Goal: Information Seeking & Learning: Check status

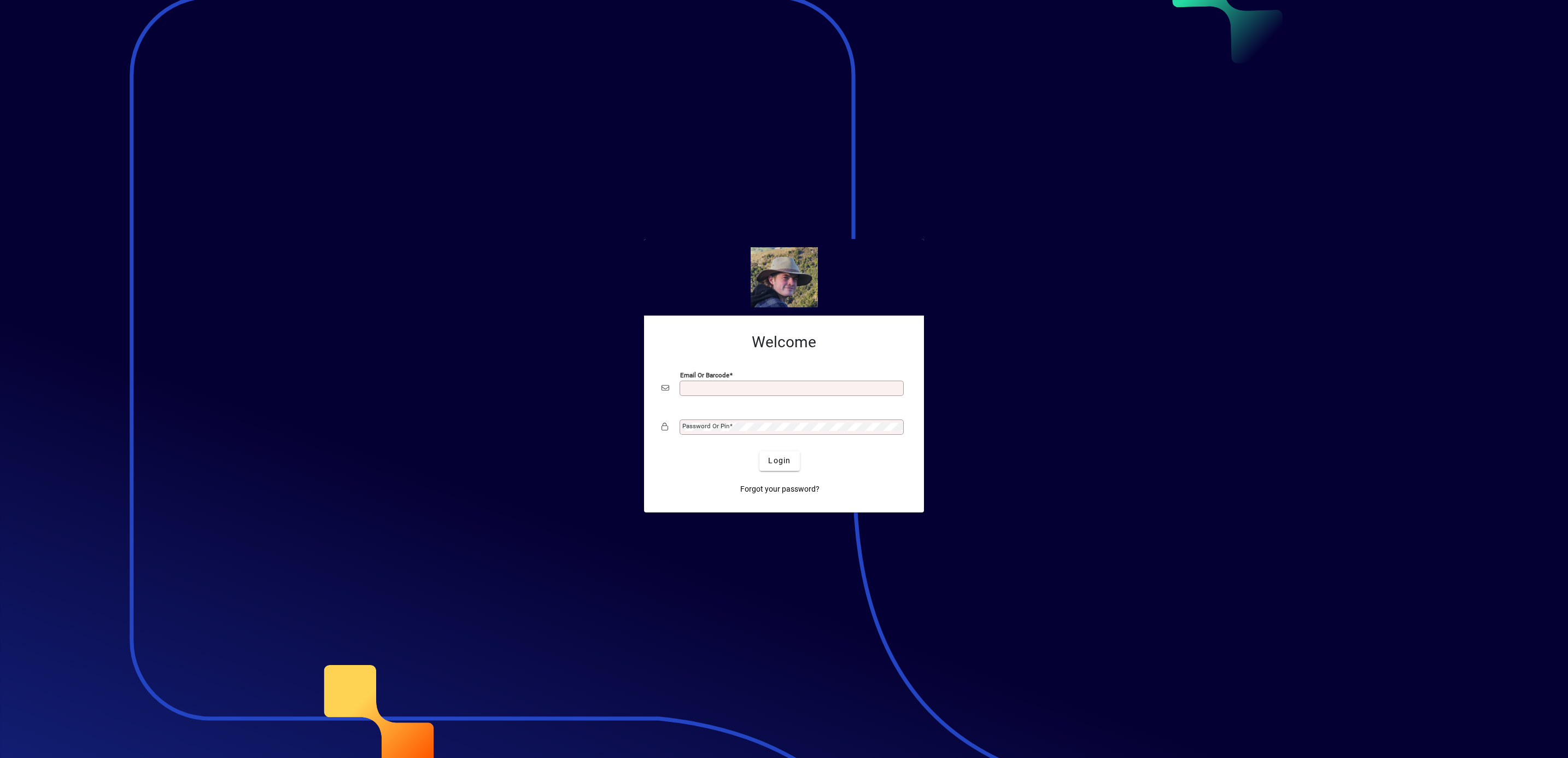
type input "**********"
click at [771, 463] on span "Login" at bounding box center [779, 460] width 23 height 12
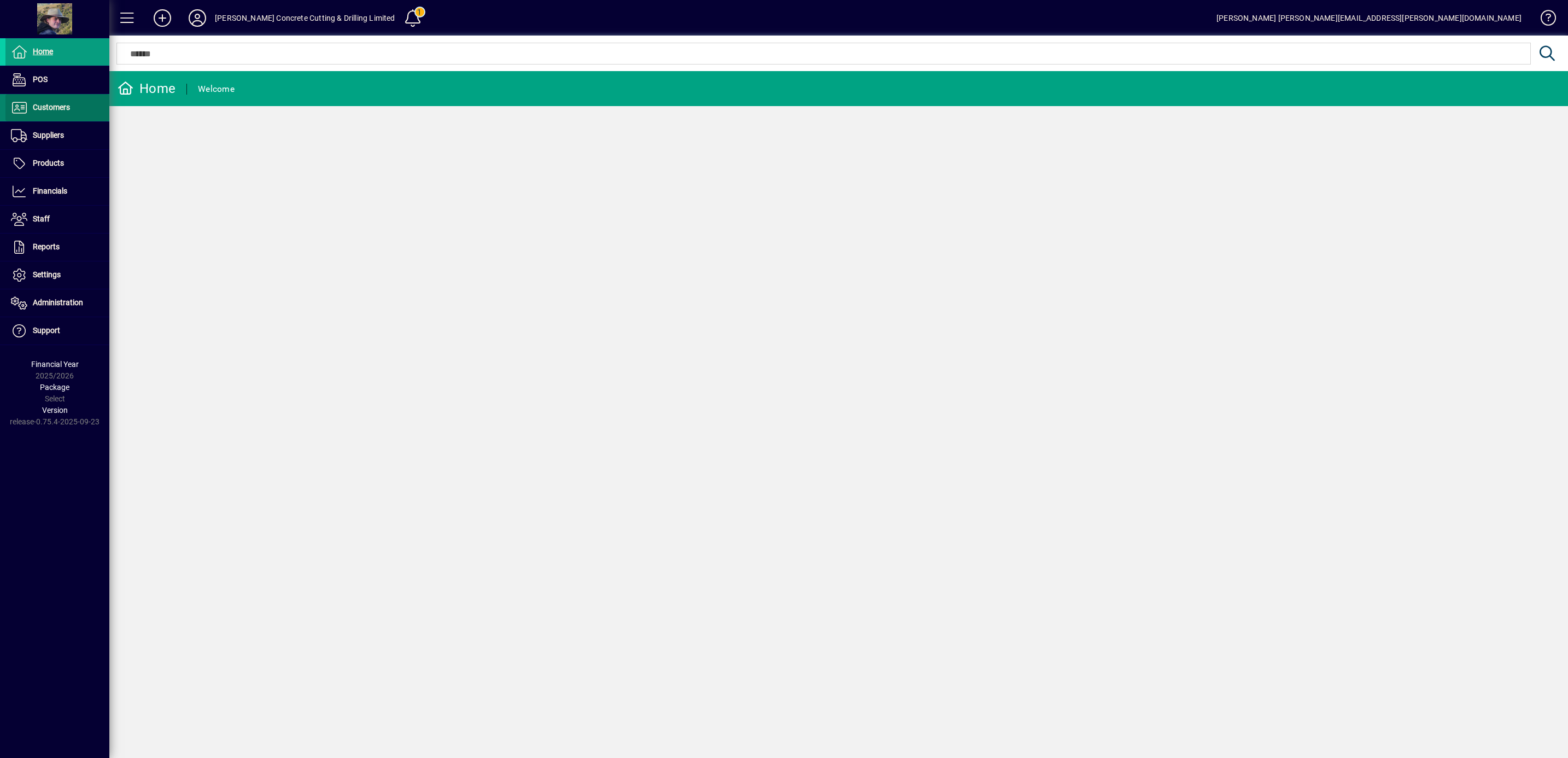
click at [59, 109] on span "Customers" at bounding box center [51, 107] width 37 height 9
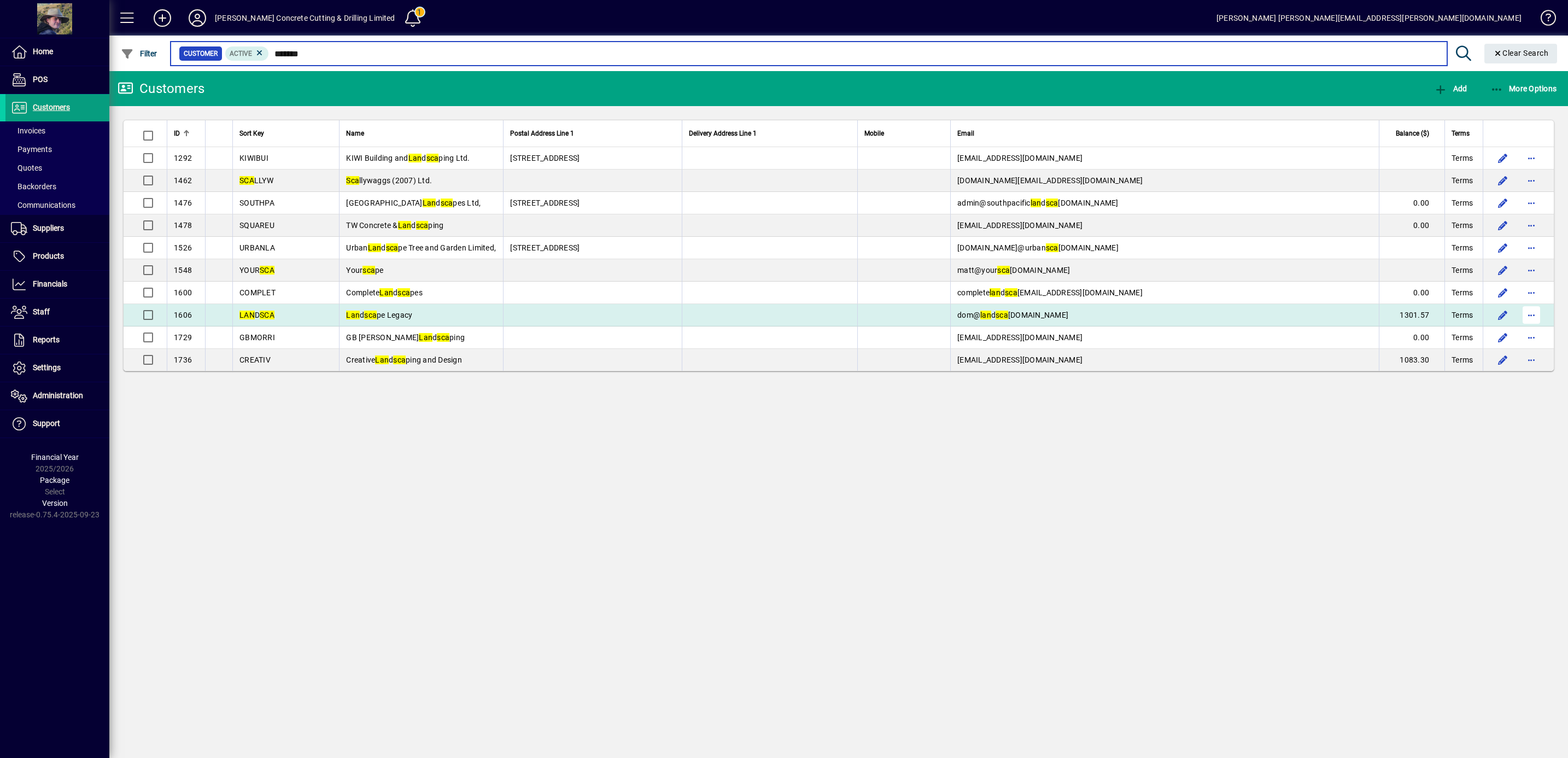
type input "*******"
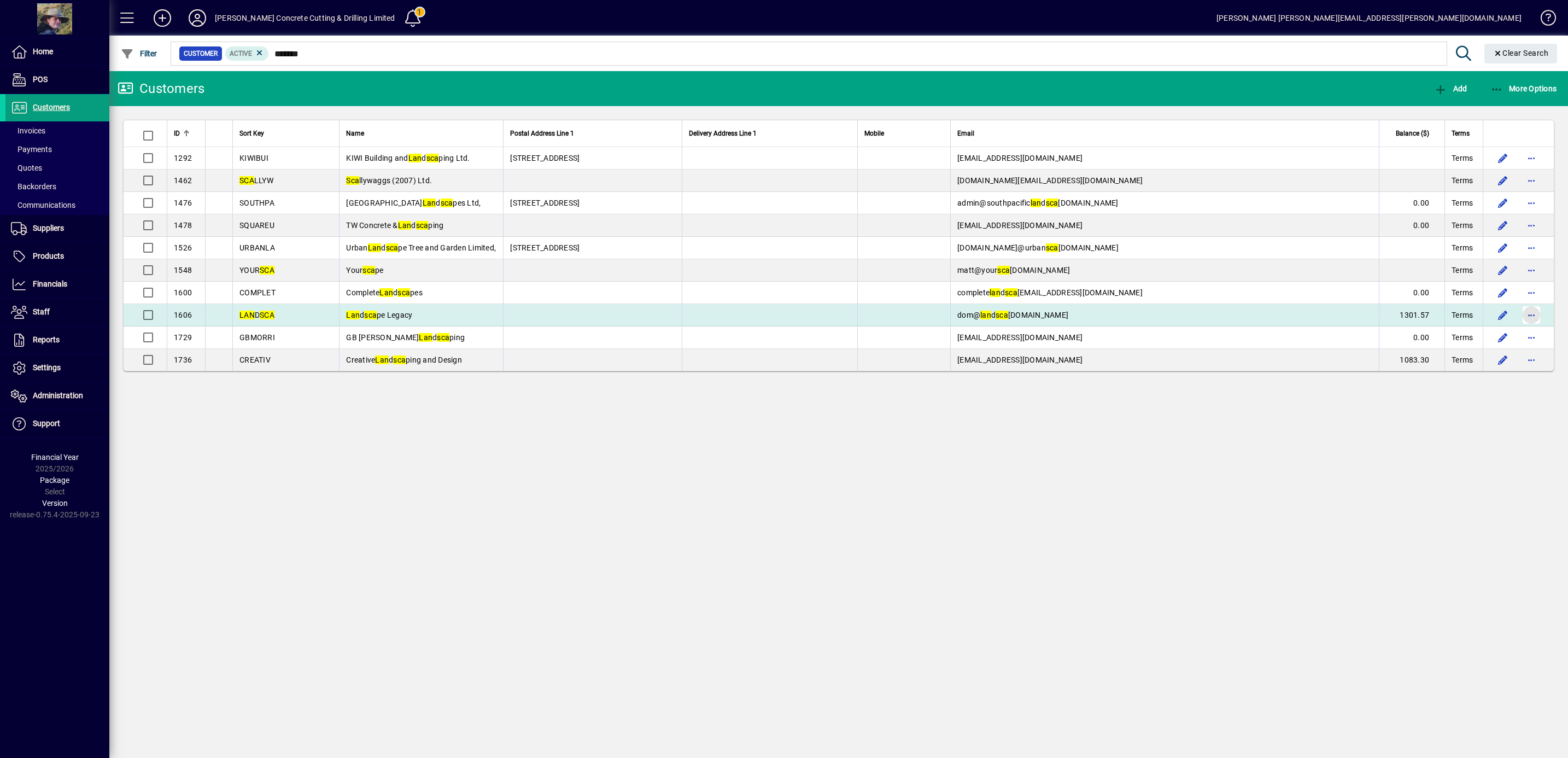
click at [1529, 317] on span "button" at bounding box center [1531, 315] width 26 height 26
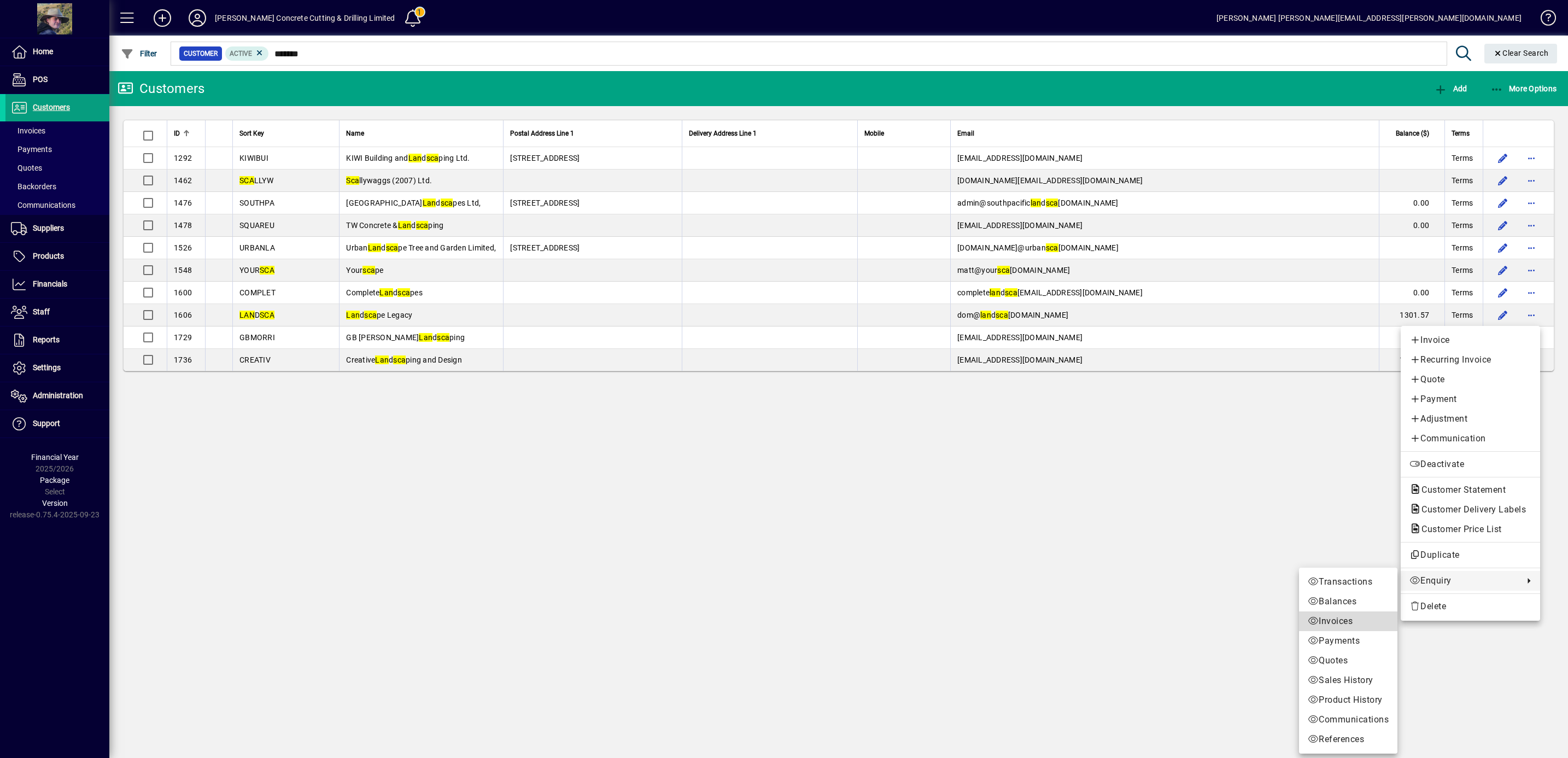
click at [1337, 623] on span "Invoices" at bounding box center [1348, 622] width 81 height 13
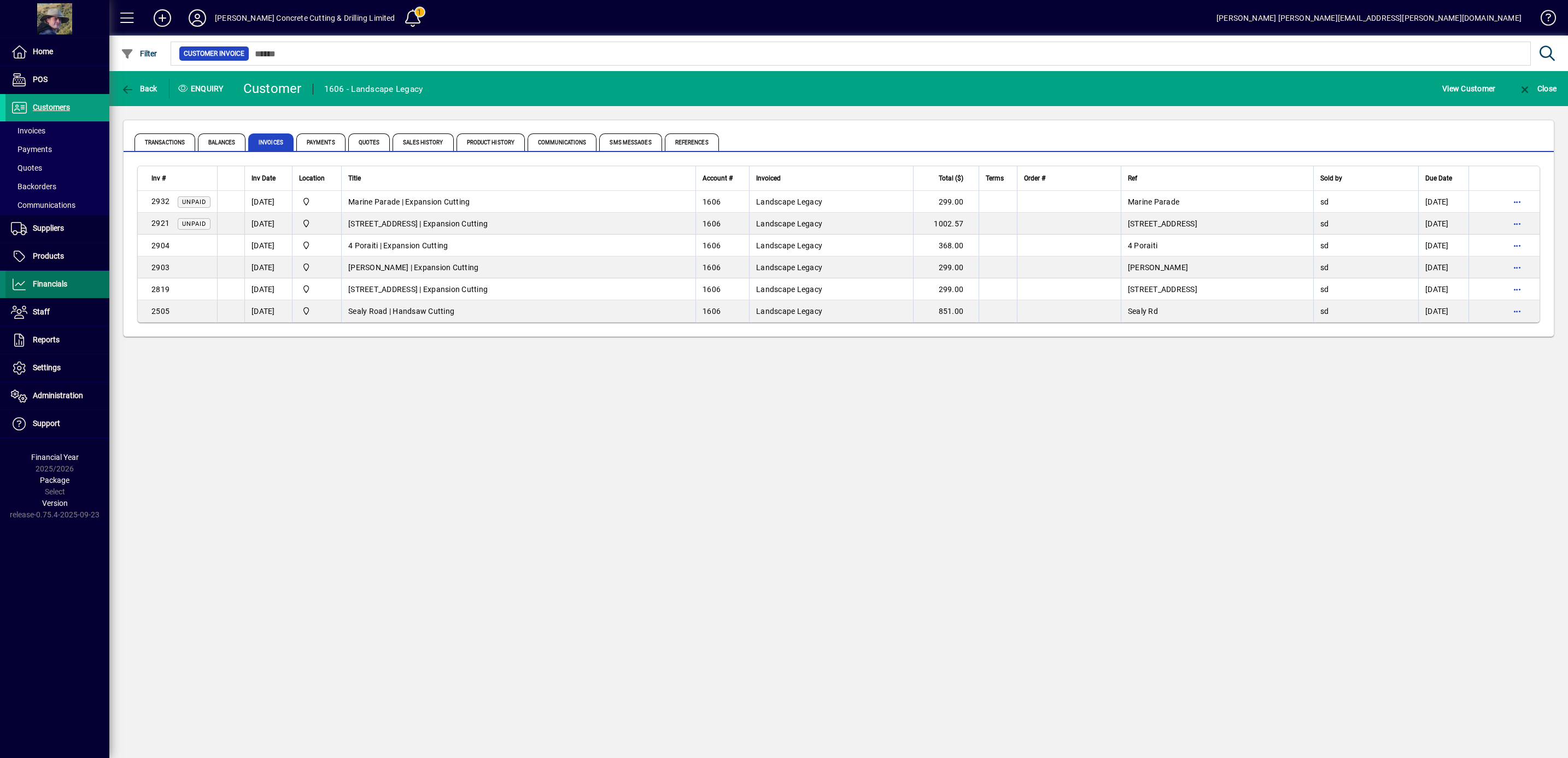
click at [57, 287] on span "Financials" at bounding box center [50, 284] width 35 height 9
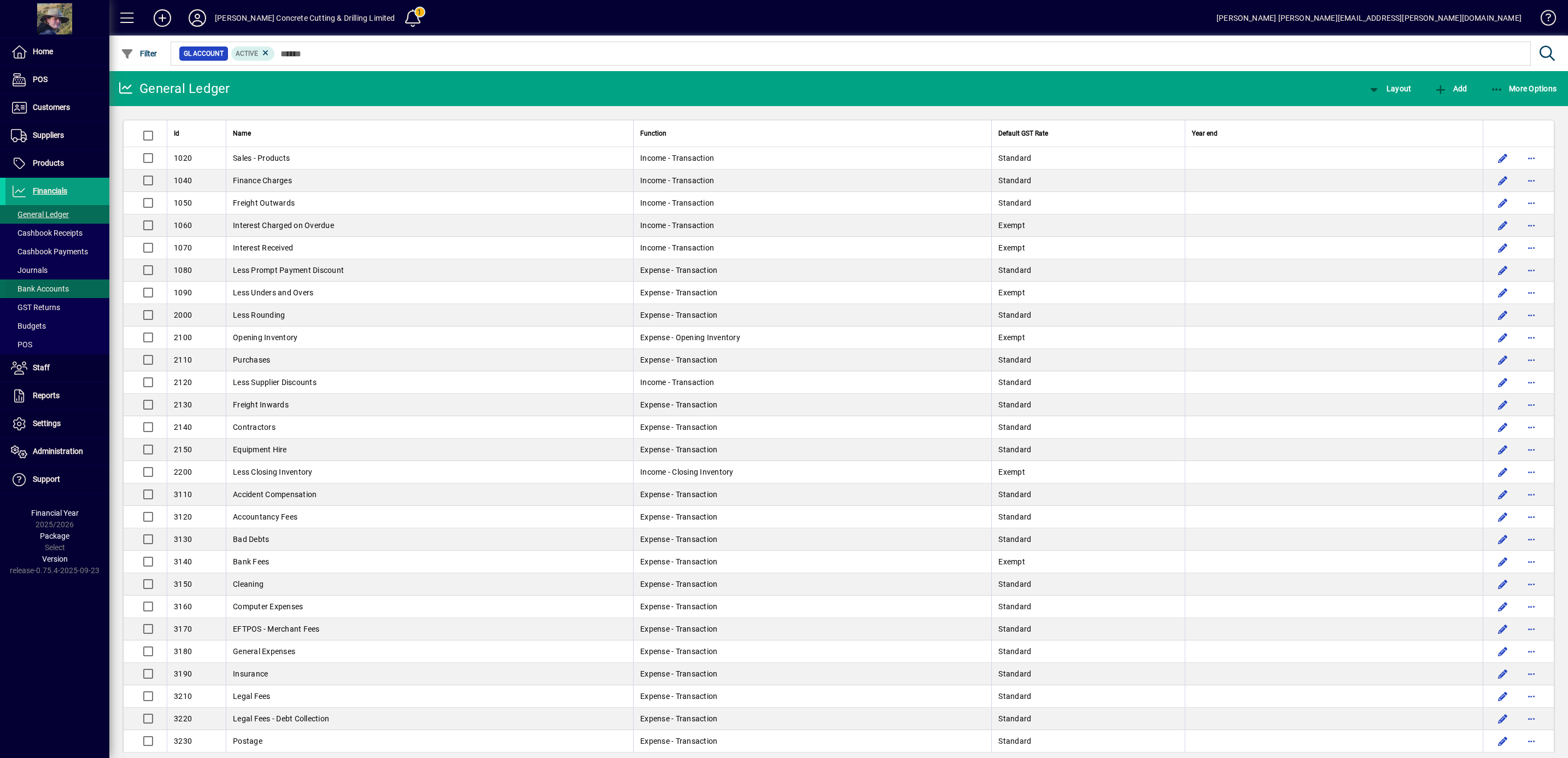
click at [43, 282] on span at bounding box center [57, 289] width 104 height 26
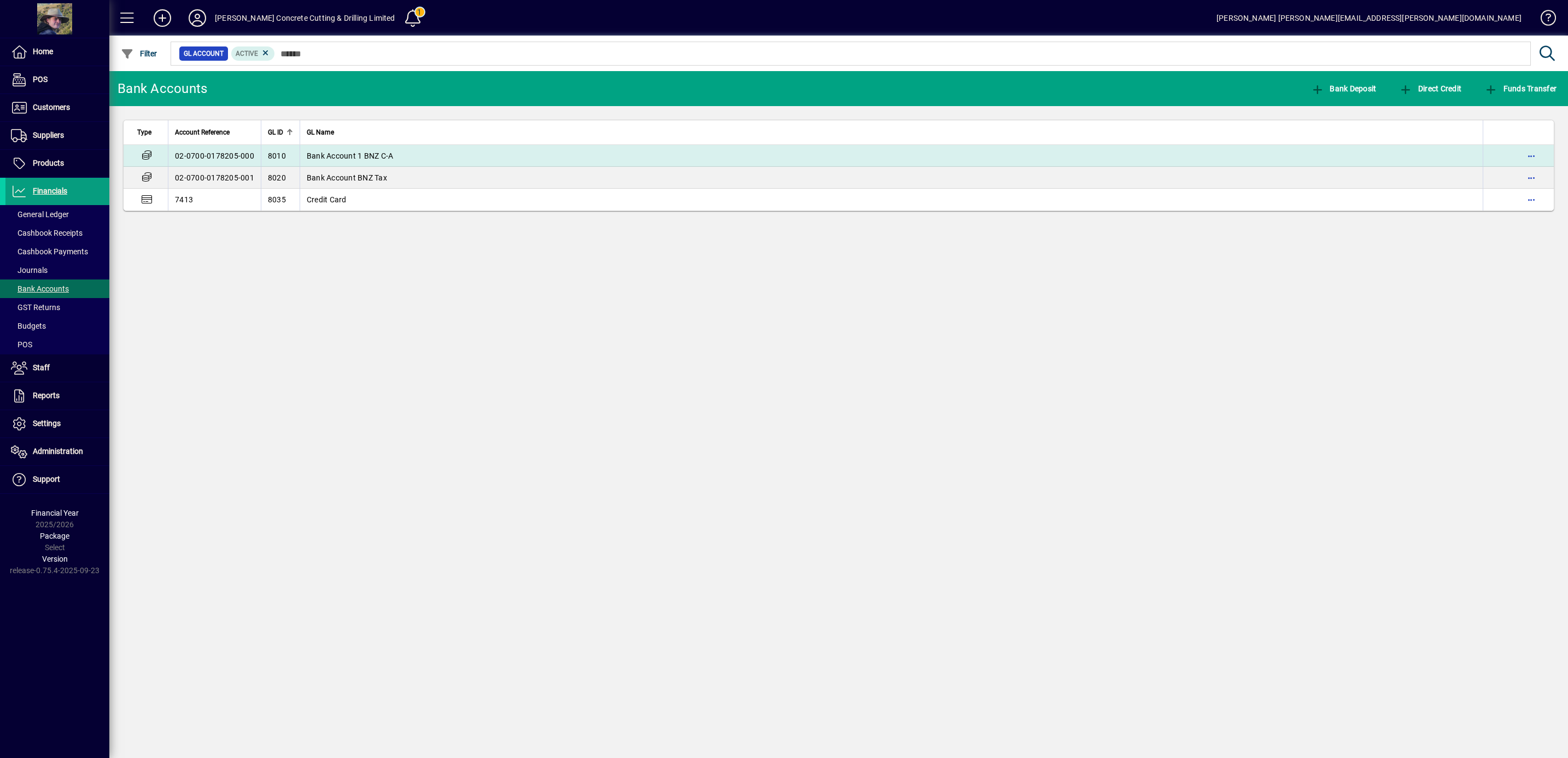
click at [361, 159] on span "Bank Account 1 BNZ C-A" at bounding box center [350, 156] width 87 height 9
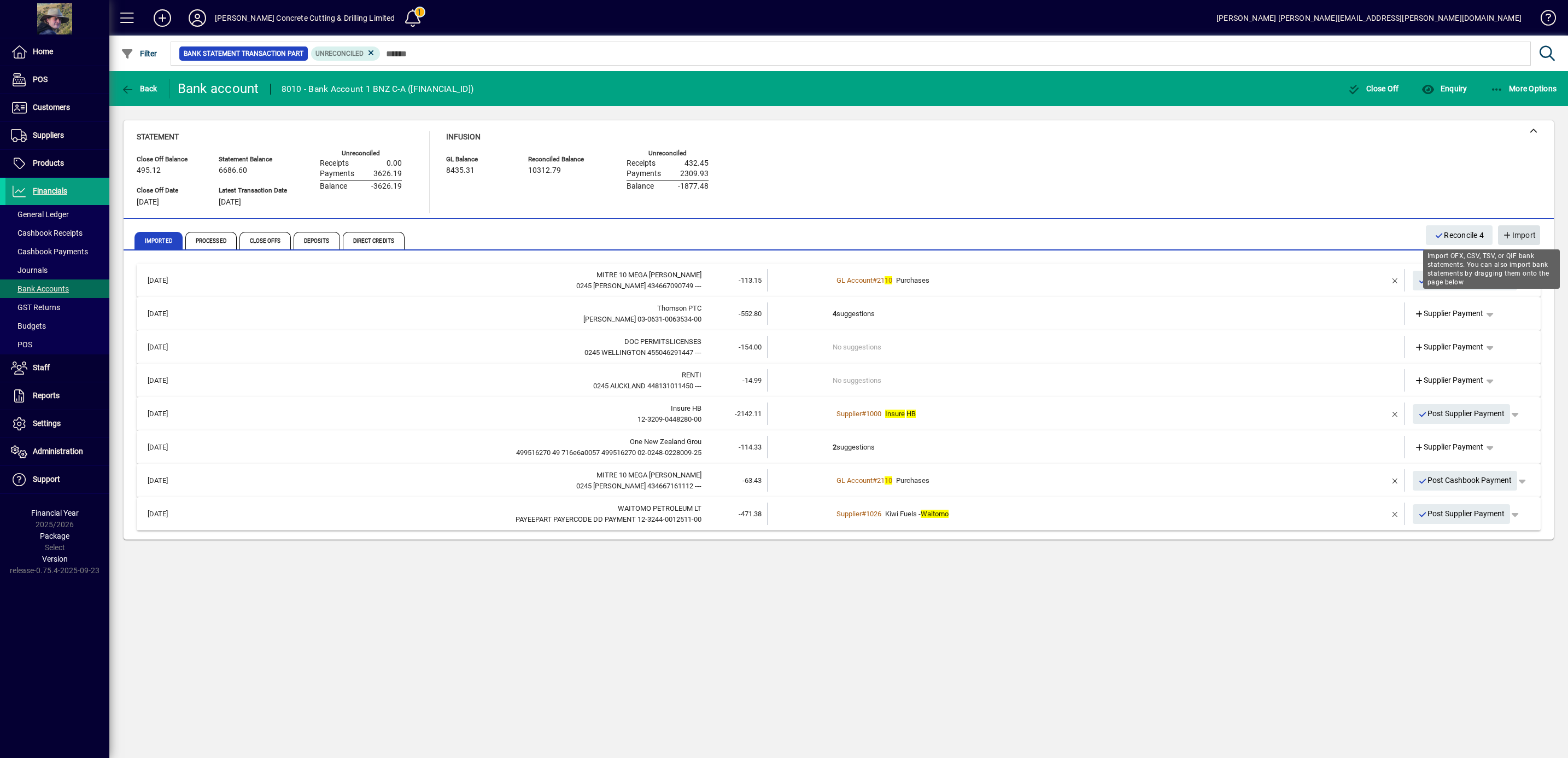
click at [1519, 232] on span "Import" at bounding box center [1519, 236] width 33 height 18
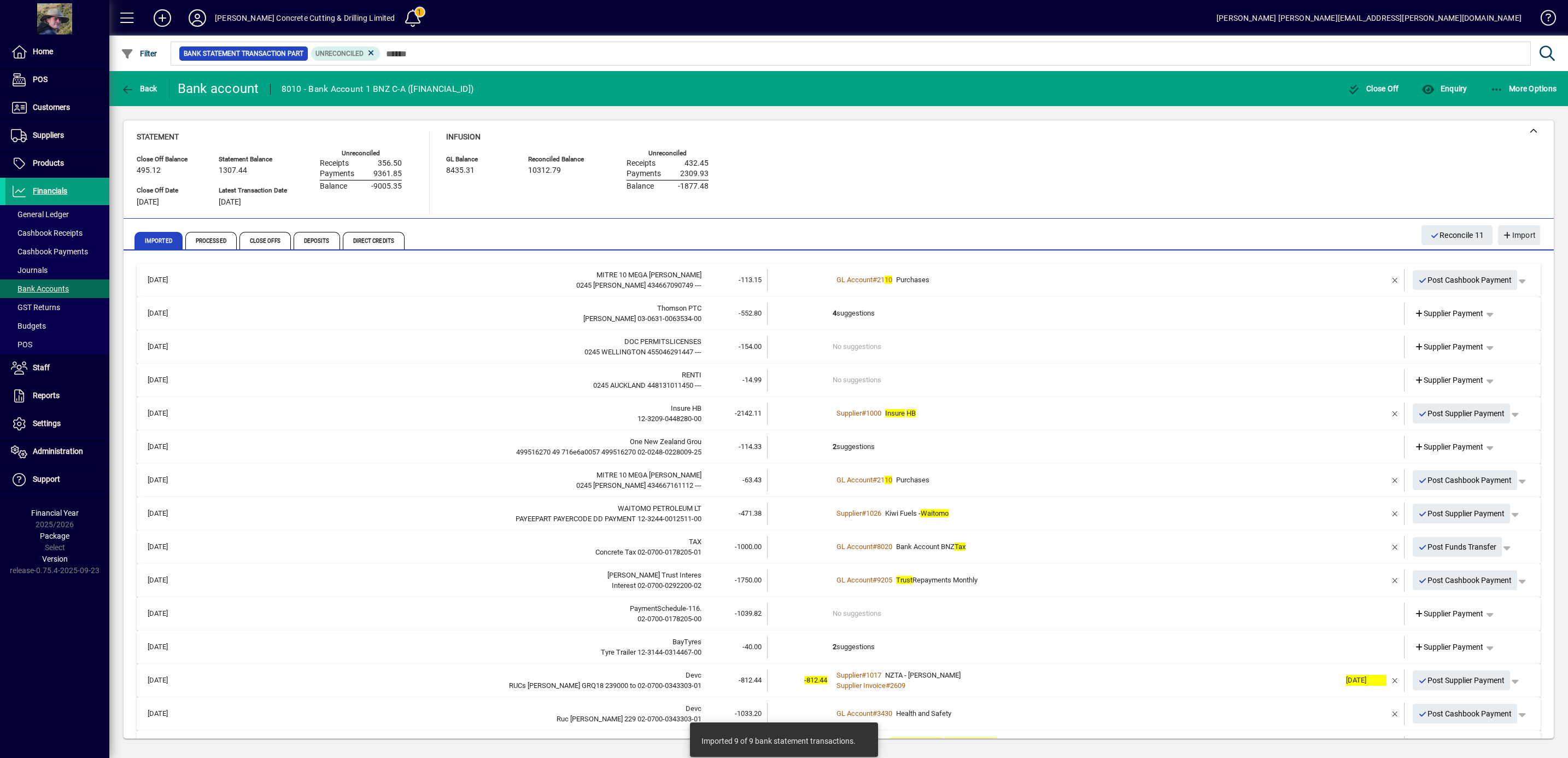
scroll to position [110, 0]
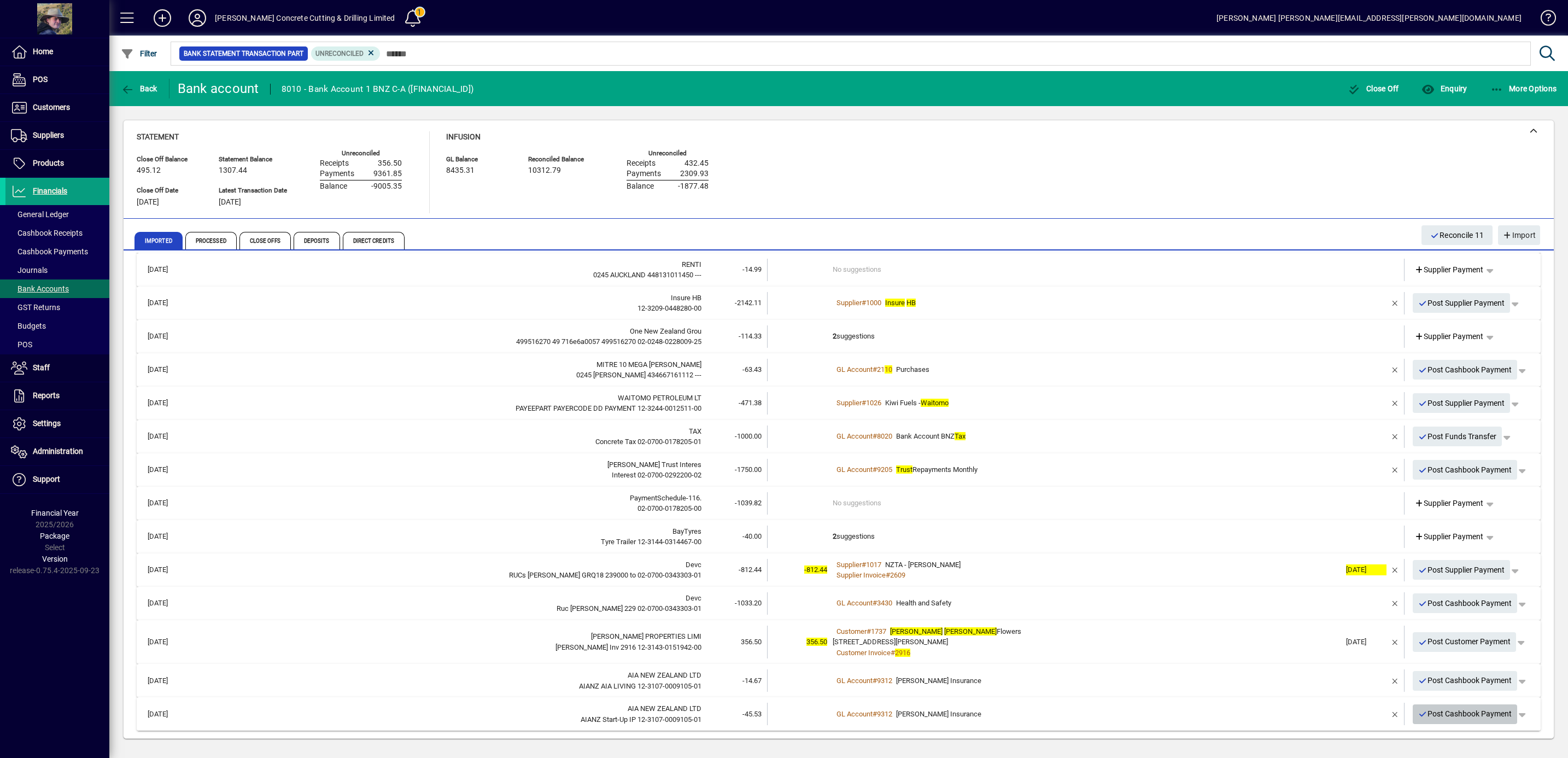
click at [1446, 712] on span "Post Cashbook Payment" at bounding box center [1465, 714] width 94 height 18
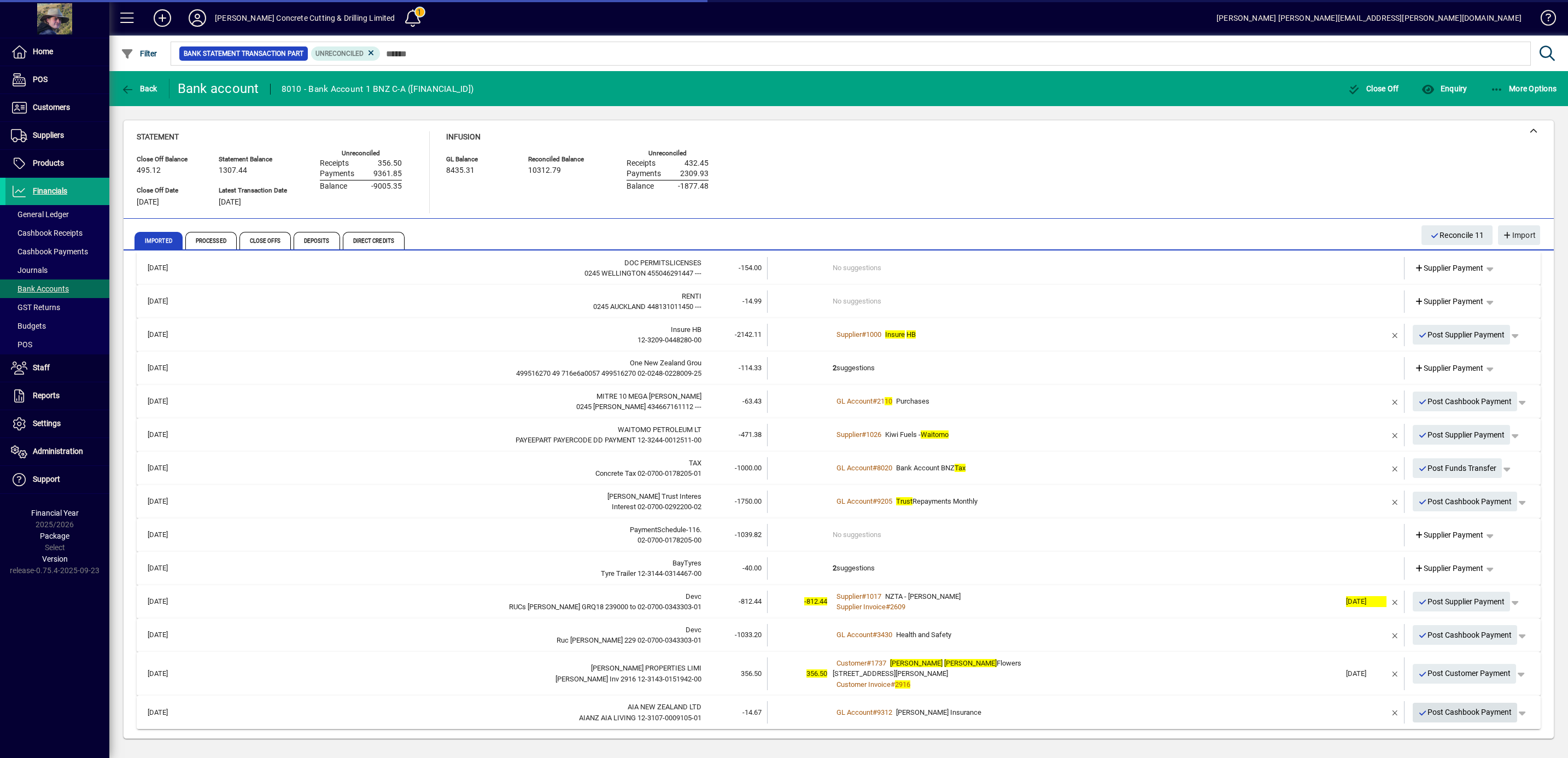
scroll to position [78, 0]
click at [983, 673] on div "[STREET_ADDRESS][PERSON_NAME]" at bounding box center [1087, 675] width 508 height 11
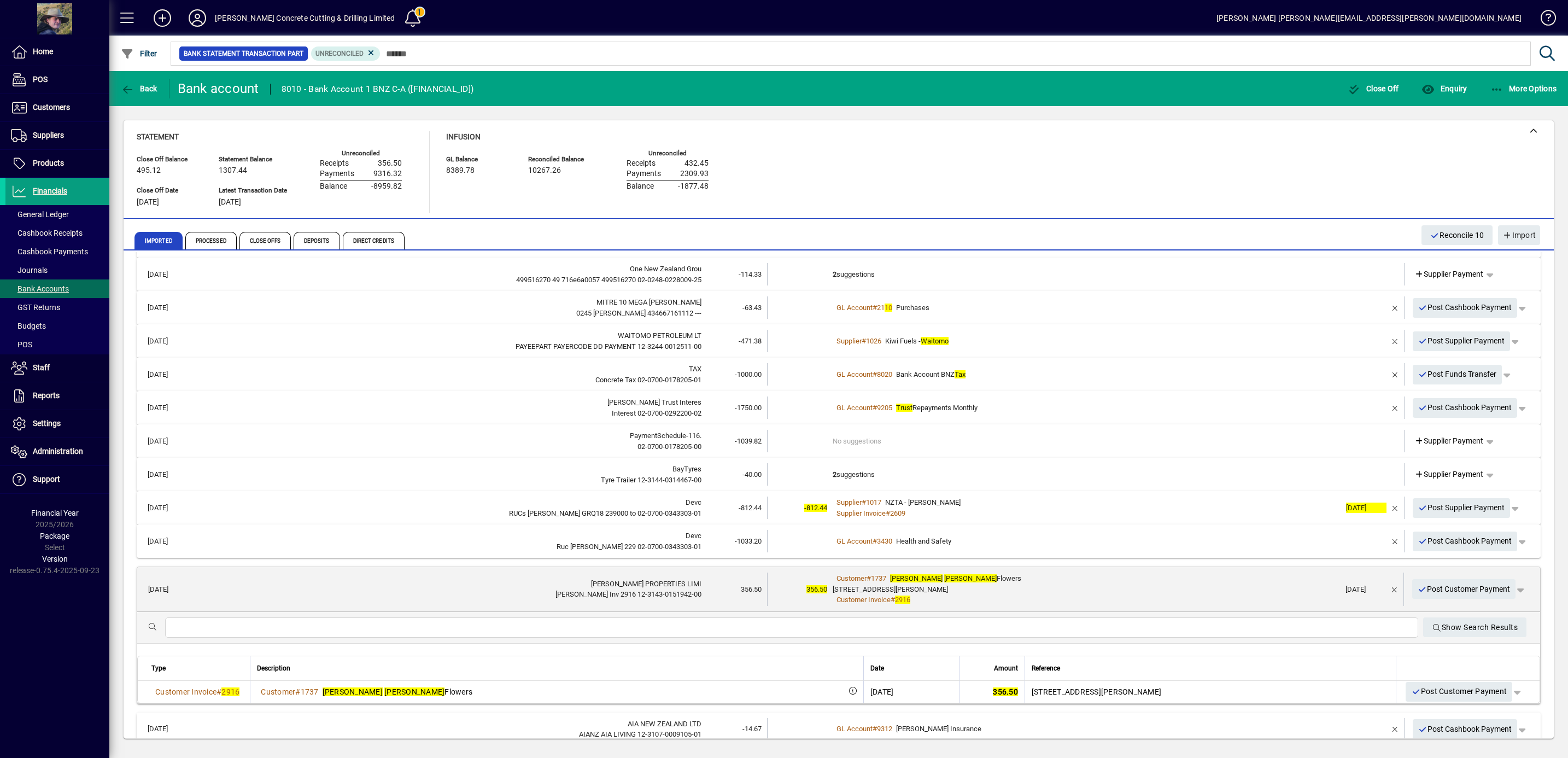
scroll to position [189, 0]
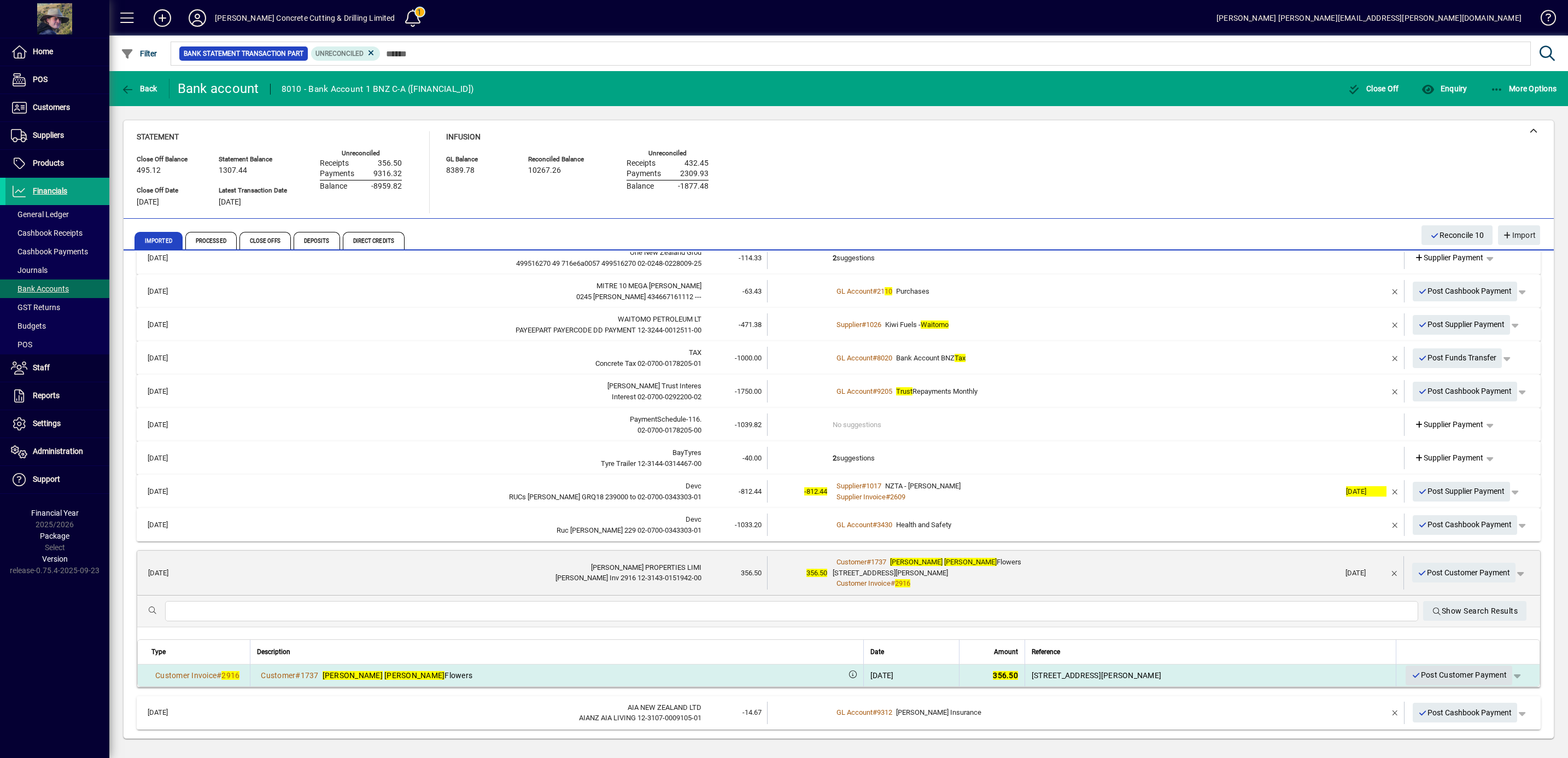
click at [1445, 673] on span "Post Customer Payment" at bounding box center [1458, 675] width 96 height 18
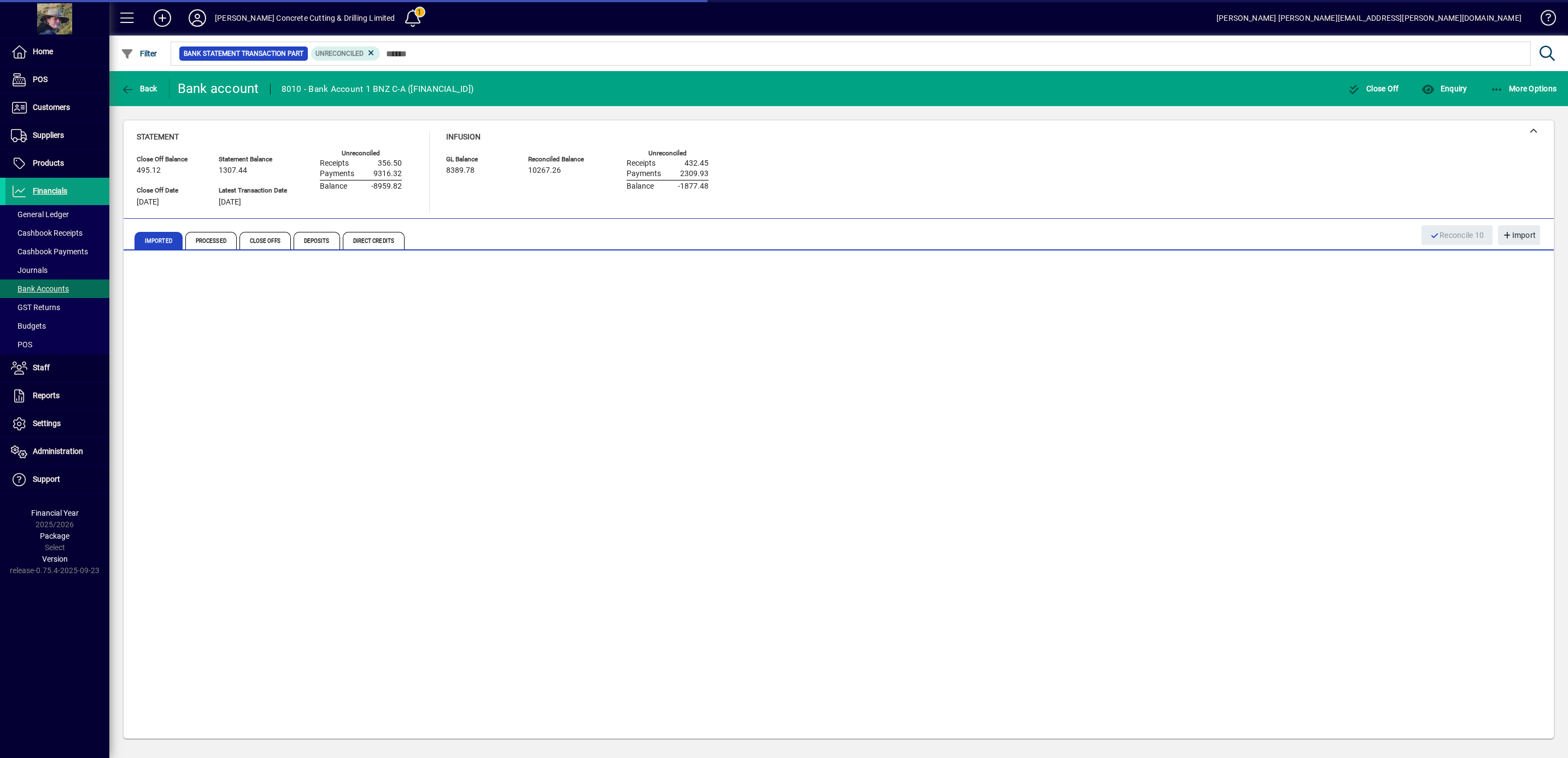
scroll to position [33, 0]
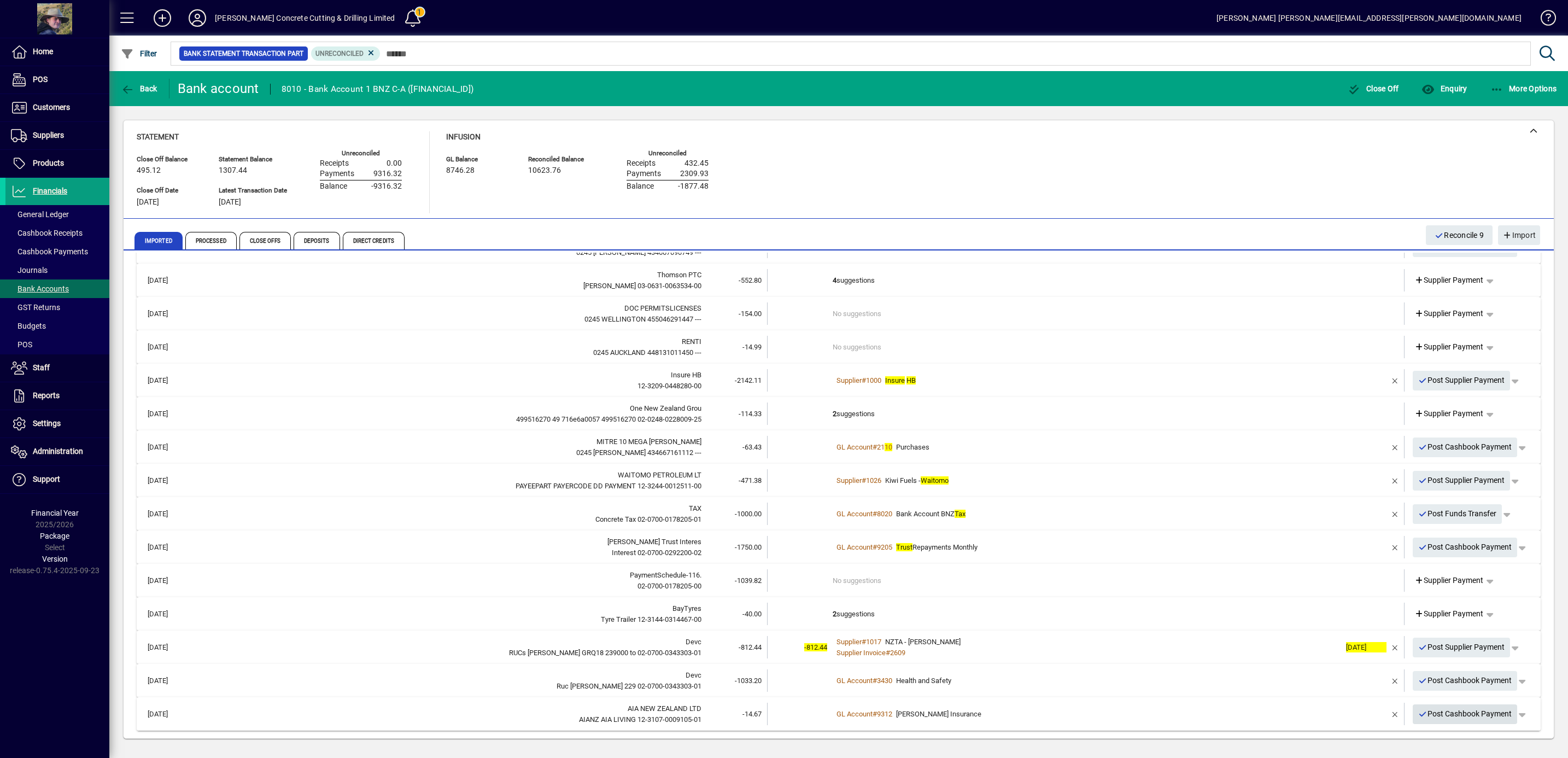
click at [1435, 714] on span "Post Cashbook Payment" at bounding box center [1465, 714] width 94 height 18
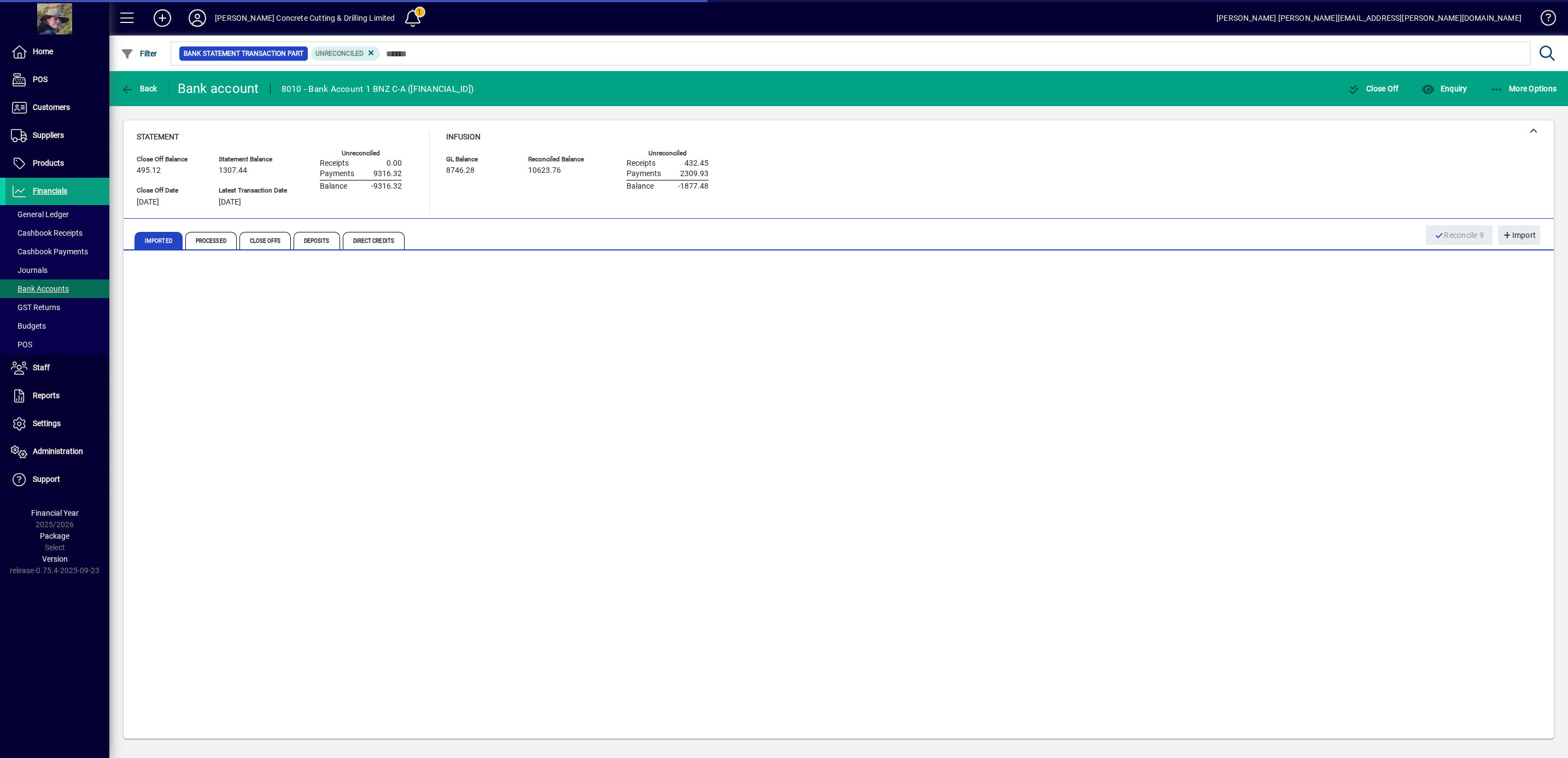
scroll to position [1, 0]
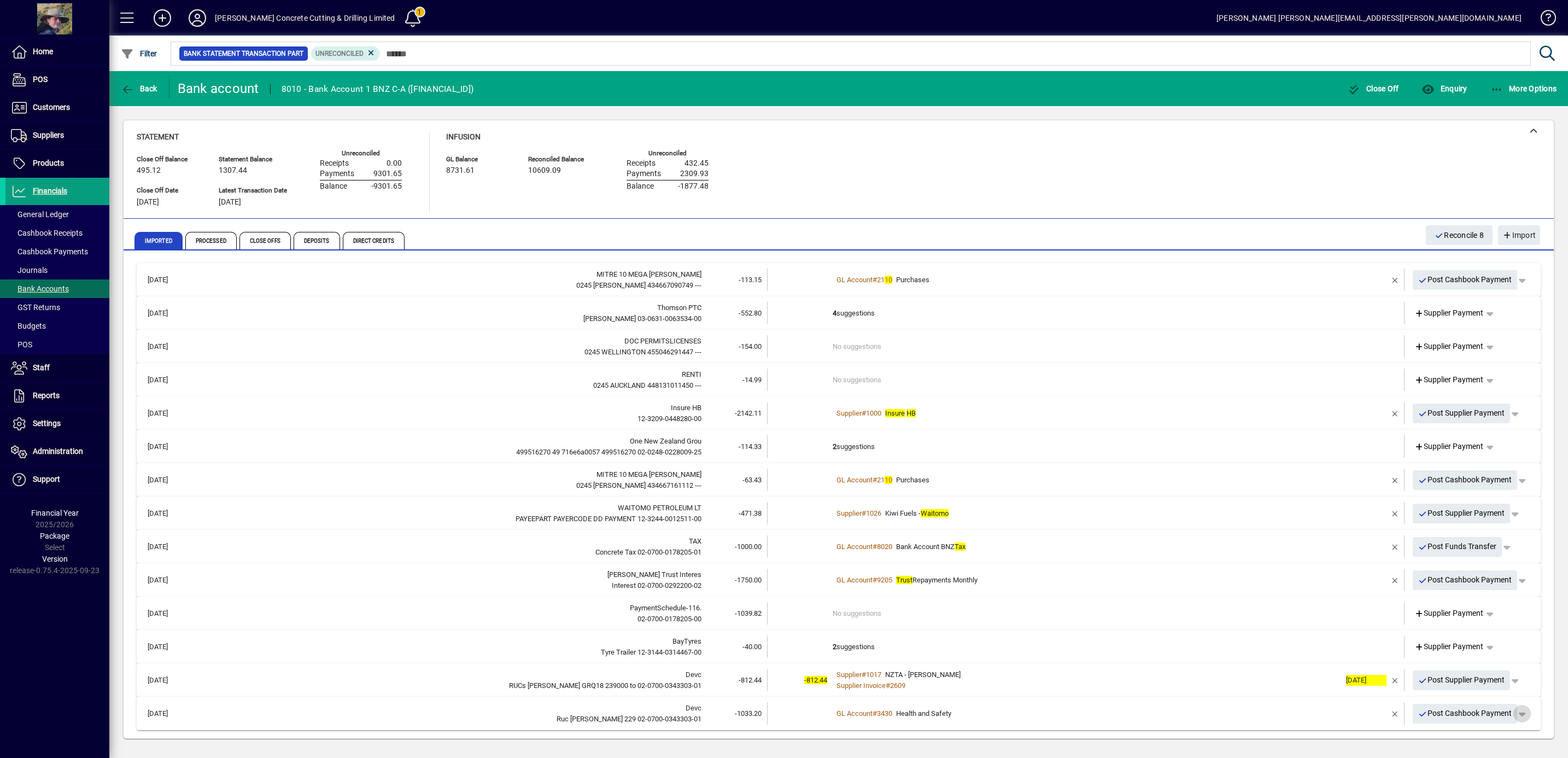
click at [1516, 712] on span "button" at bounding box center [1522, 714] width 26 height 26
click at [1380, 714] on div at bounding box center [784, 379] width 1568 height 758
click at [1385, 712] on span "button" at bounding box center [1395, 714] width 26 height 26
click at [1454, 712] on span "Supplier Payment" at bounding box center [1449, 713] width 69 height 12
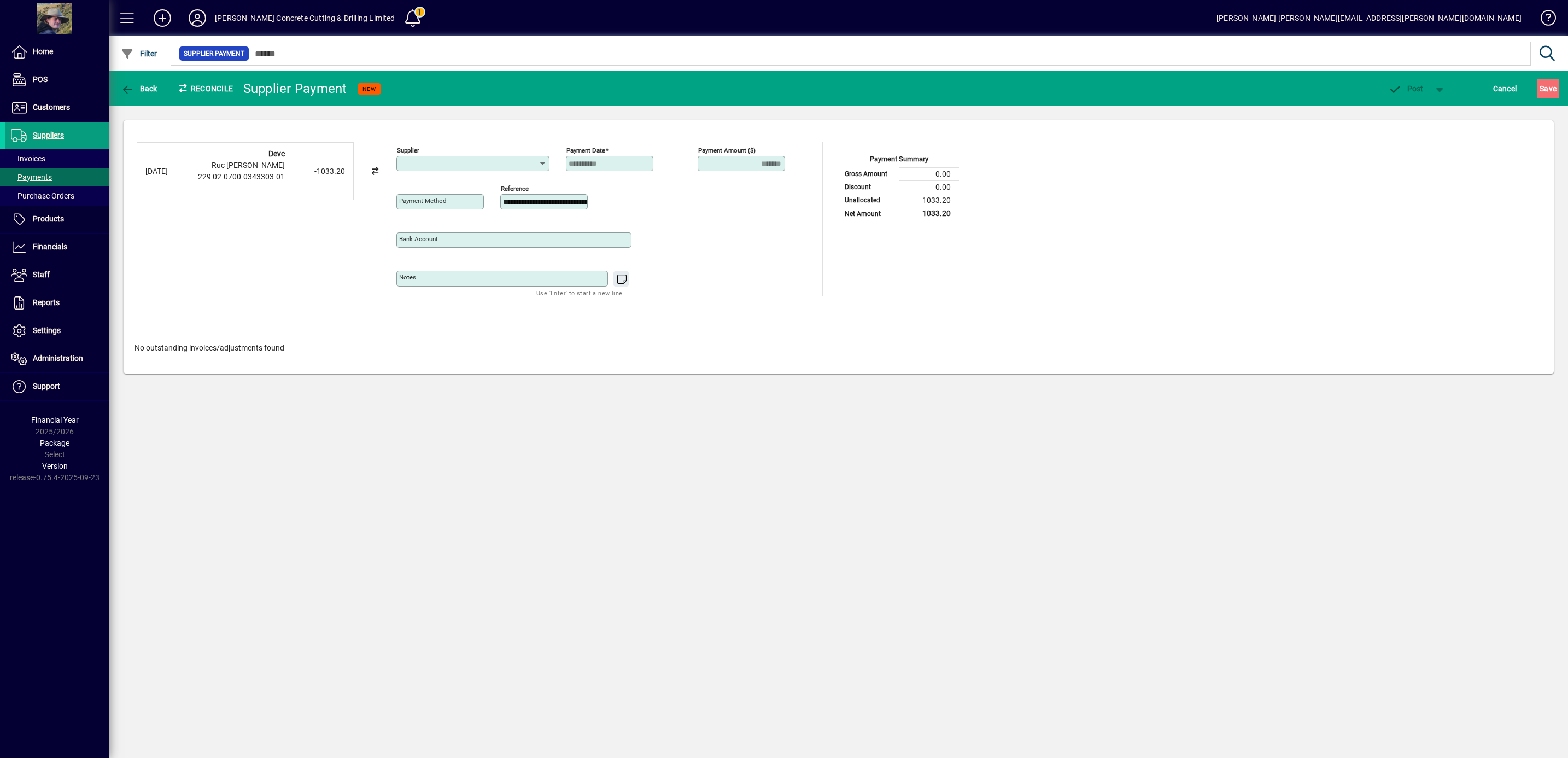
type input "**********"
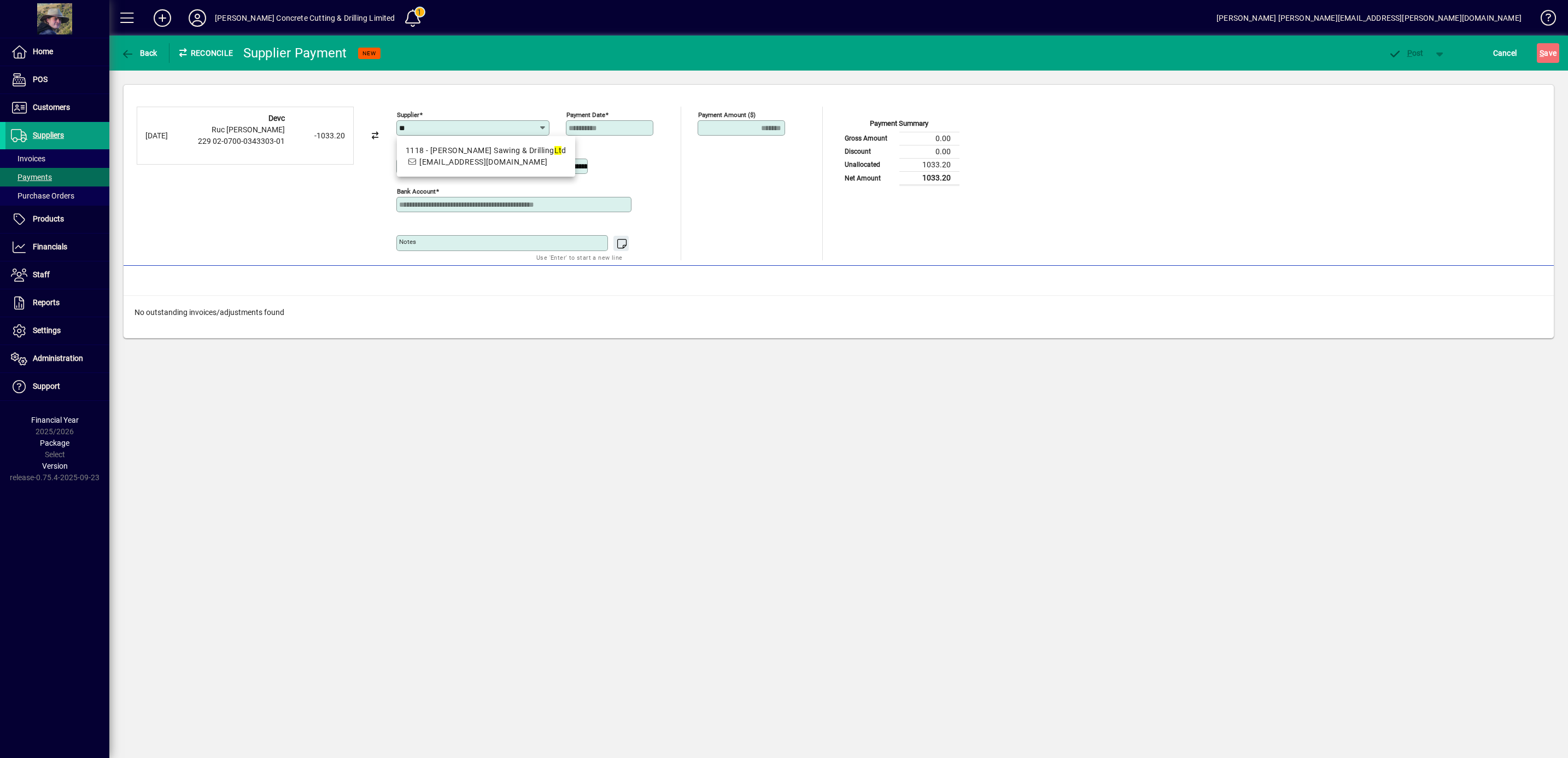
type input "*"
type input "***"
click at [133, 57] on icon "button" at bounding box center [127, 54] width 13 height 11
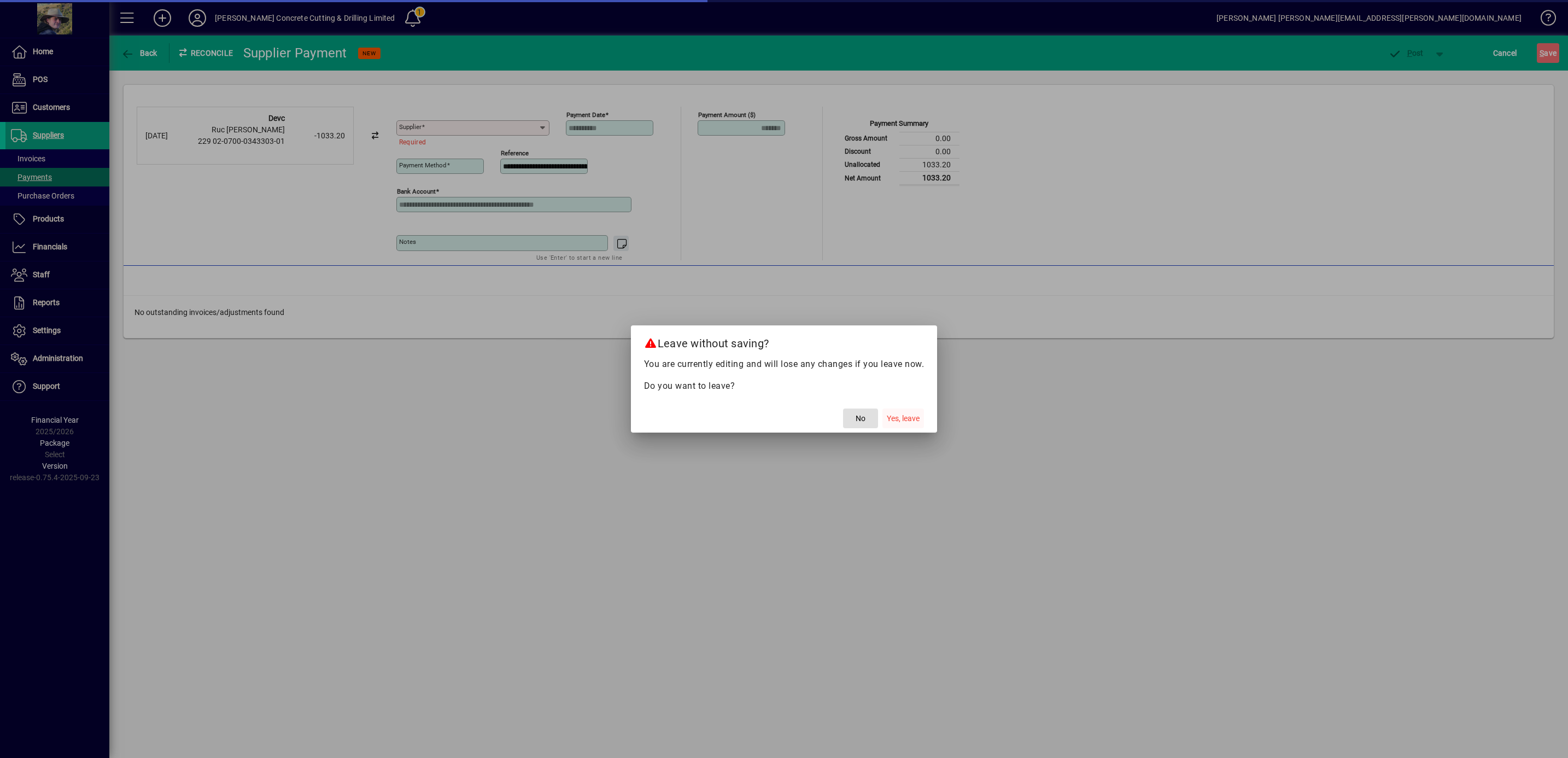
click at [894, 418] on span "Yes, leave" at bounding box center [903, 418] width 33 height 12
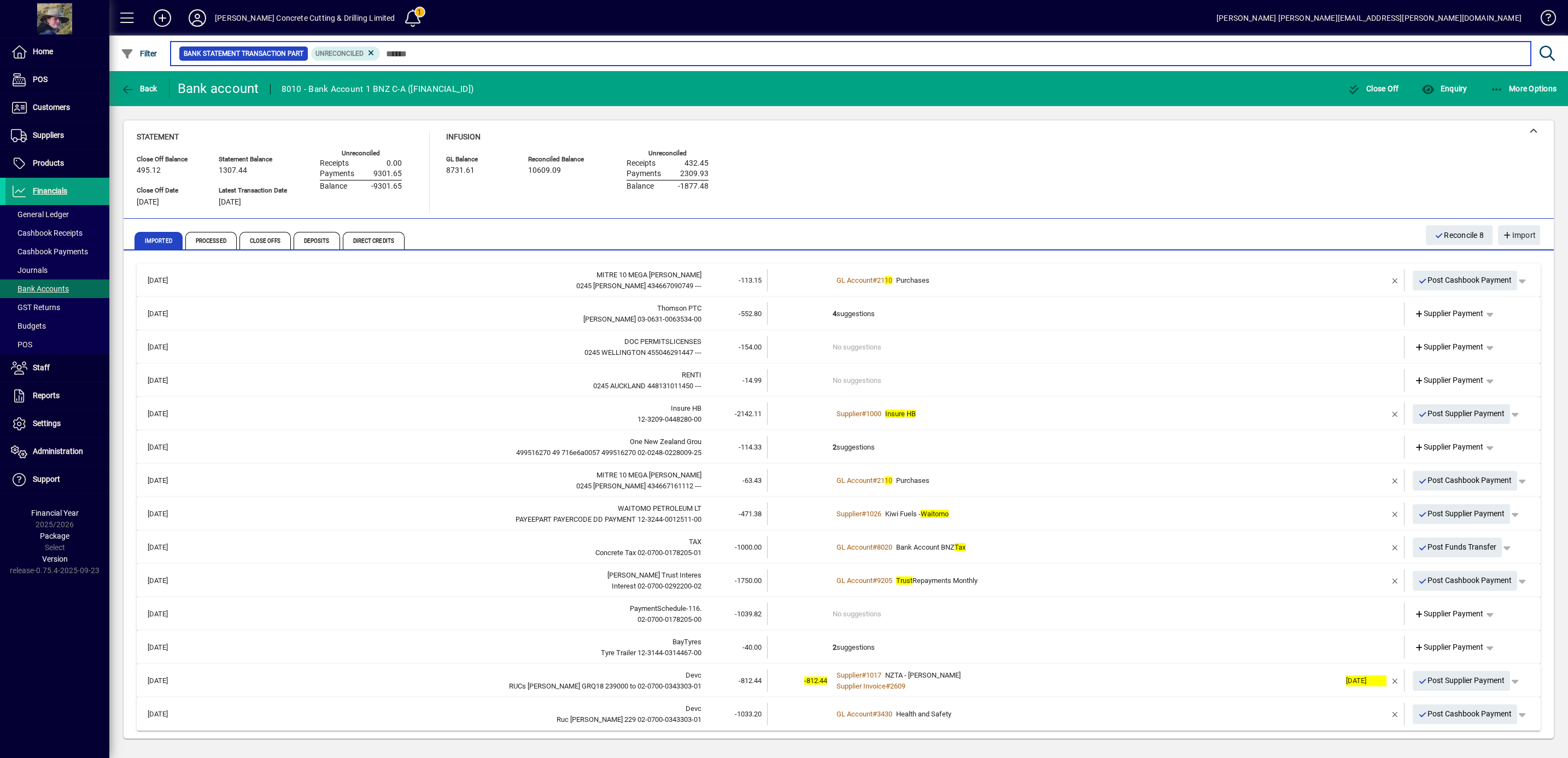
scroll to position [1, 0]
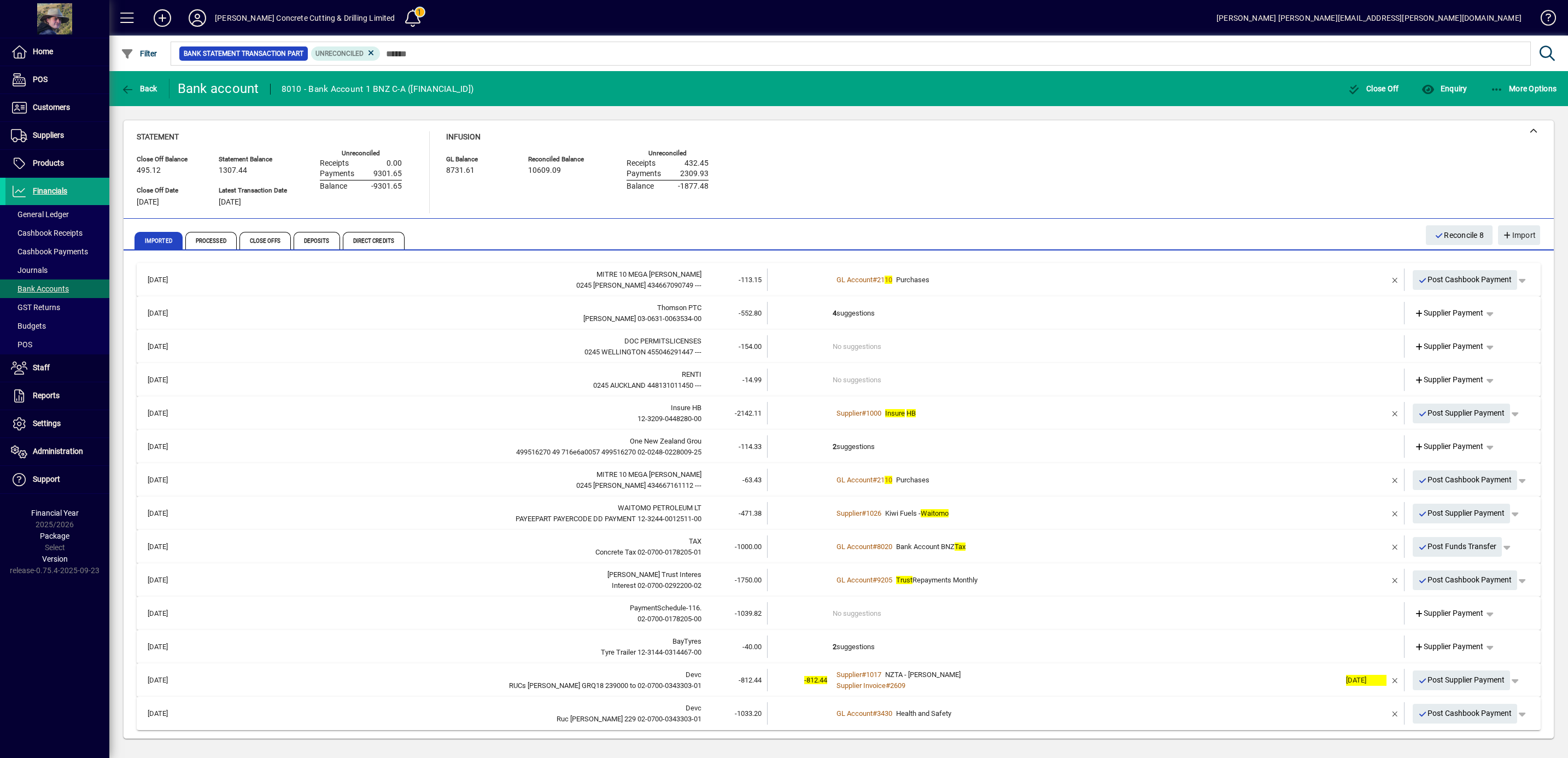
click at [1273, 674] on div "Supplier # 1017 NZTA - Waka Kotahi" at bounding box center [1087, 675] width 508 height 11
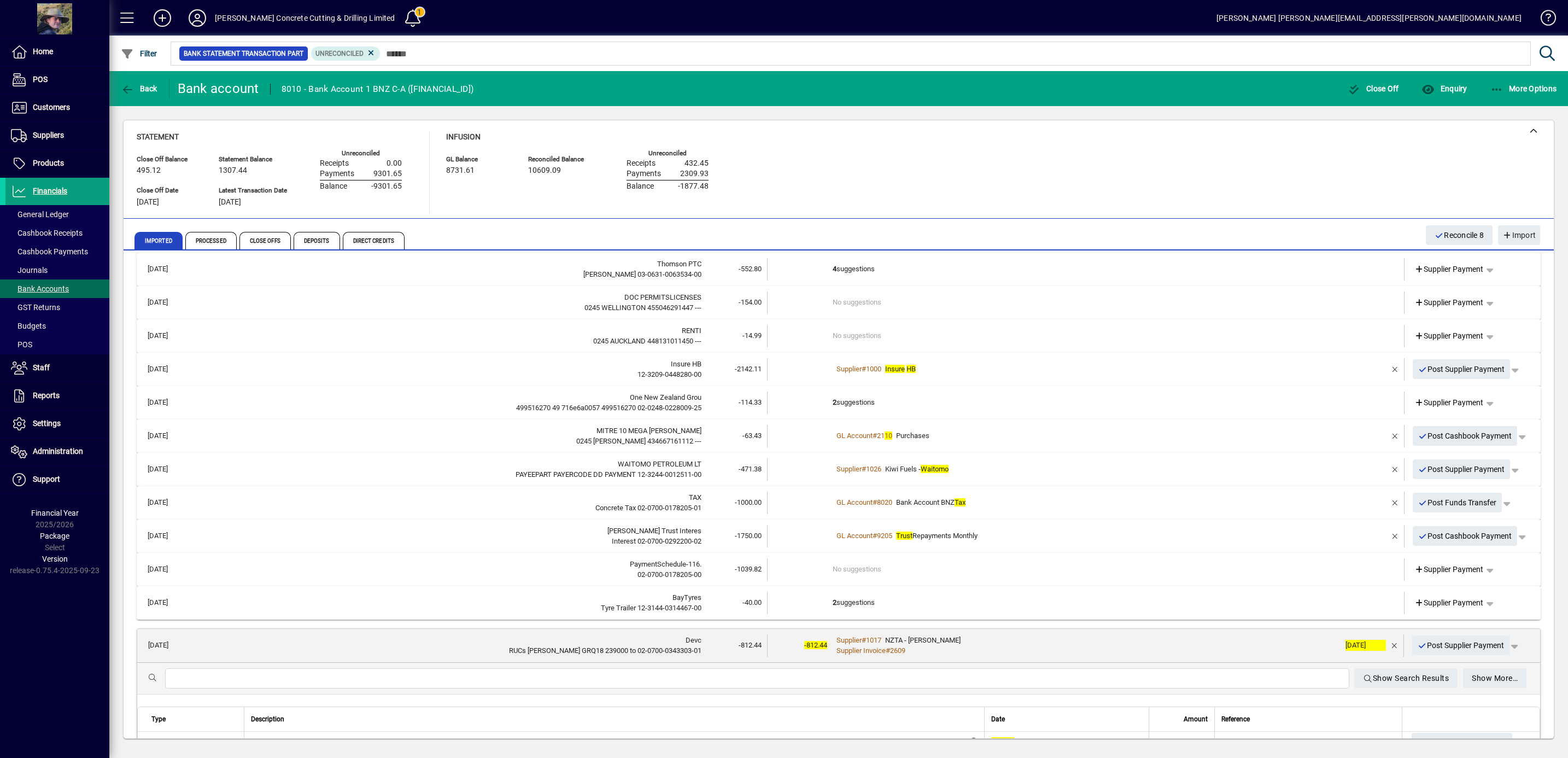
scroll to position [112, 0]
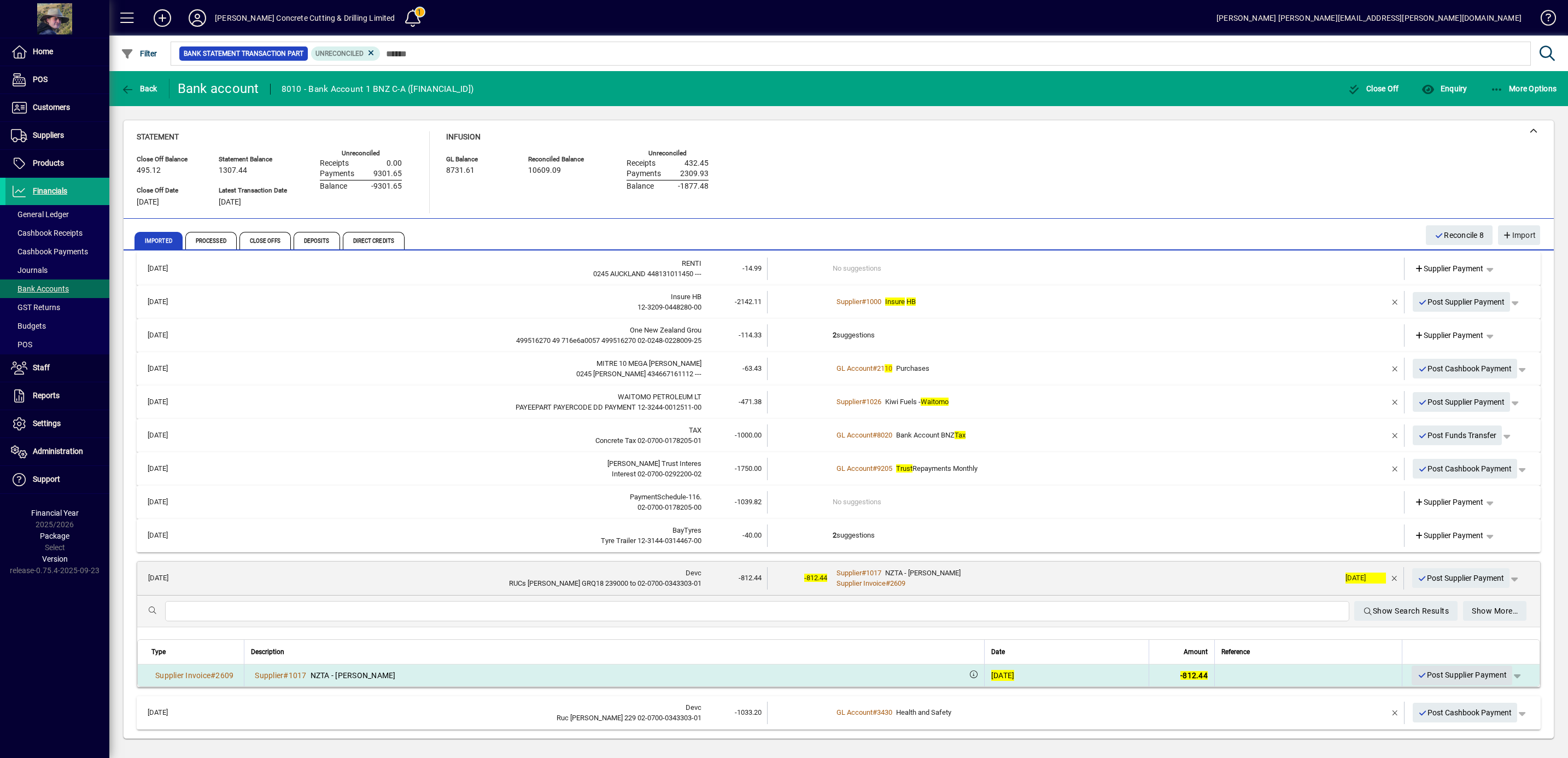
click at [1432, 674] on span "Post Supplier Payment" at bounding box center [1461, 675] width 89 height 18
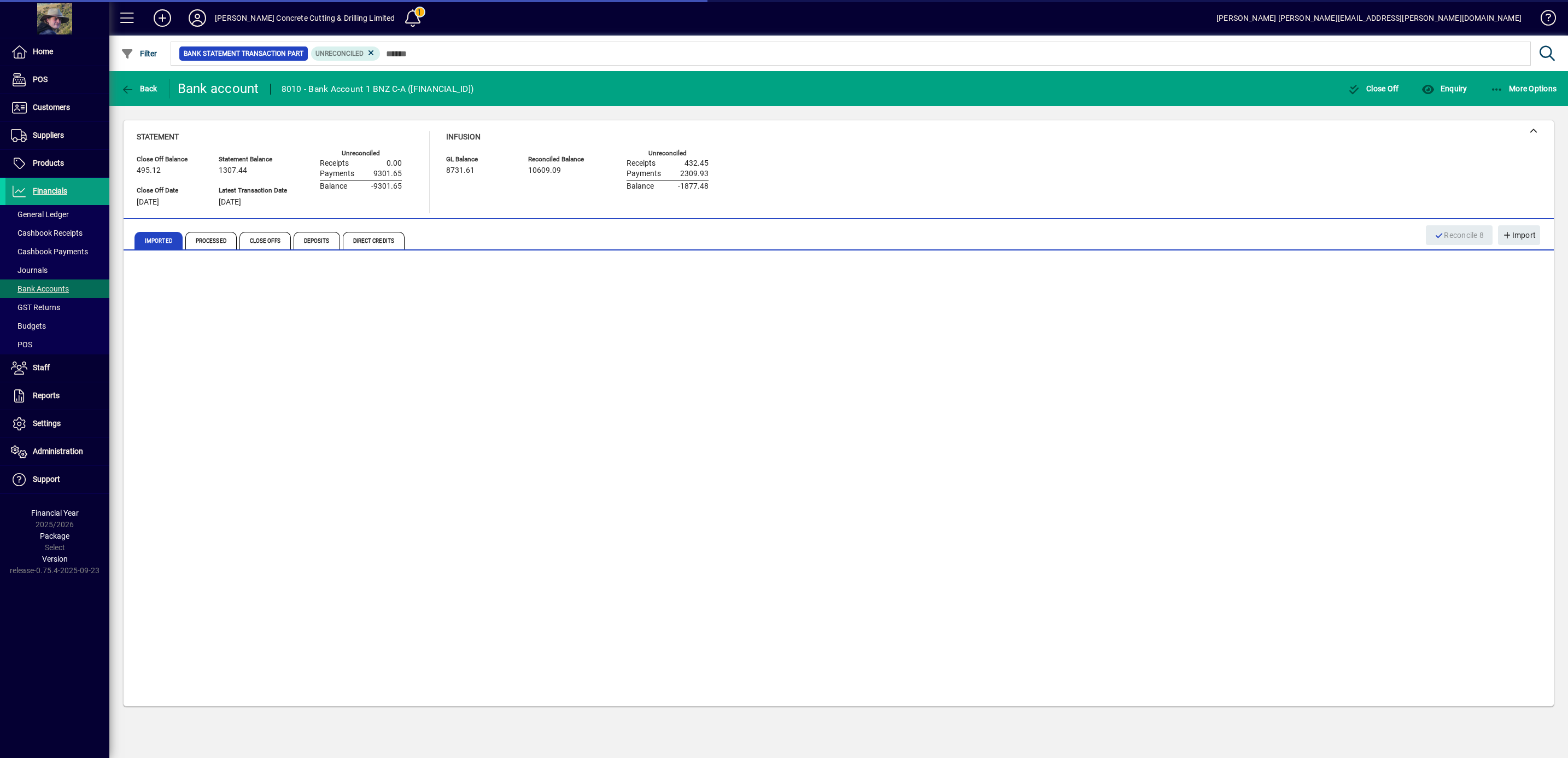
scroll to position [0, 0]
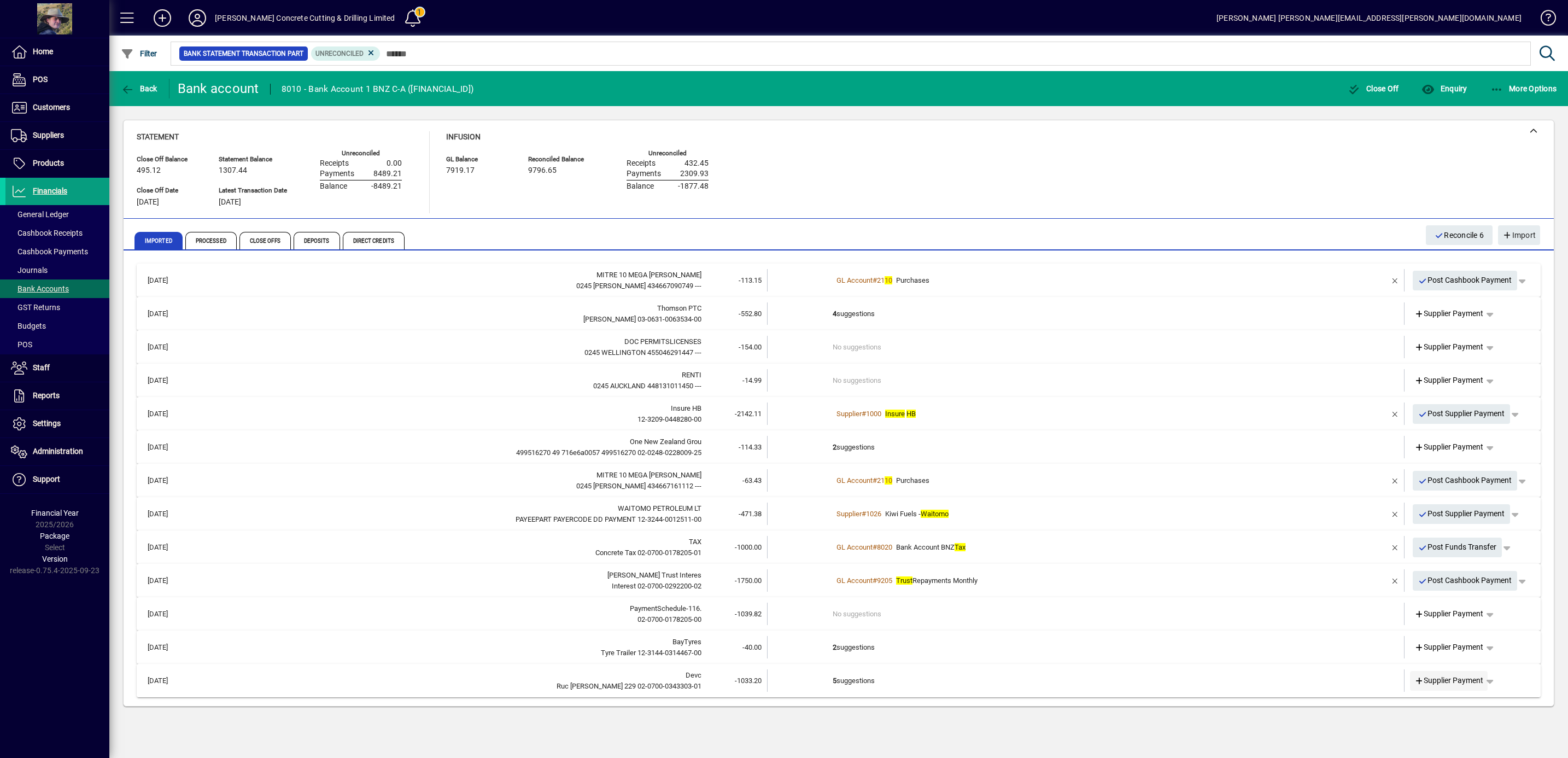
click at [1460, 678] on span "Supplier Payment" at bounding box center [1449, 680] width 69 height 12
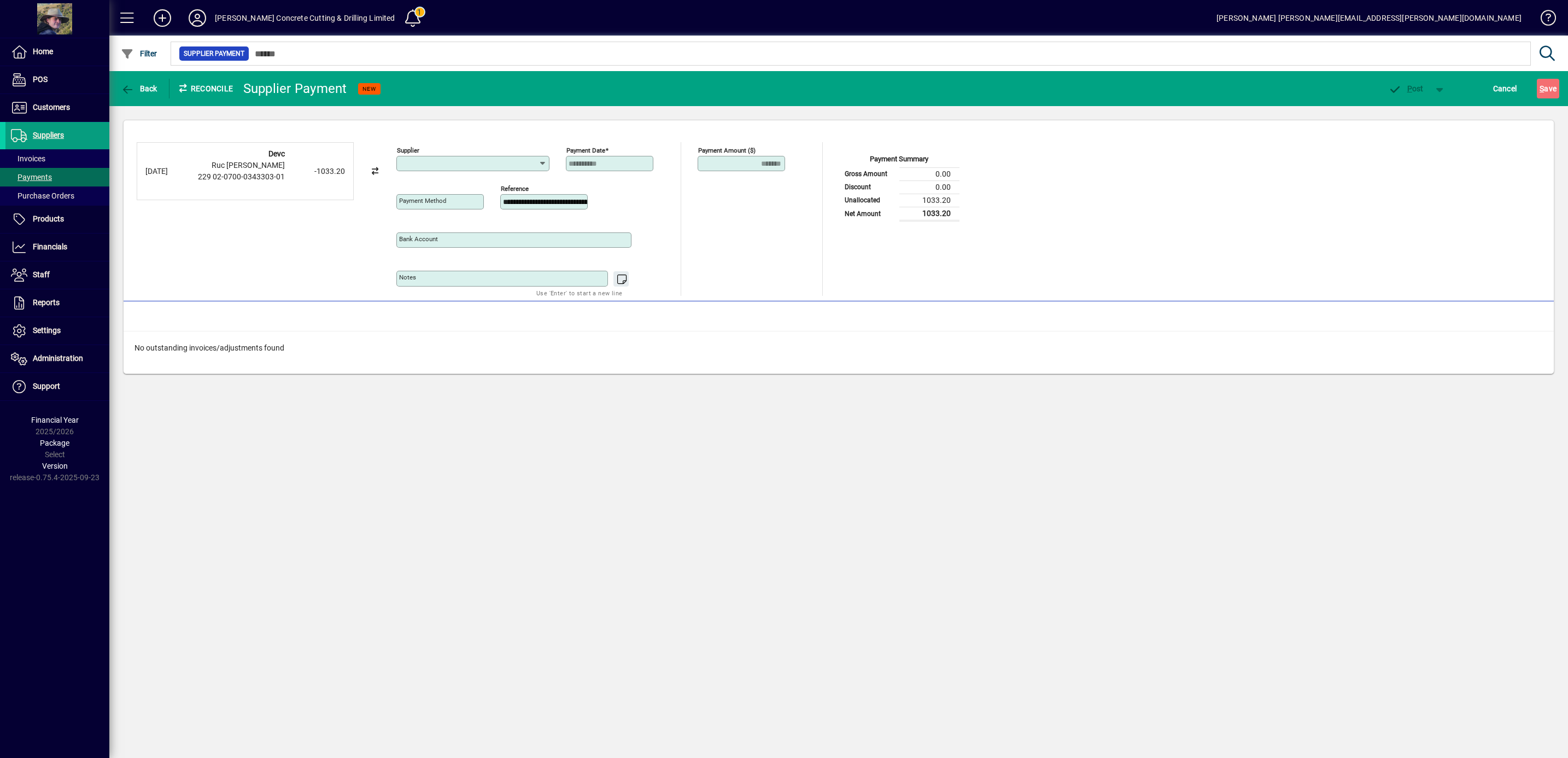
type input "**********"
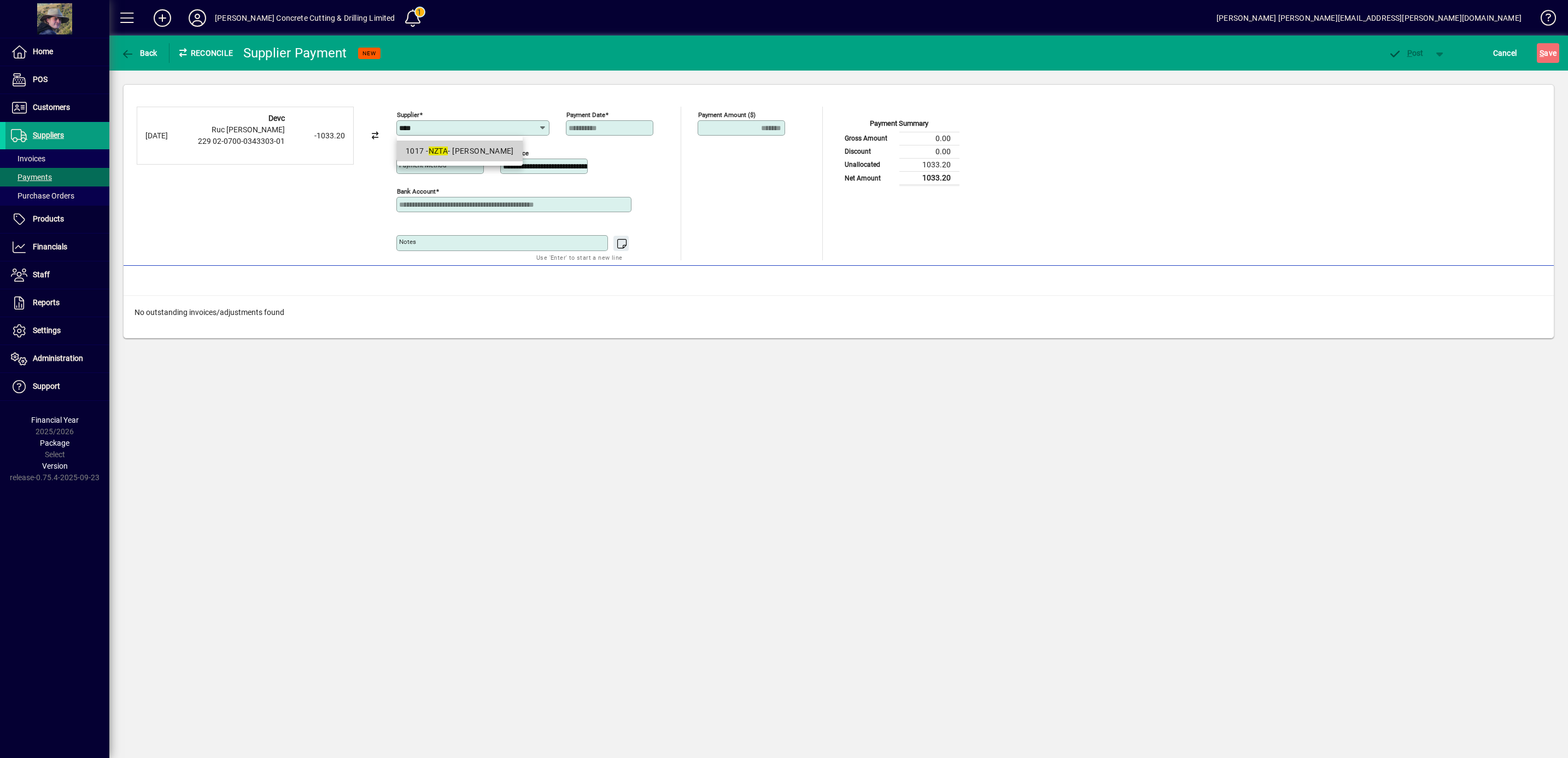
click at [475, 144] on mat-option "1017 - NZTA - Waka Kotahi" at bounding box center [460, 151] width 126 height 21
type input "**********"
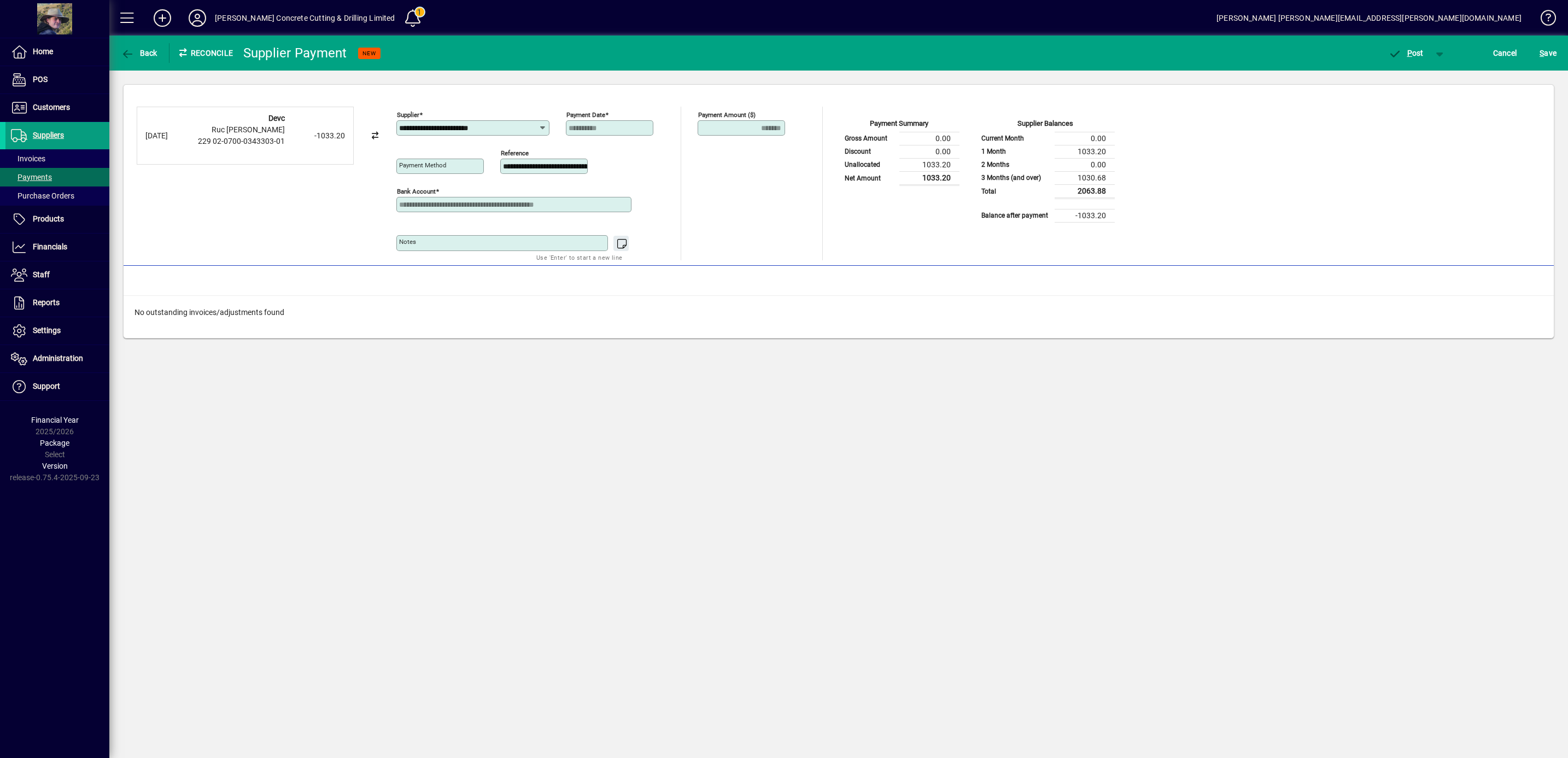
type input "**********"
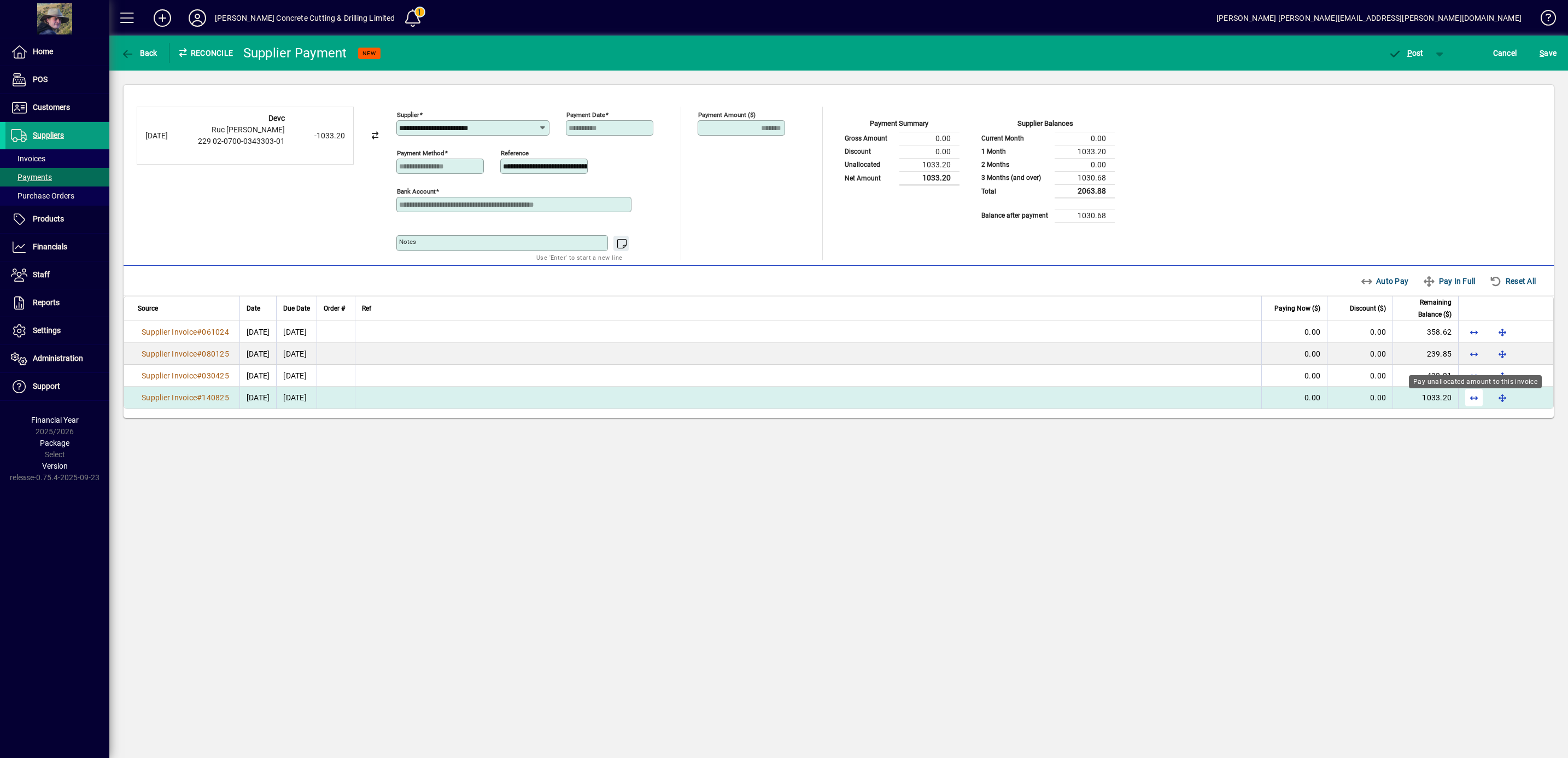
click at [1478, 402] on span "button" at bounding box center [1474, 397] width 26 height 26
click at [1398, 52] on icon "button" at bounding box center [1395, 54] width 13 height 11
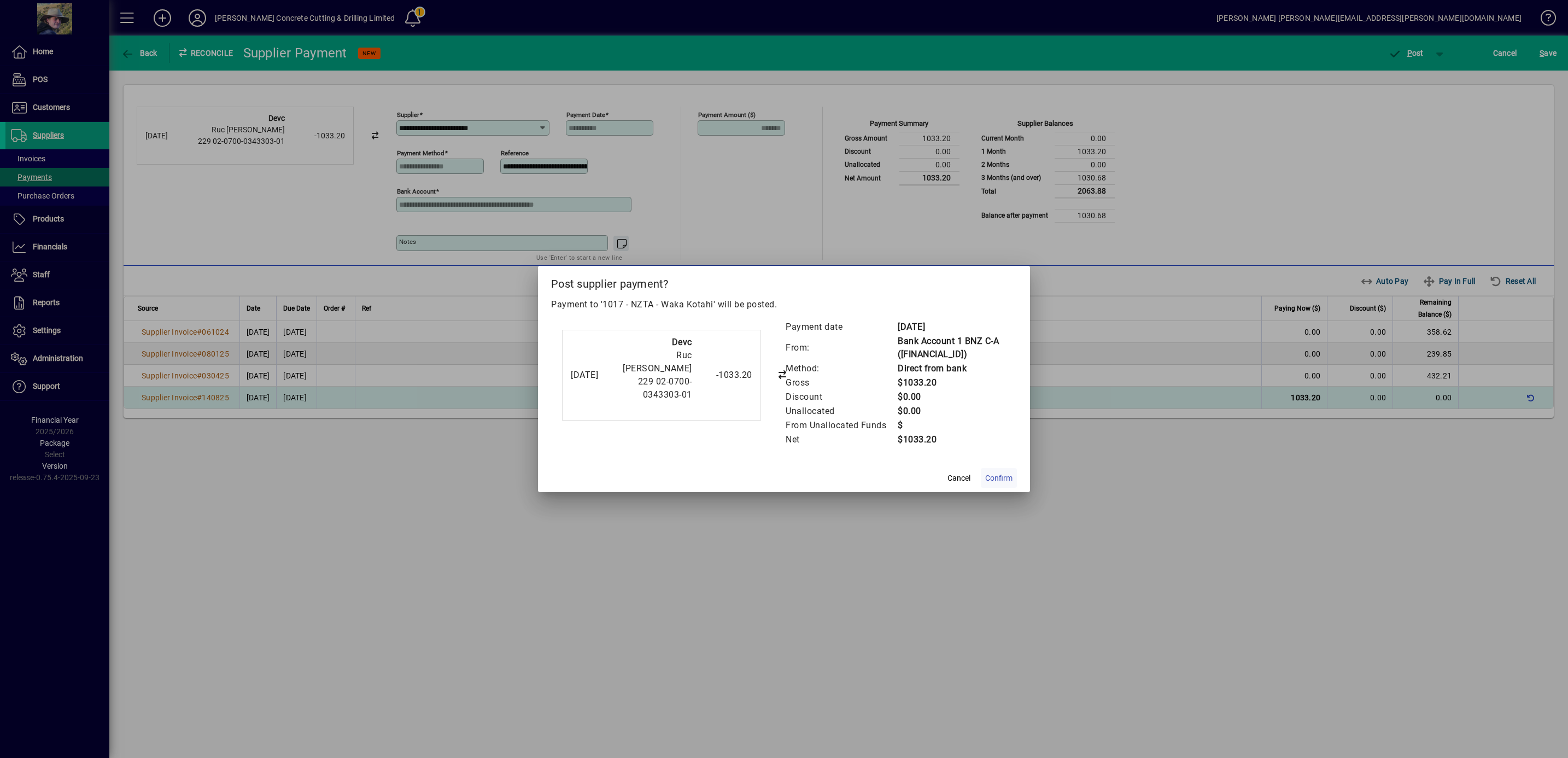
click at [995, 476] on span "Confirm" at bounding box center [999, 478] width 27 height 12
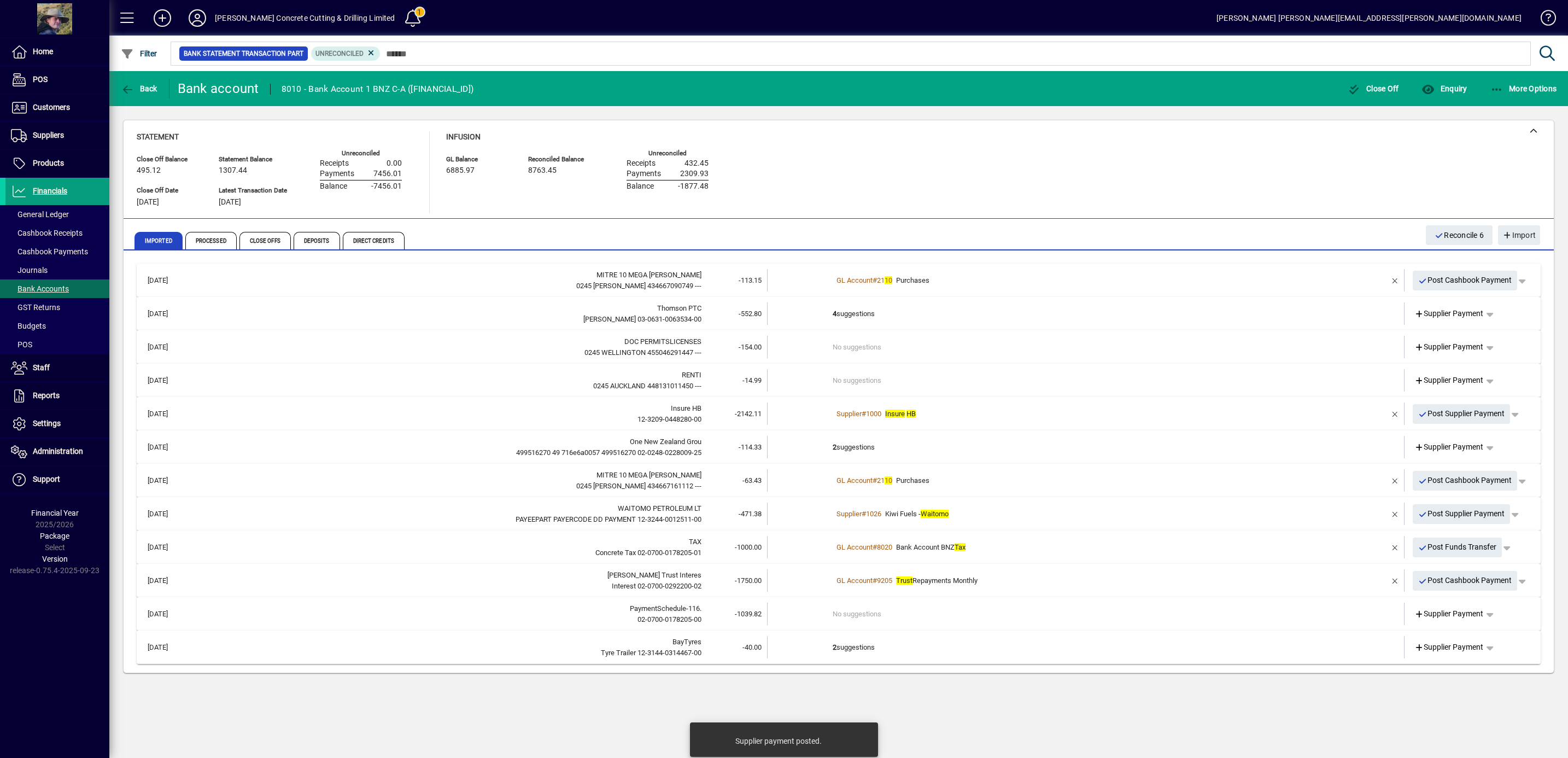
click at [1197, 639] on td "2 suggestions" at bounding box center [1087, 647] width 508 height 23
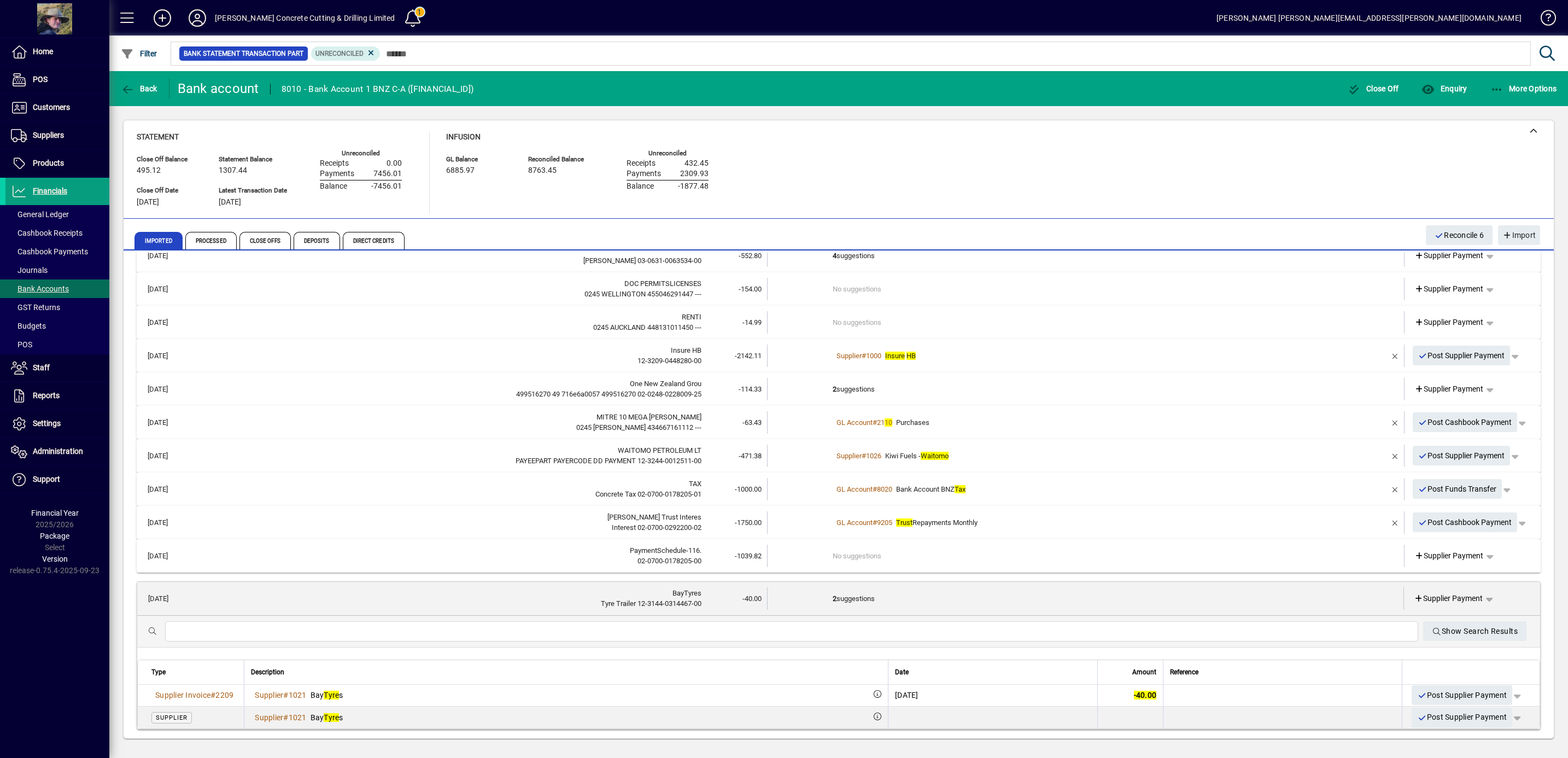
scroll to position [59, 0]
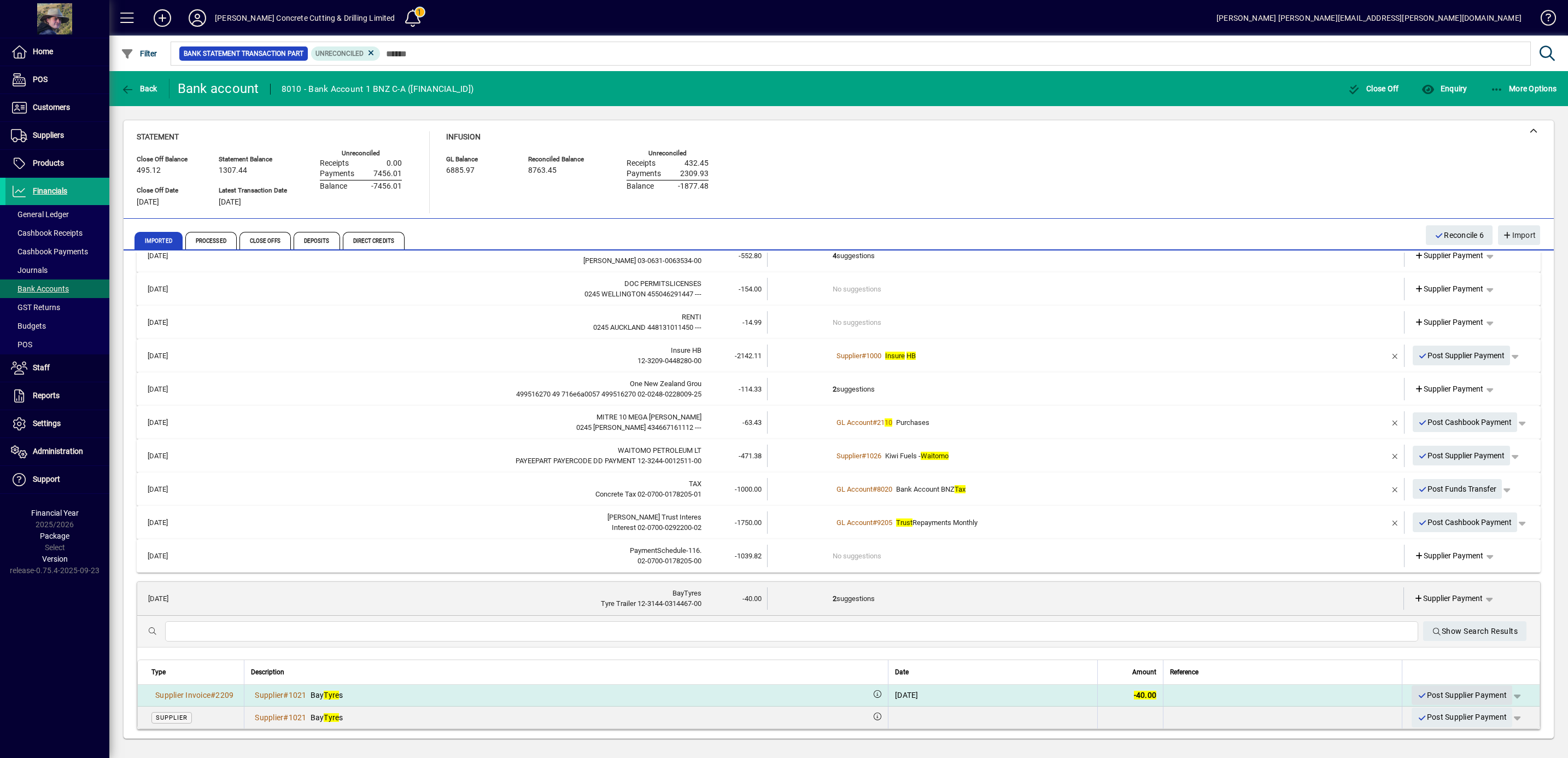
click at [1426, 690] on span "Post Supplier Payment" at bounding box center [1461, 695] width 89 height 18
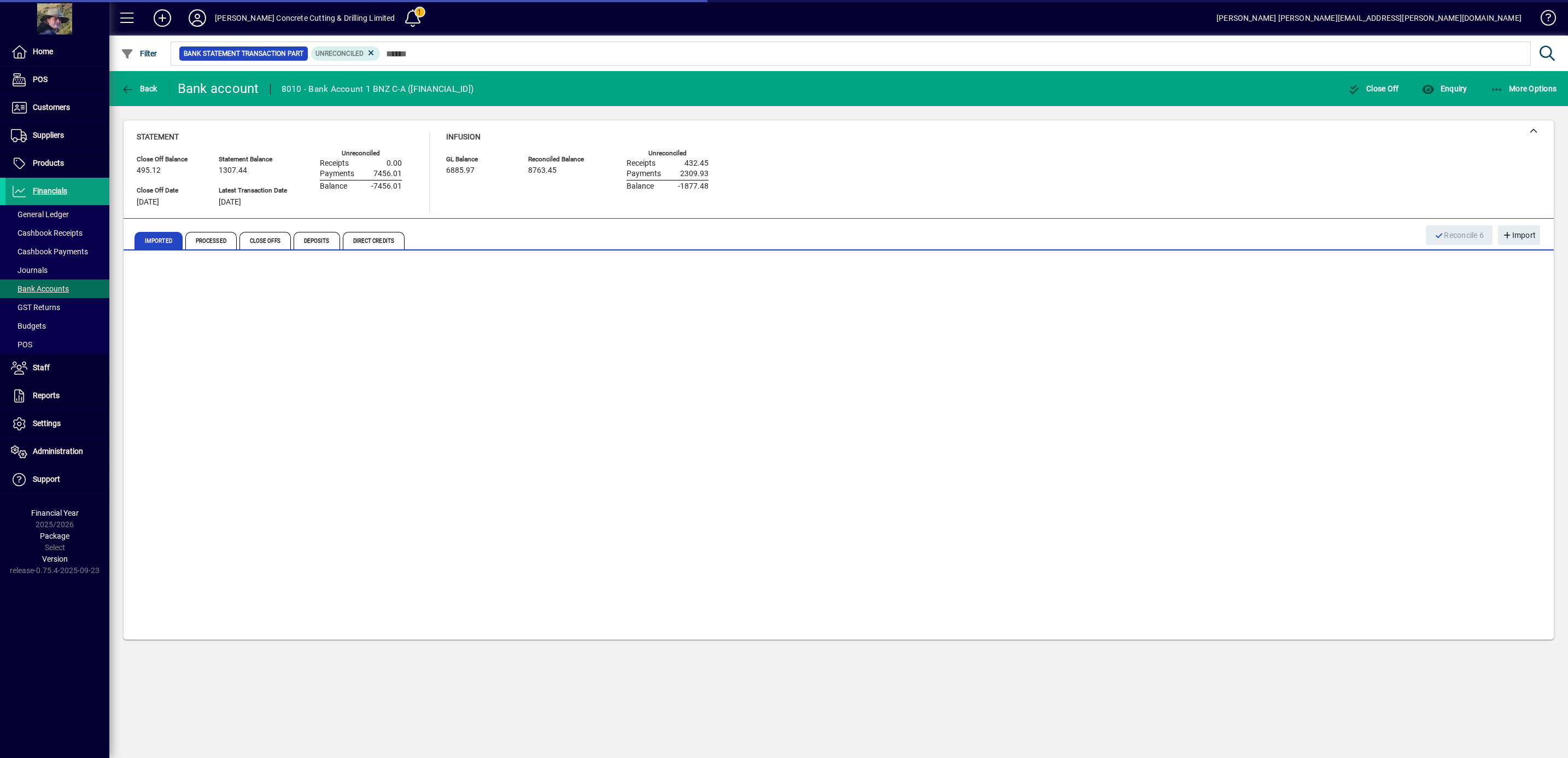
scroll to position [0, 0]
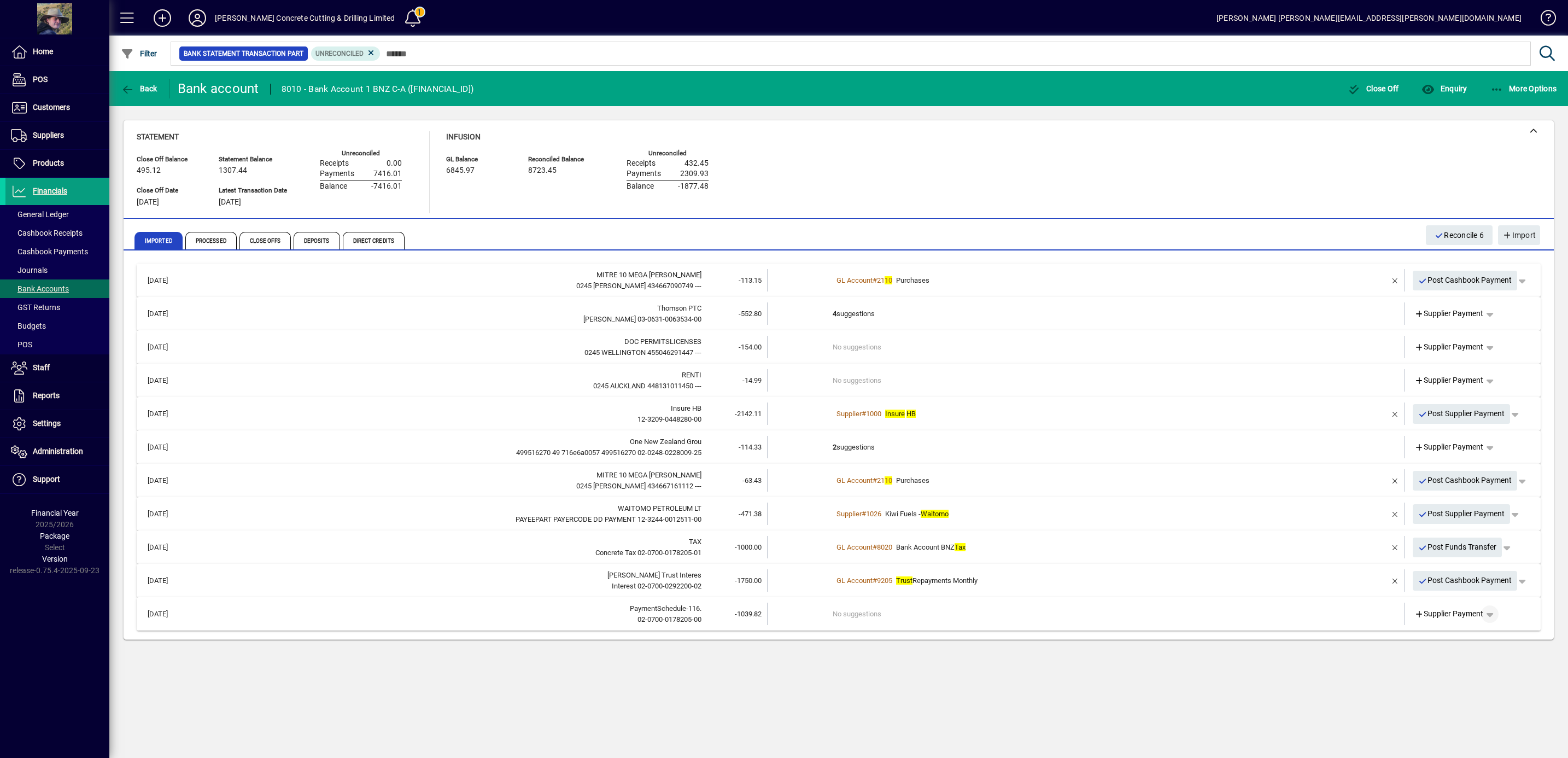
click at [1494, 612] on span "button" at bounding box center [1489, 614] width 26 height 26
click at [1473, 653] on span "Cashbook Payment" at bounding box center [1455, 656] width 81 height 13
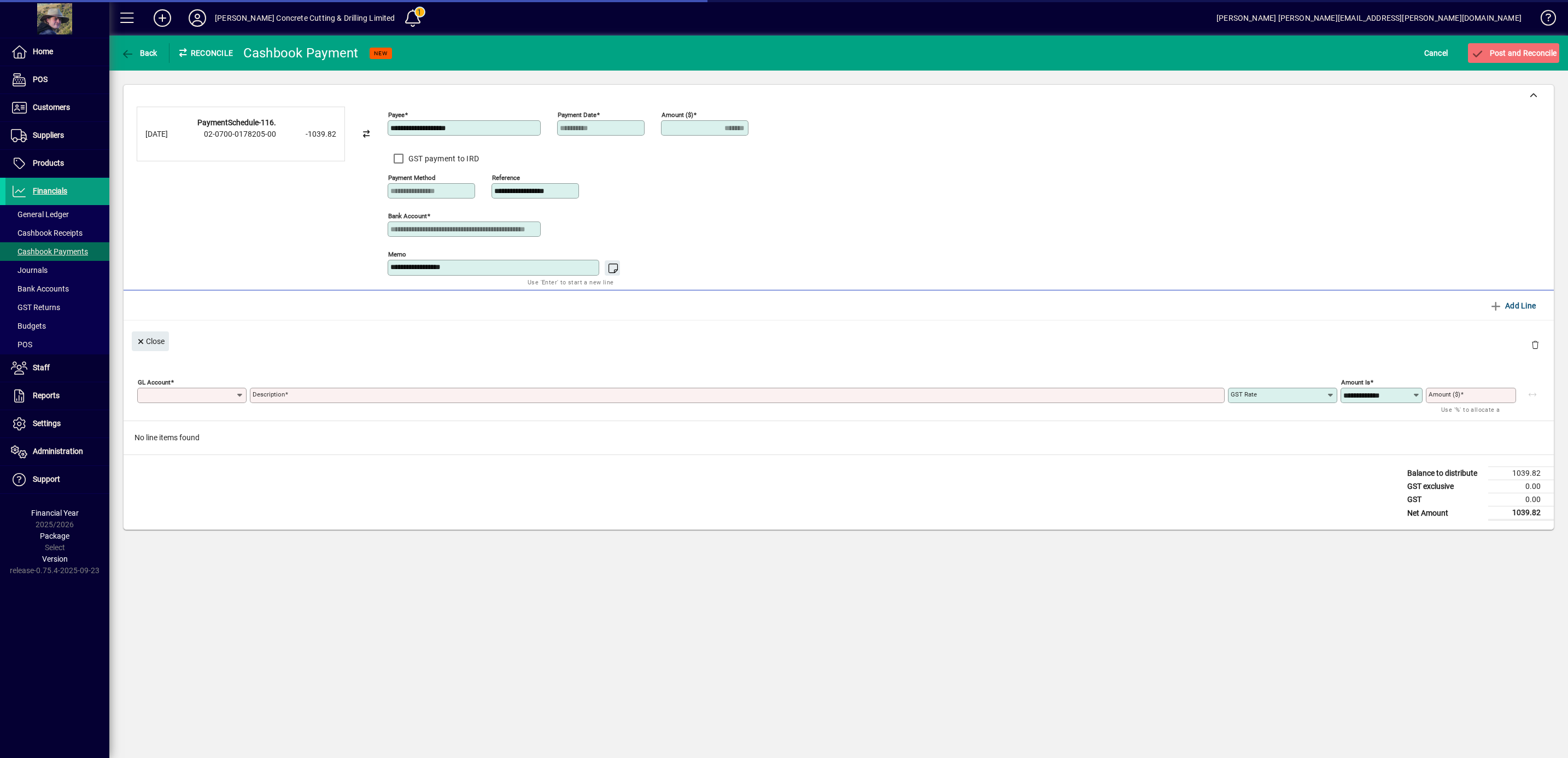
type input "*******"
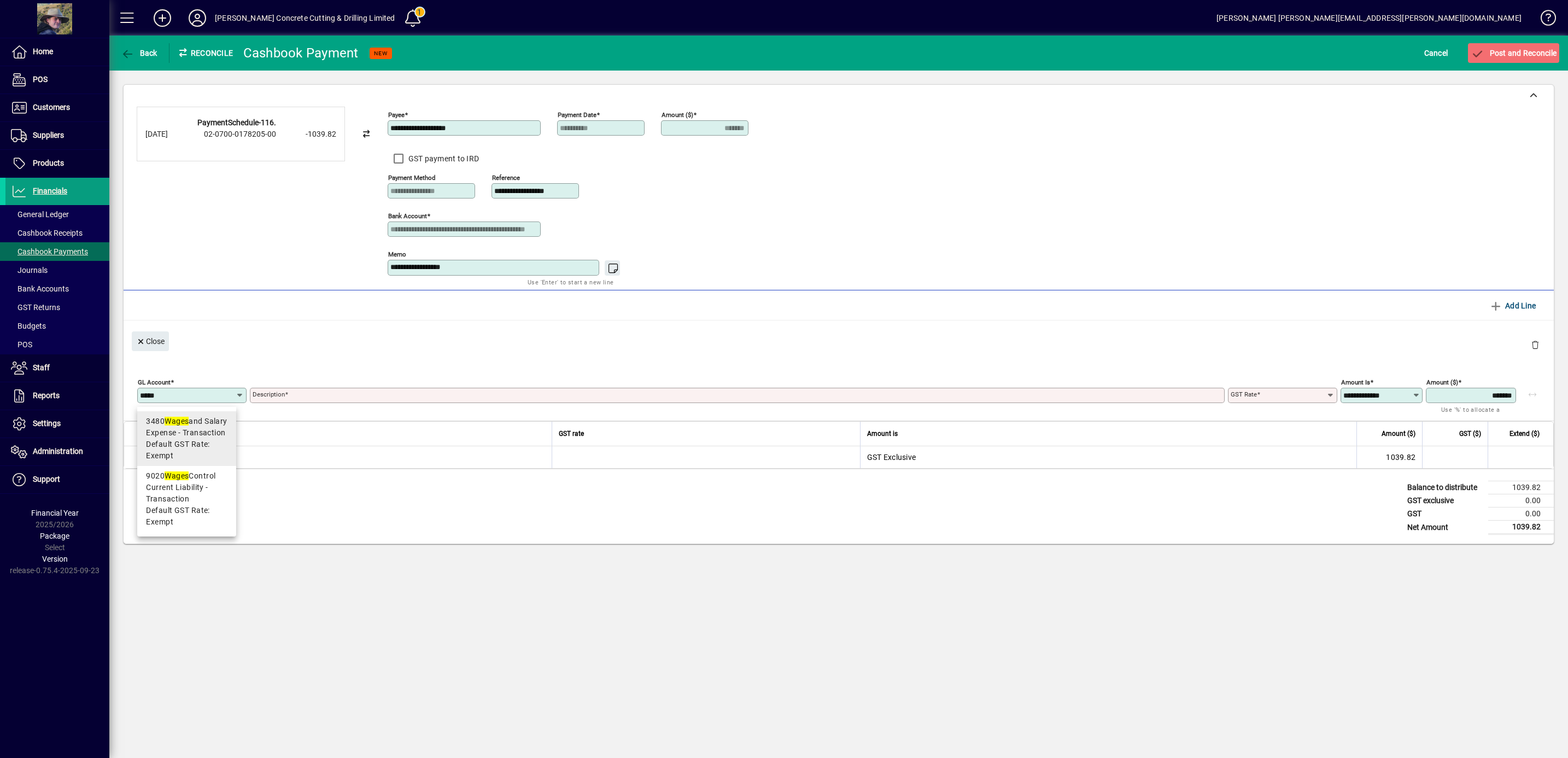
click at [191, 444] on span "Default GST Rate: Exempt" at bounding box center [186, 450] width 81 height 23
type input "****"
type input "**********"
type input "******"
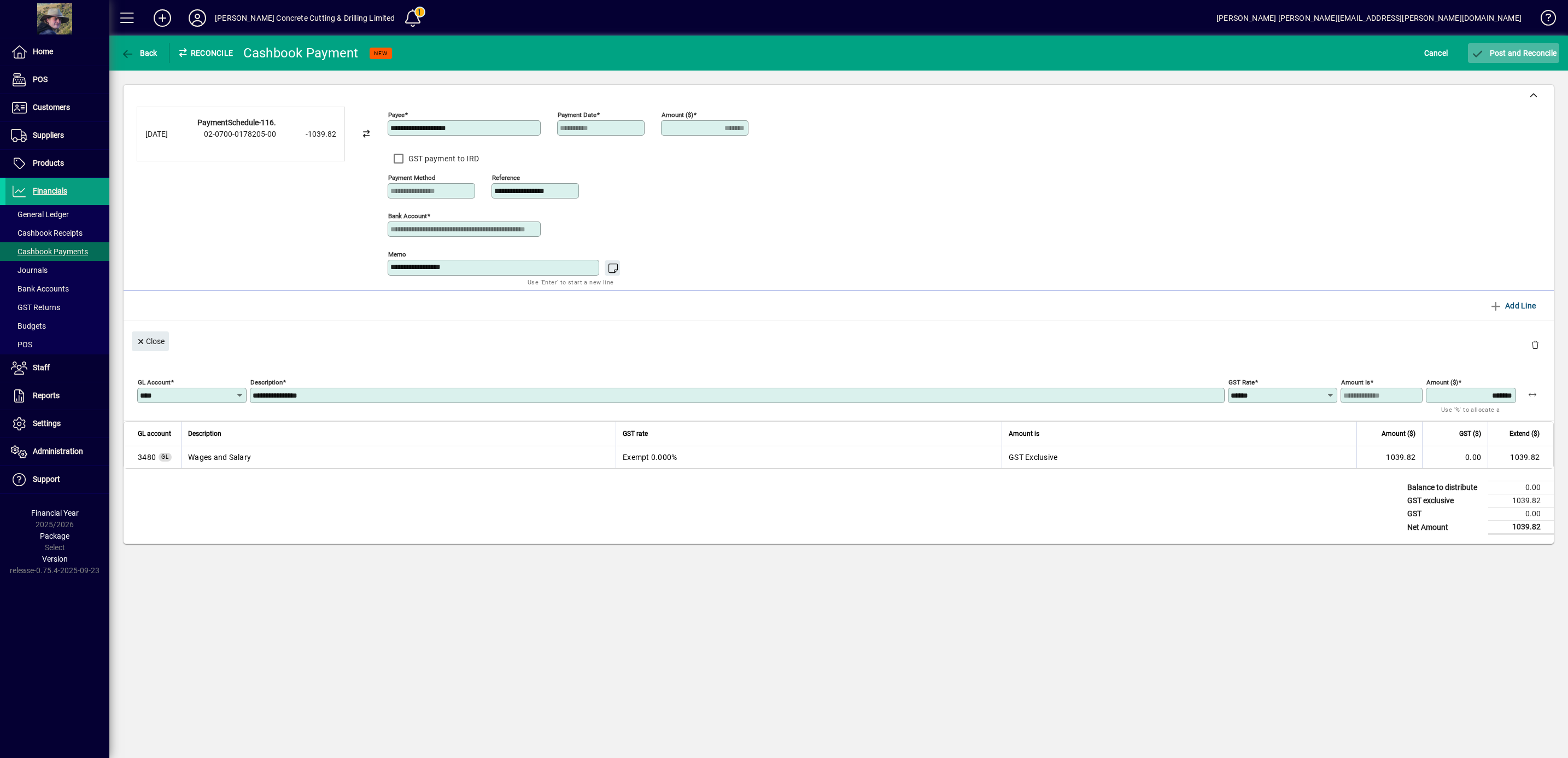
click at [1504, 53] on span "Post and Reconcile" at bounding box center [1513, 53] width 86 height 9
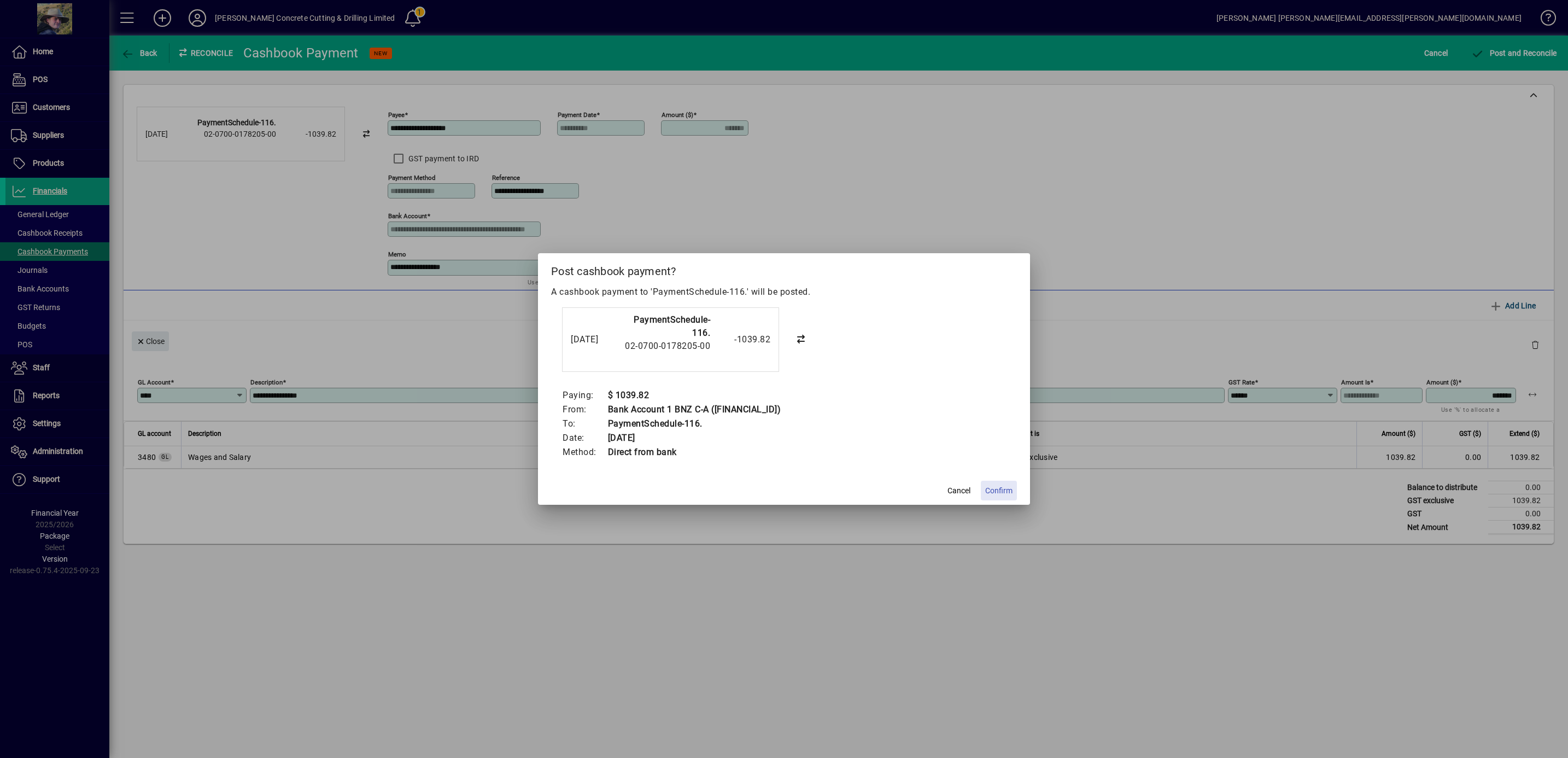
click at [1006, 487] on span "Confirm" at bounding box center [999, 491] width 27 height 12
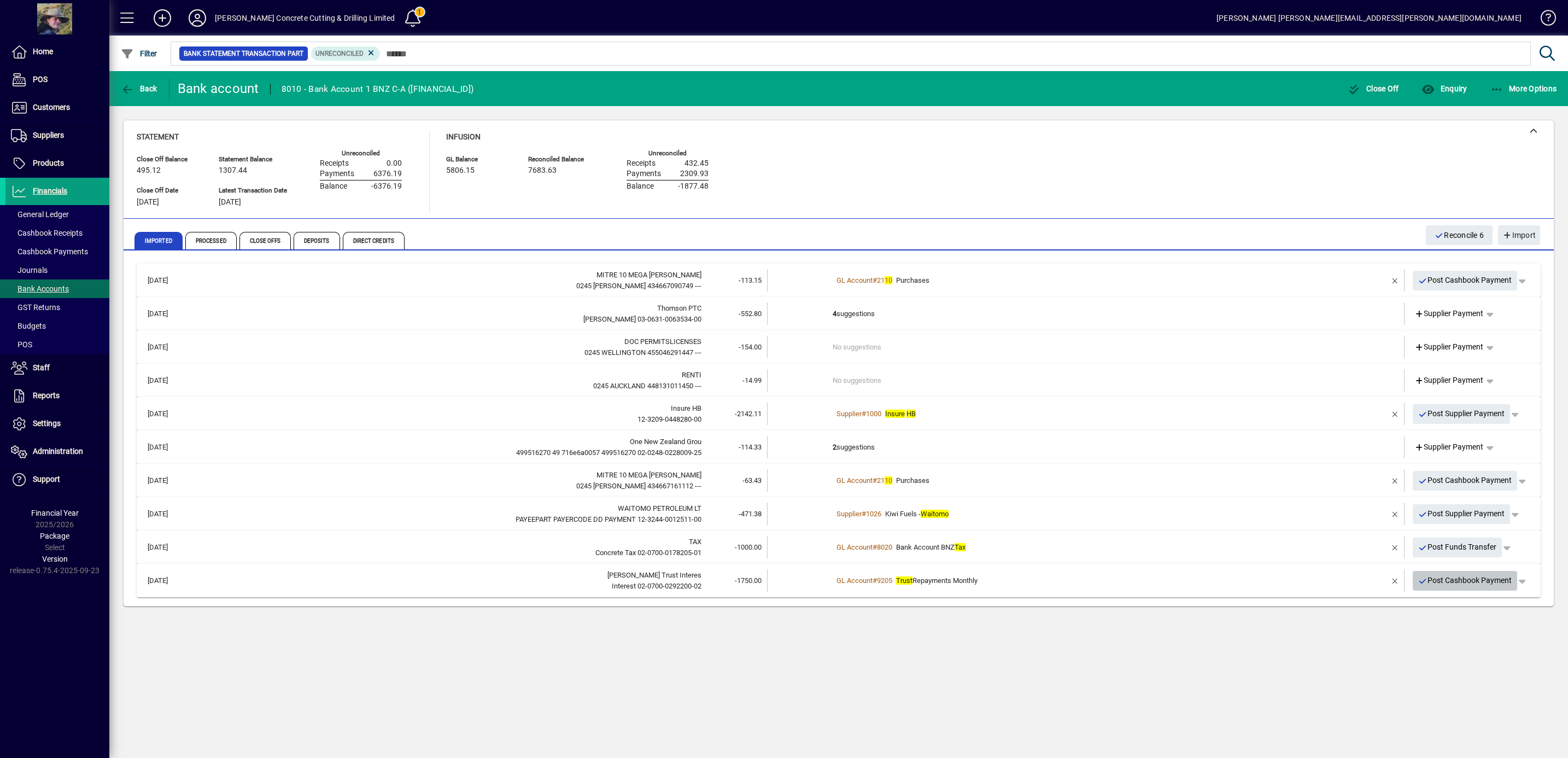
click at [1479, 588] on span "Post Cashbook Payment" at bounding box center [1465, 581] width 94 height 18
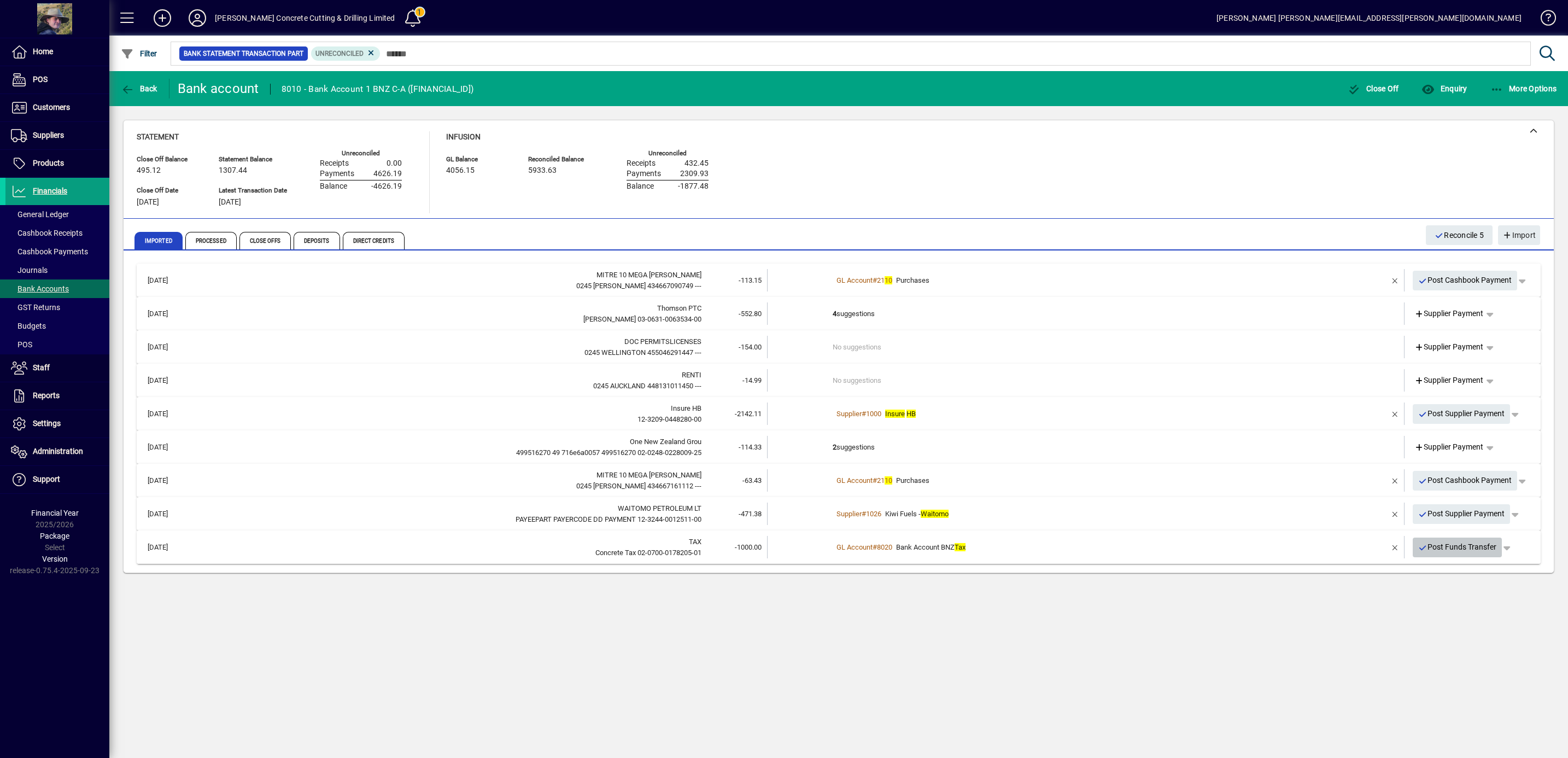
click at [1461, 549] on span "Post Funds Transfer" at bounding box center [1457, 547] width 79 height 18
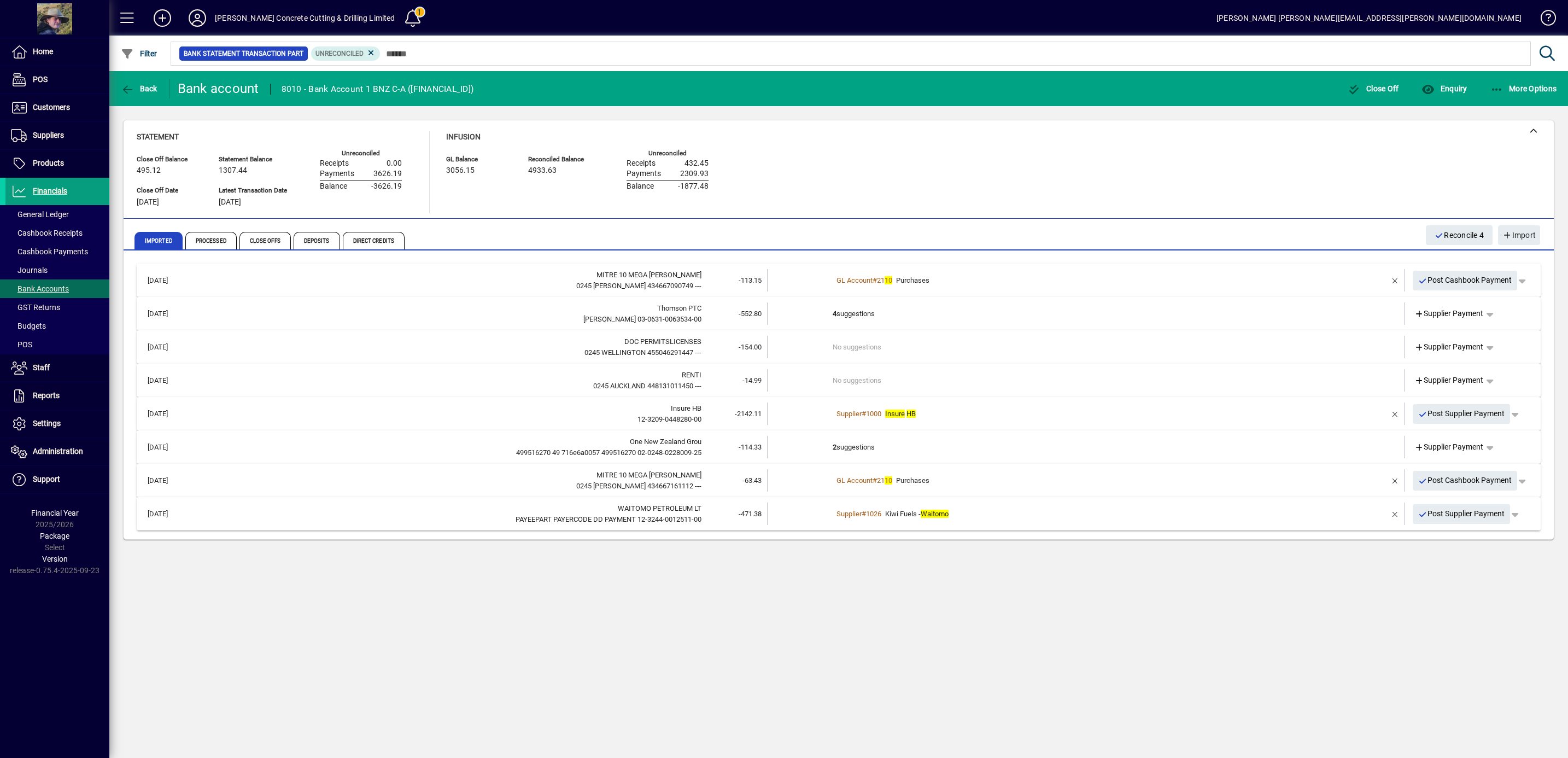
click at [1052, 521] on td "Supplier # 1026 Kiwi Fuels - [GEOGRAPHIC_DATA]" at bounding box center [1087, 513] width 508 height 23
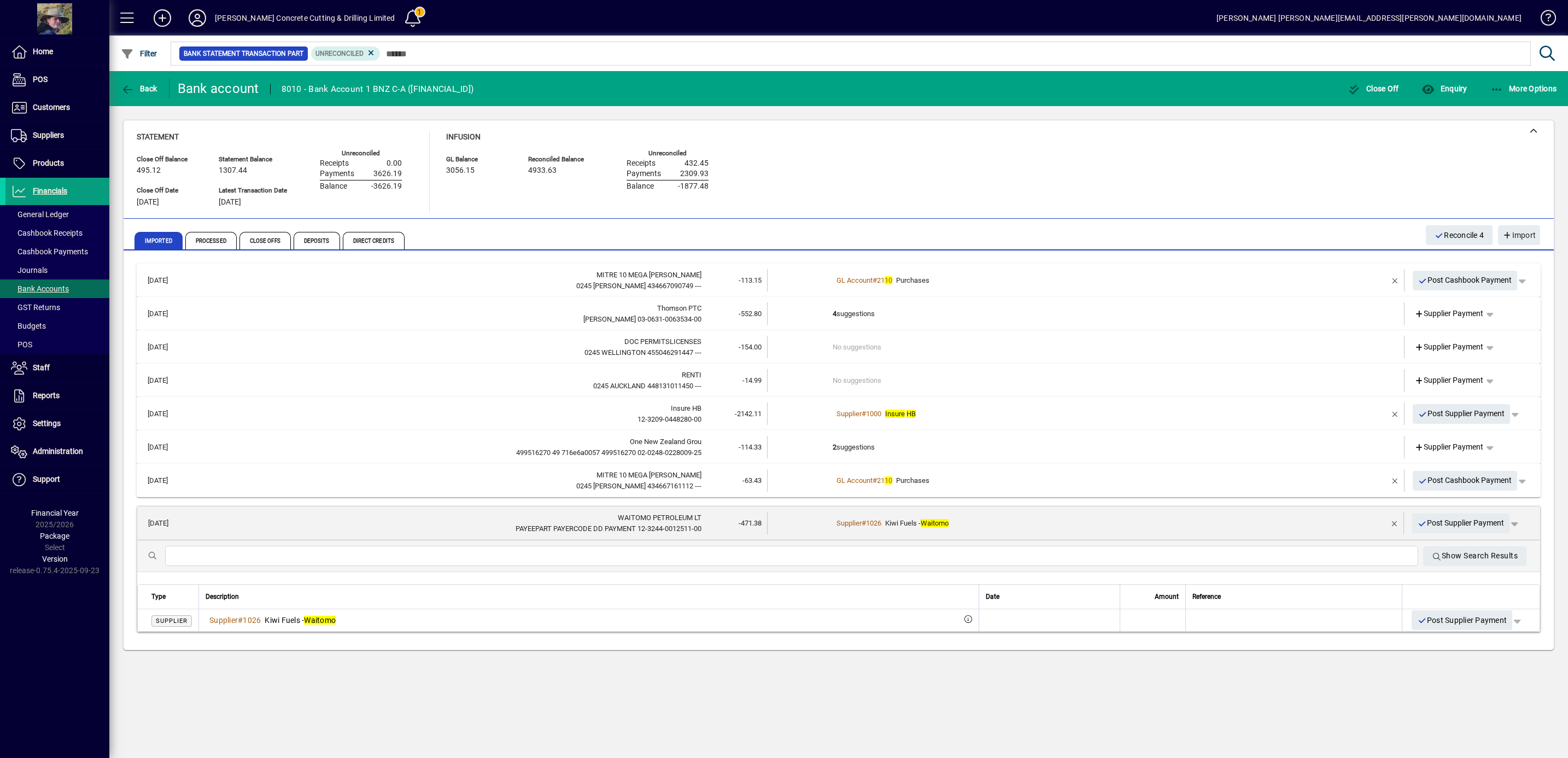
click at [1052, 521] on div "Supplier # 1026 Kiwi Fuels - [GEOGRAPHIC_DATA]" at bounding box center [1087, 524] width 508 height 11
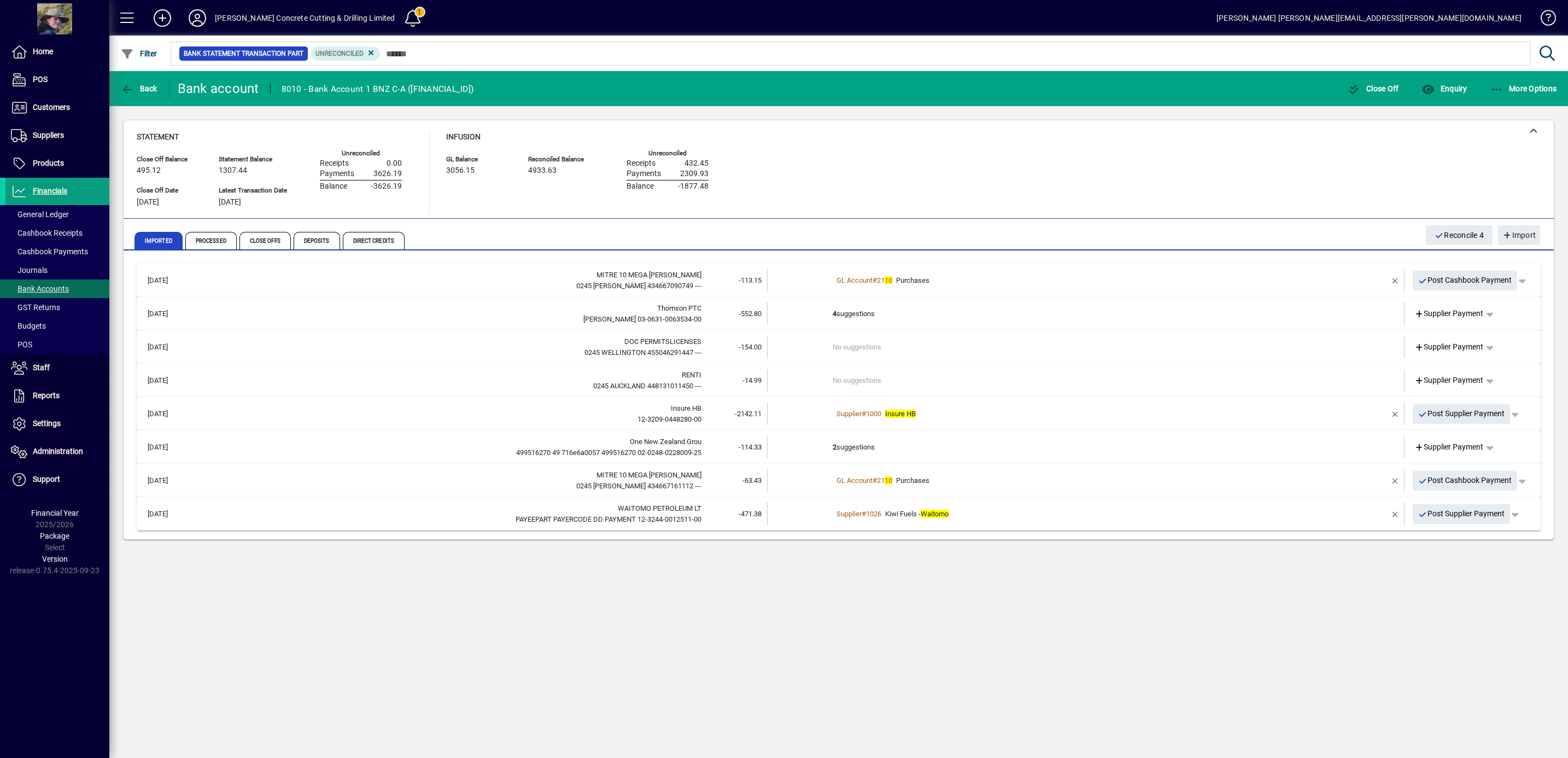
click at [986, 476] on div "GL Account # 21 10 Purchases" at bounding box center [1087, 481] width 508 height 11
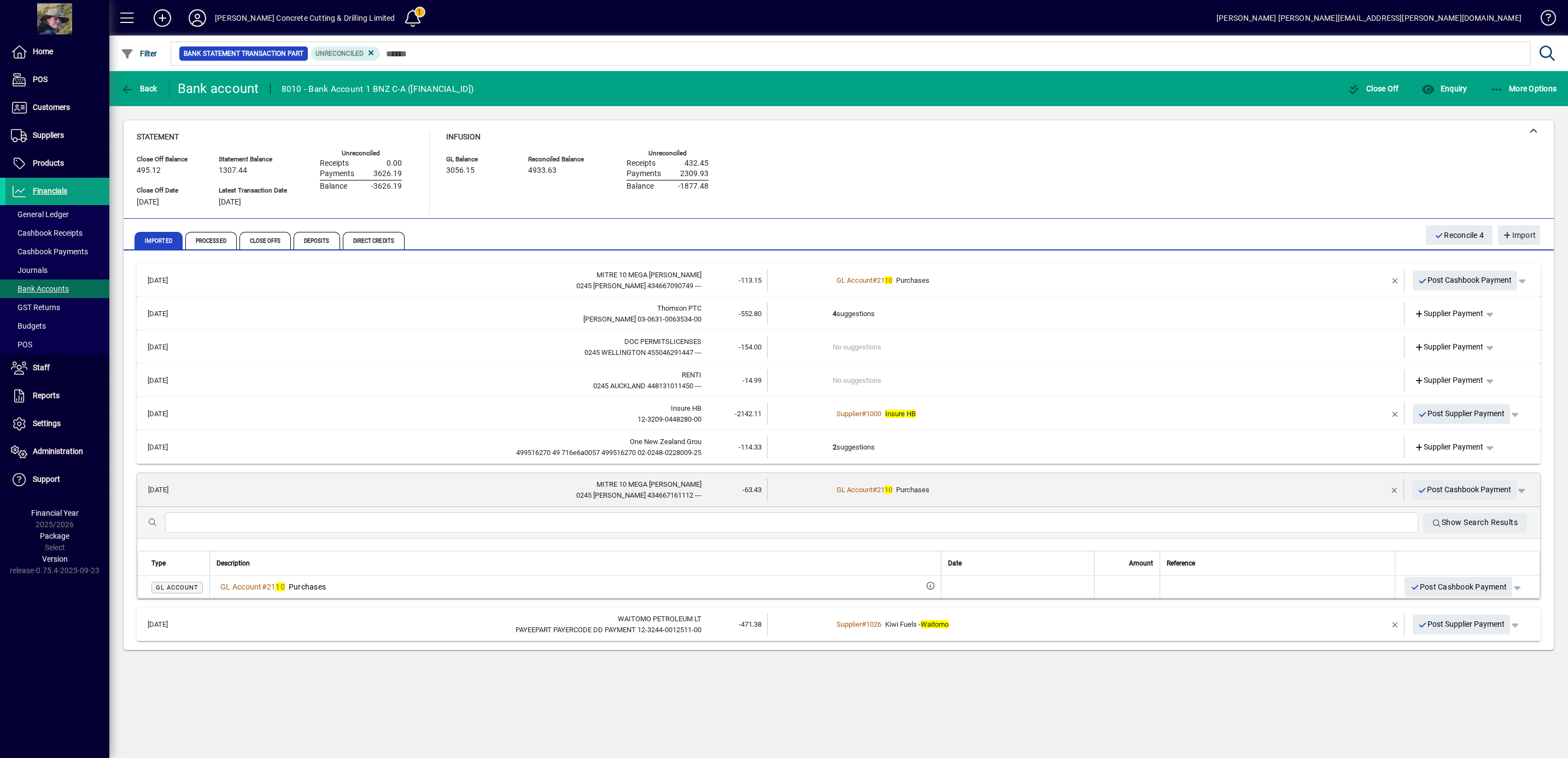
click at [986, 479] on td "GL Account # 21 10 Purchases" at bounding box center [1087, 490] width 508 height 23
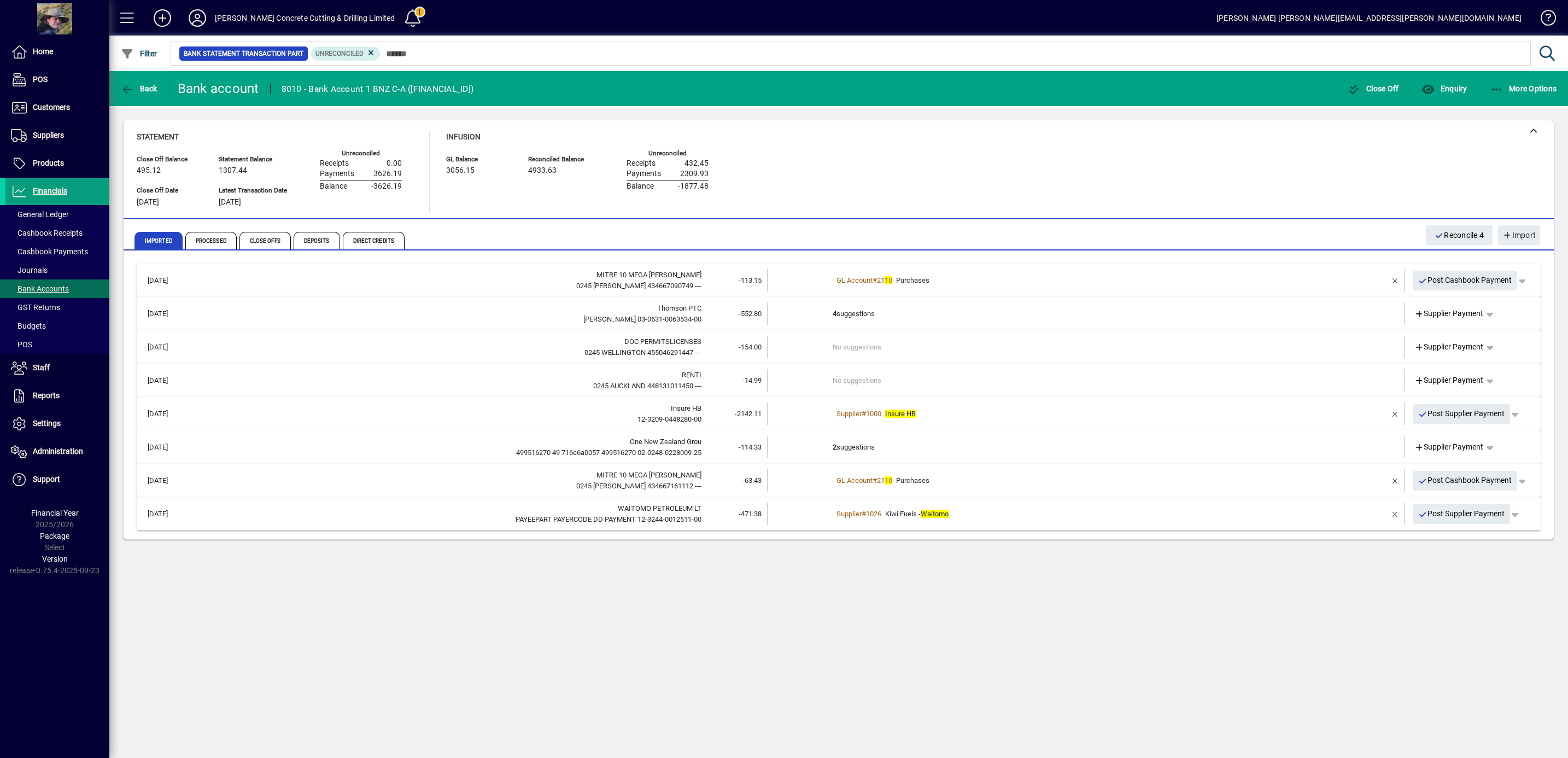
click at [927, 437] on td "2 suggestions" at bounding box center [1087, 447] width 508 height 23
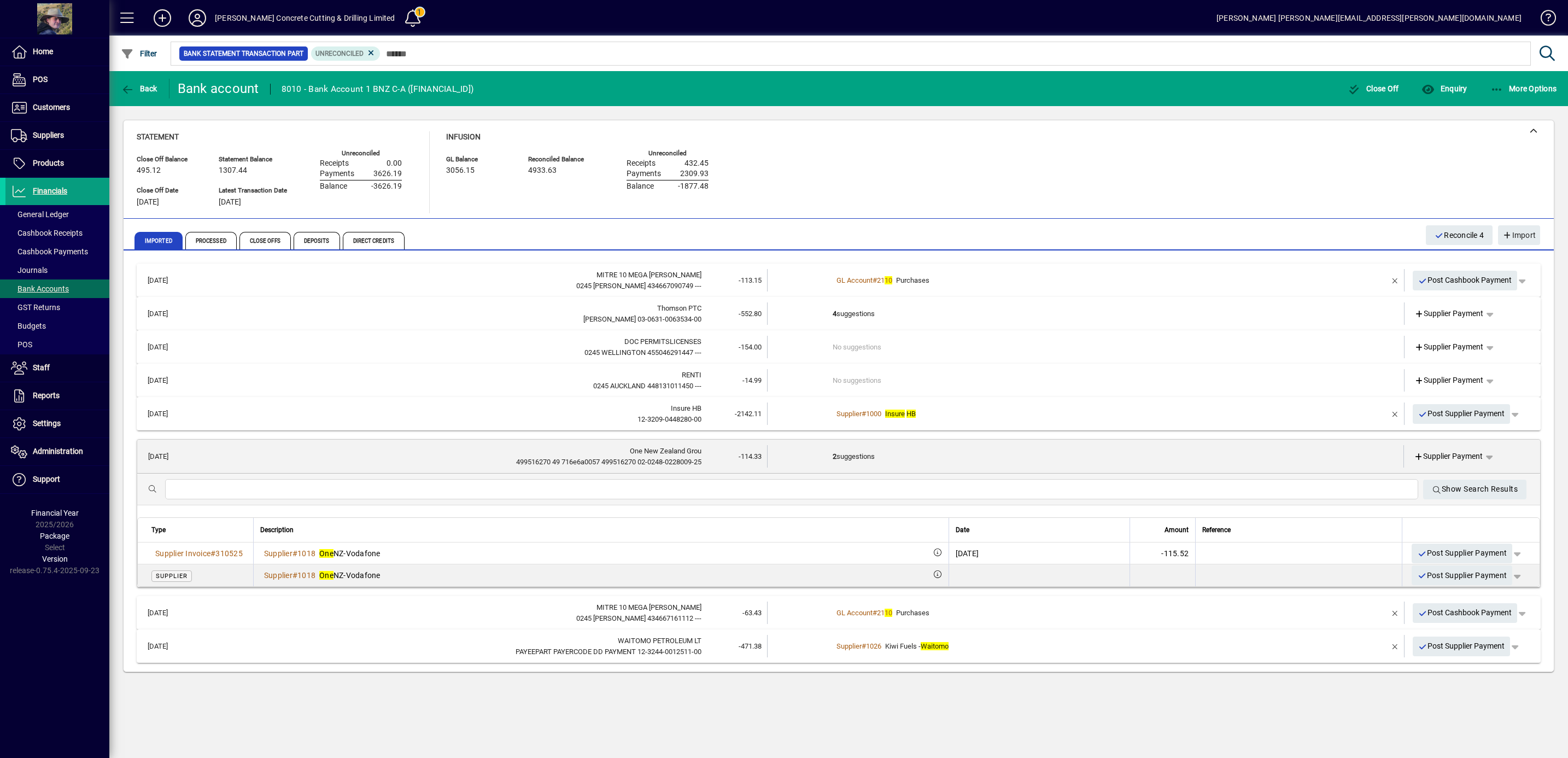
click at [934, 452] on td "2 suggestions" at bounding box center [1087, 456] width 508 height 23
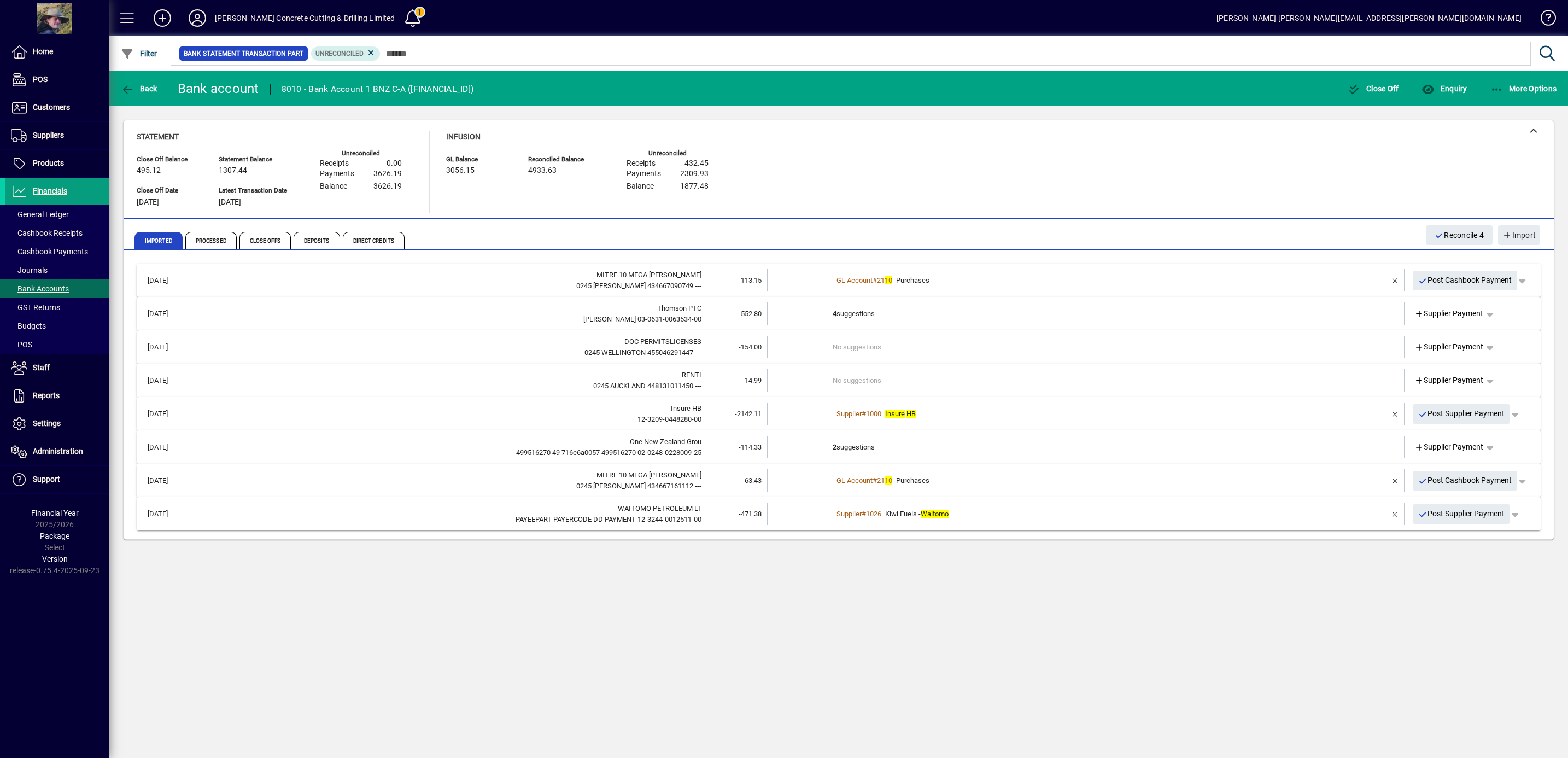
click at [955, 447] on td "2 suggestions" at bounding box center [1087, 447] width 508 height 23
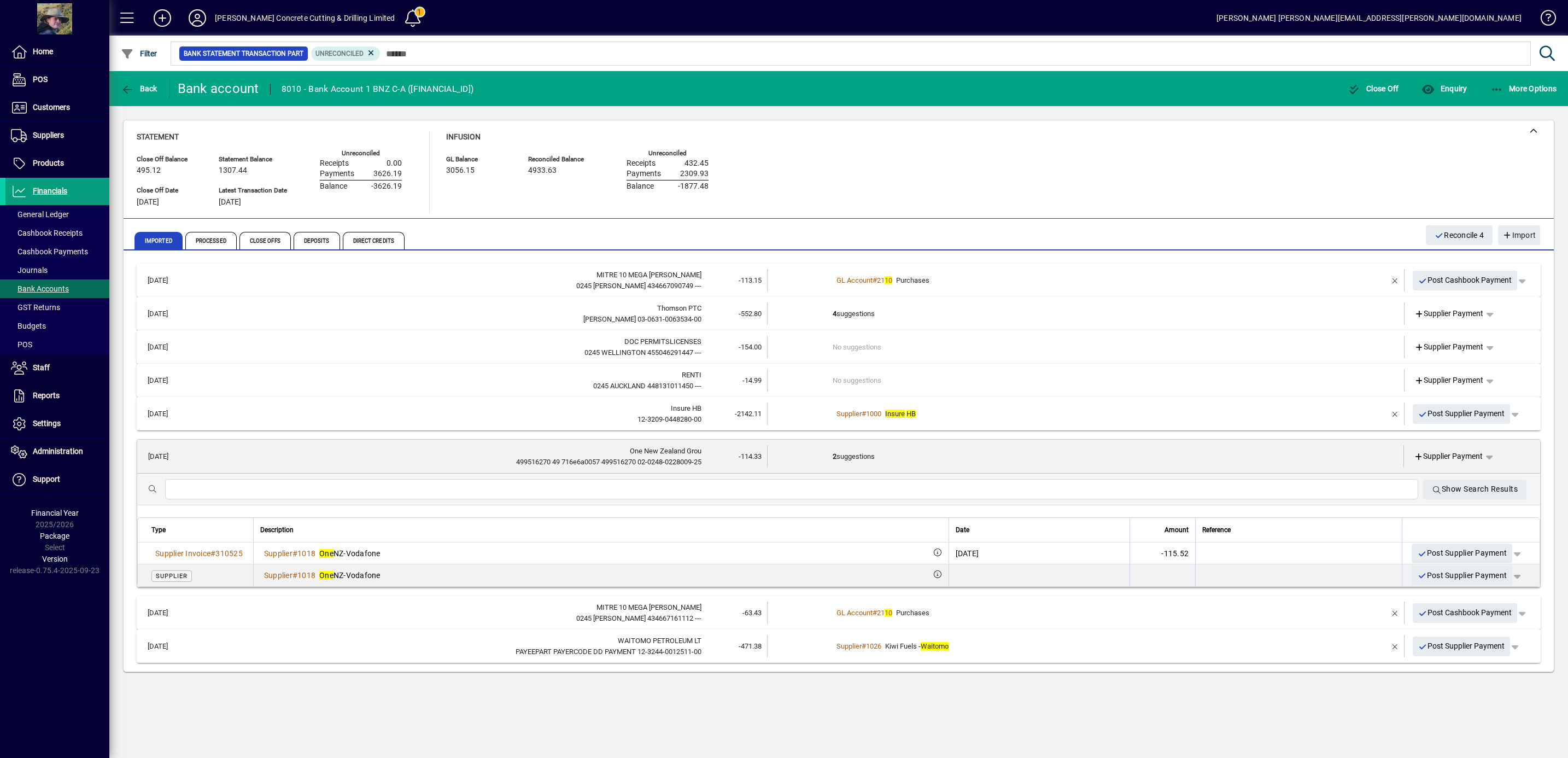
click at [959, 453] on td "2 suggestions" at bounding box center [1087, 456] width 508 height 23
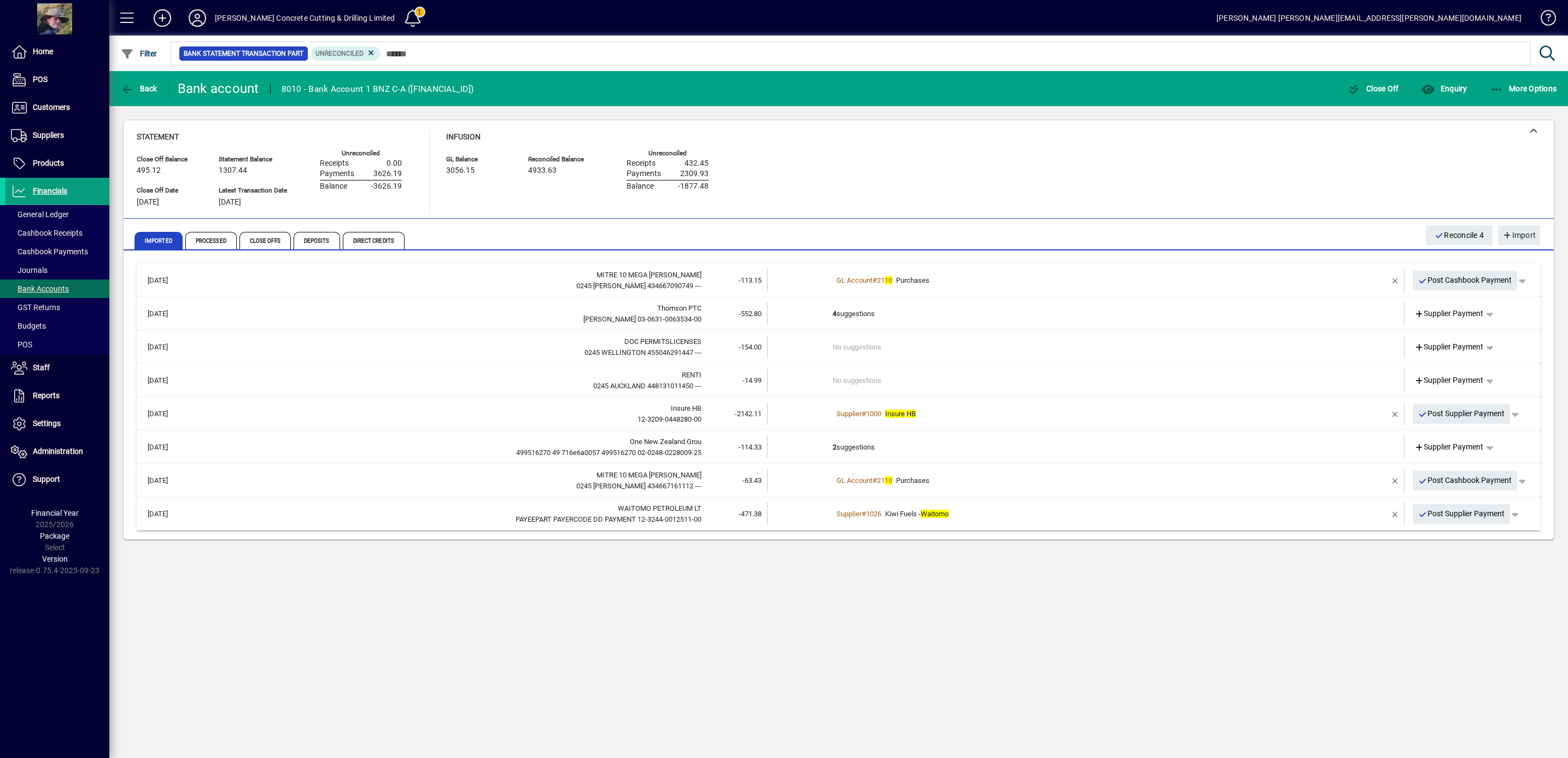
click at [937, 315] on td "4 suggestions" at bounding box center [1087, 314] width 508 height 23
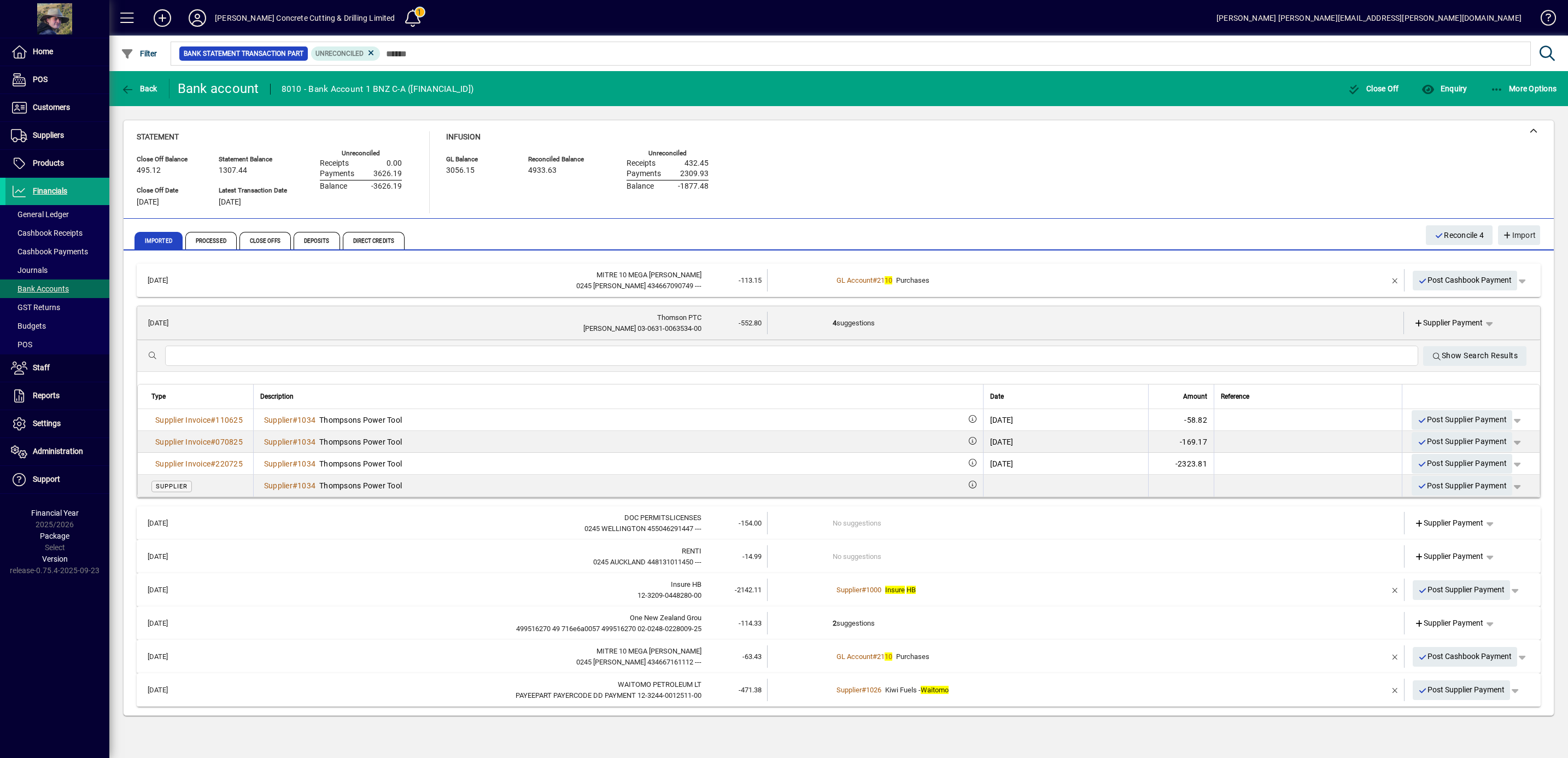
click at [942, 318] on td "4 suggestions" at bounding box center [1087, 323] width 508 height 23
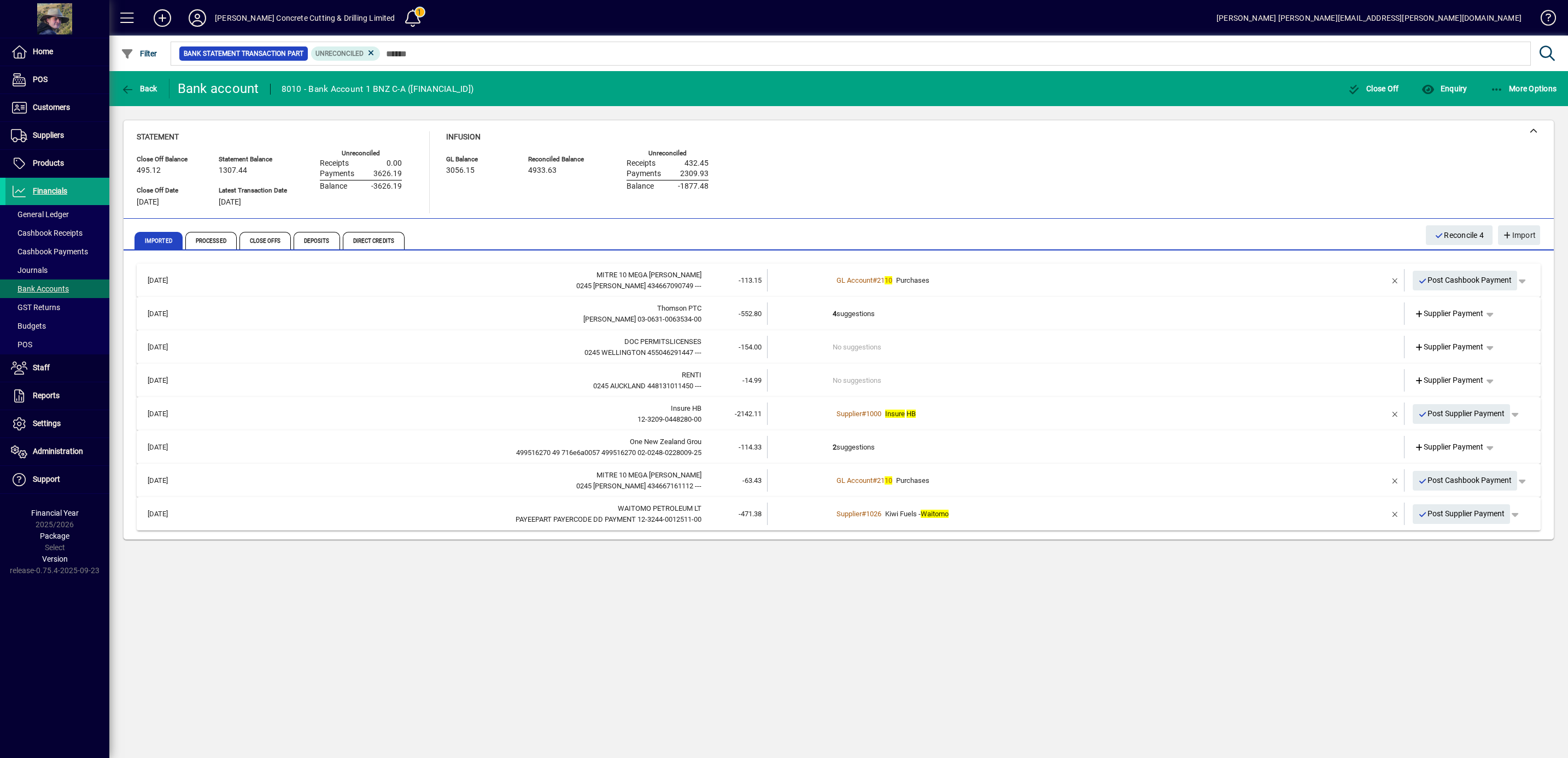
click at [967, 281] on div "GL Account # 21 10 Purchases" at bounding box center [1087, 281] width 508 height 11
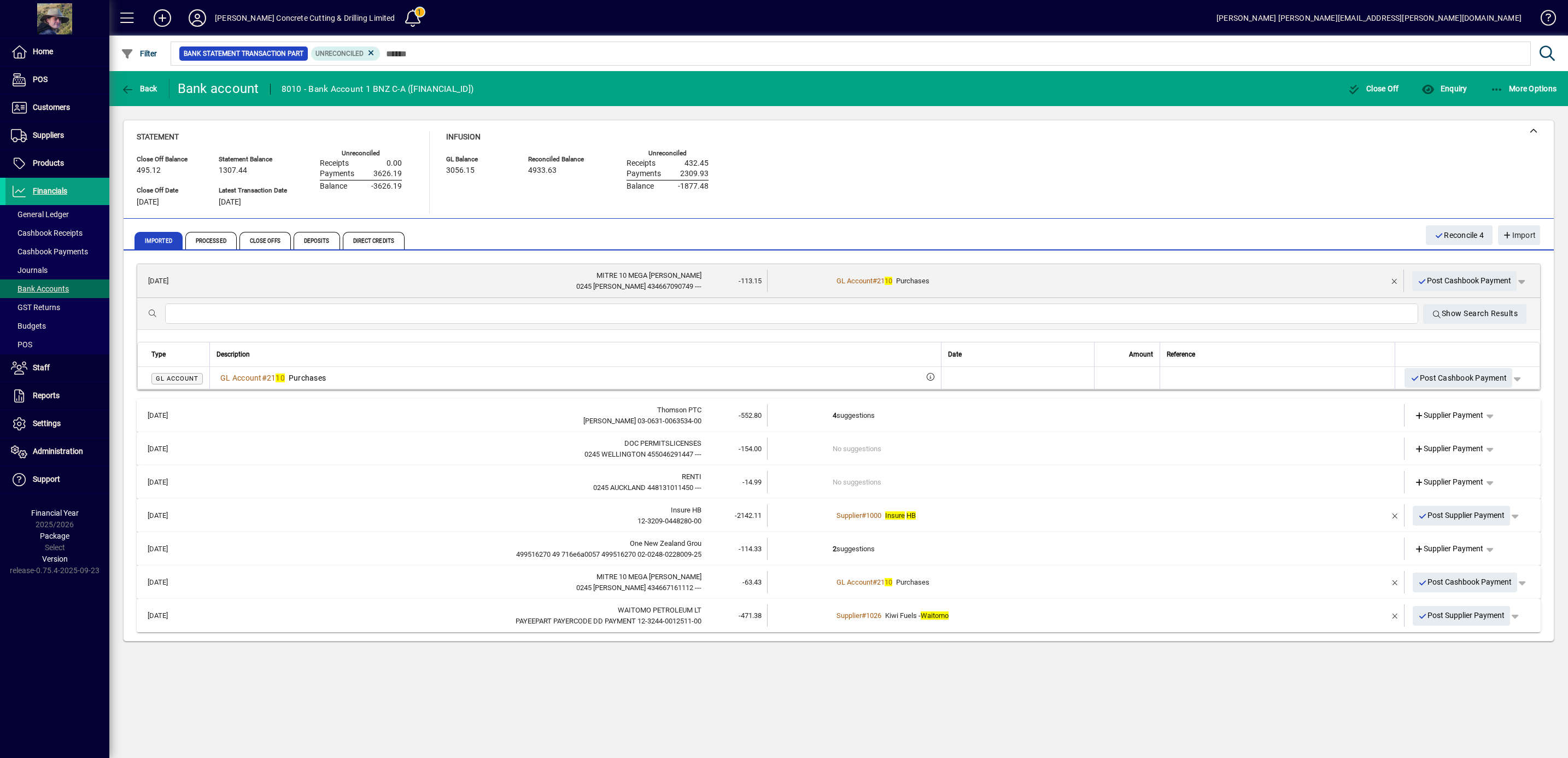
click at [967, 282] on div "GL Account # 21 10 Purchases" at bounding box center [1087, 281] width 508 height 11
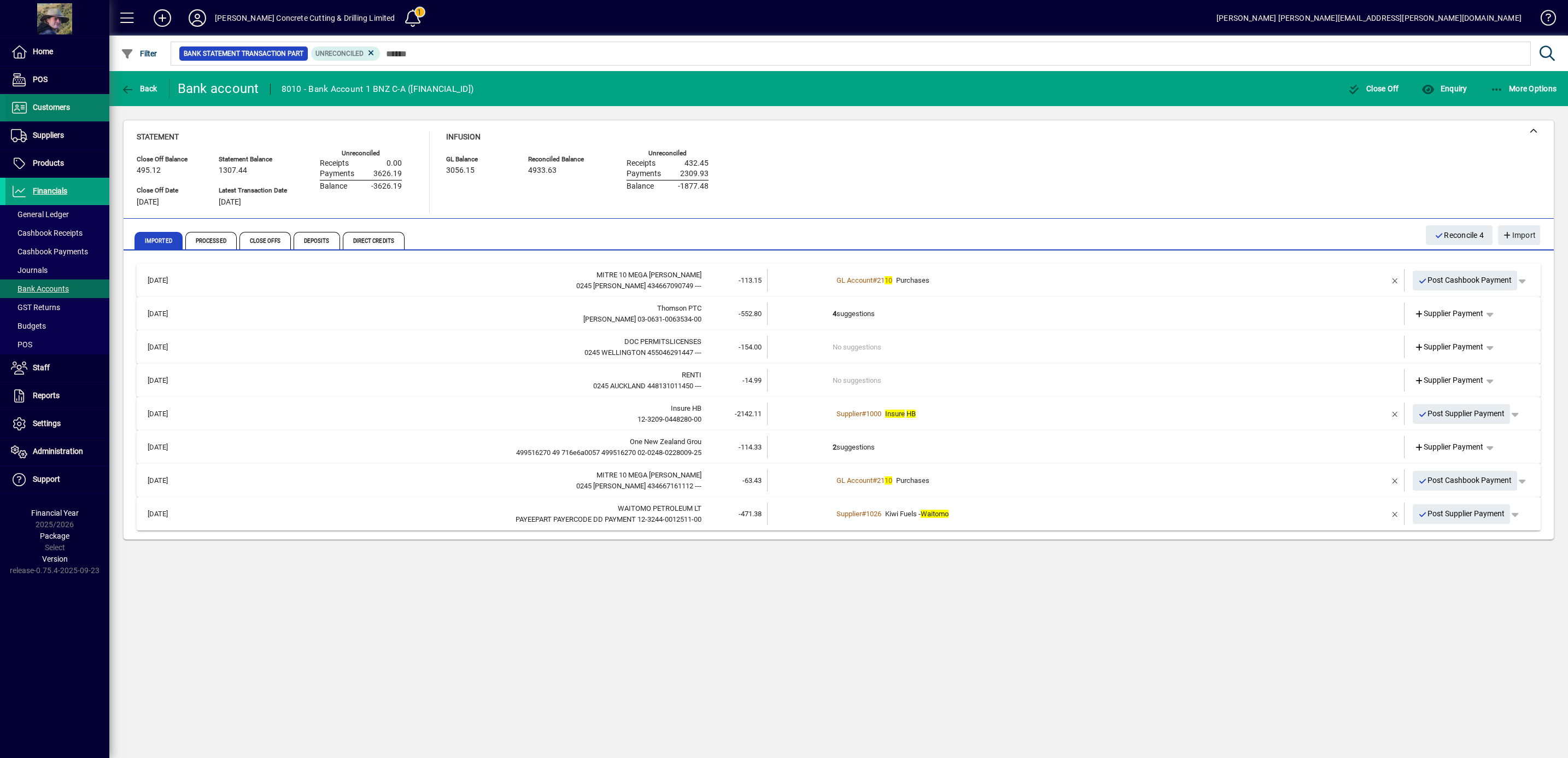
click at [53, 105] on span "Customers" at bounding box center [51, 107] width 37 height 9
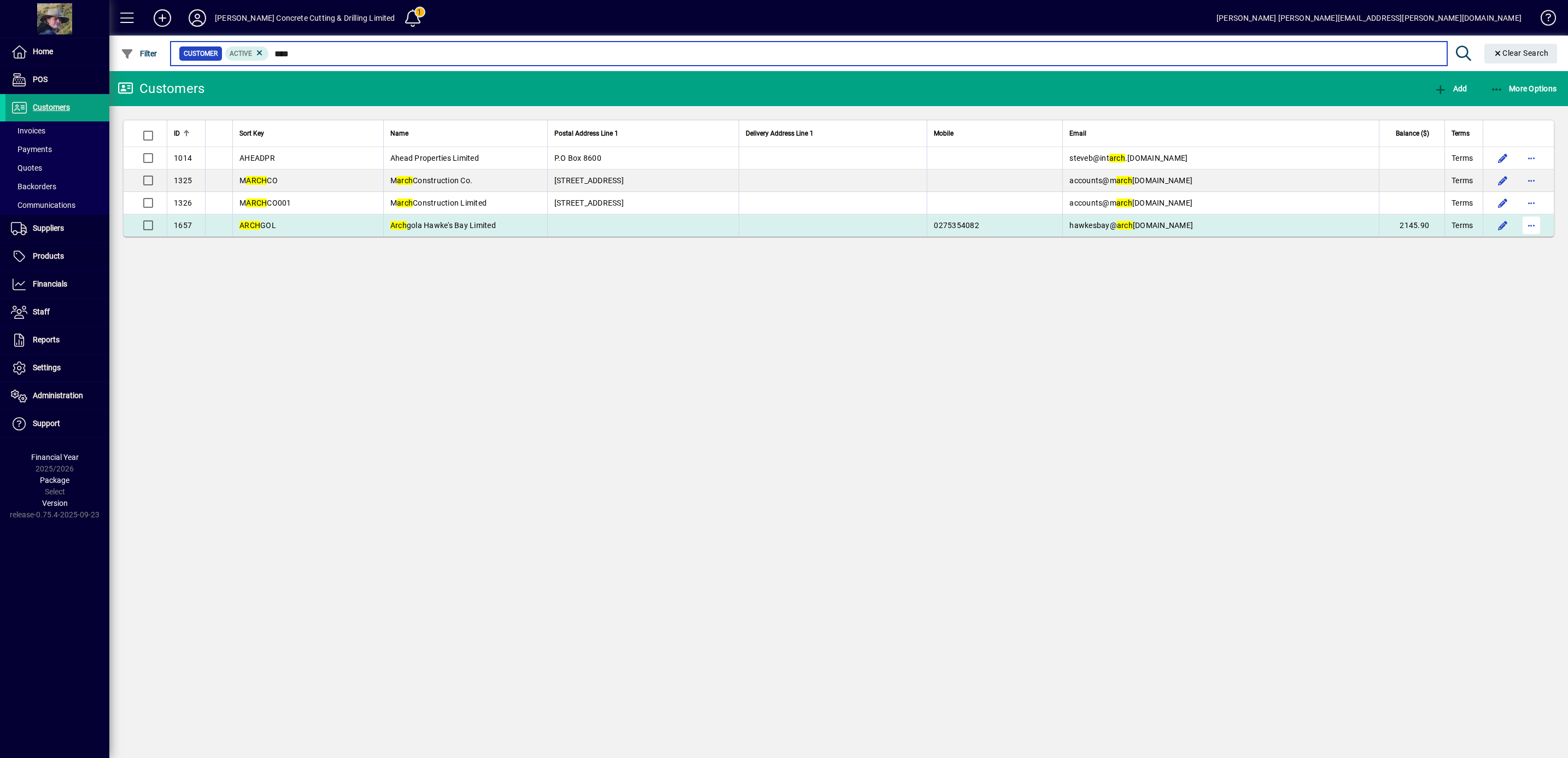
type input "****"
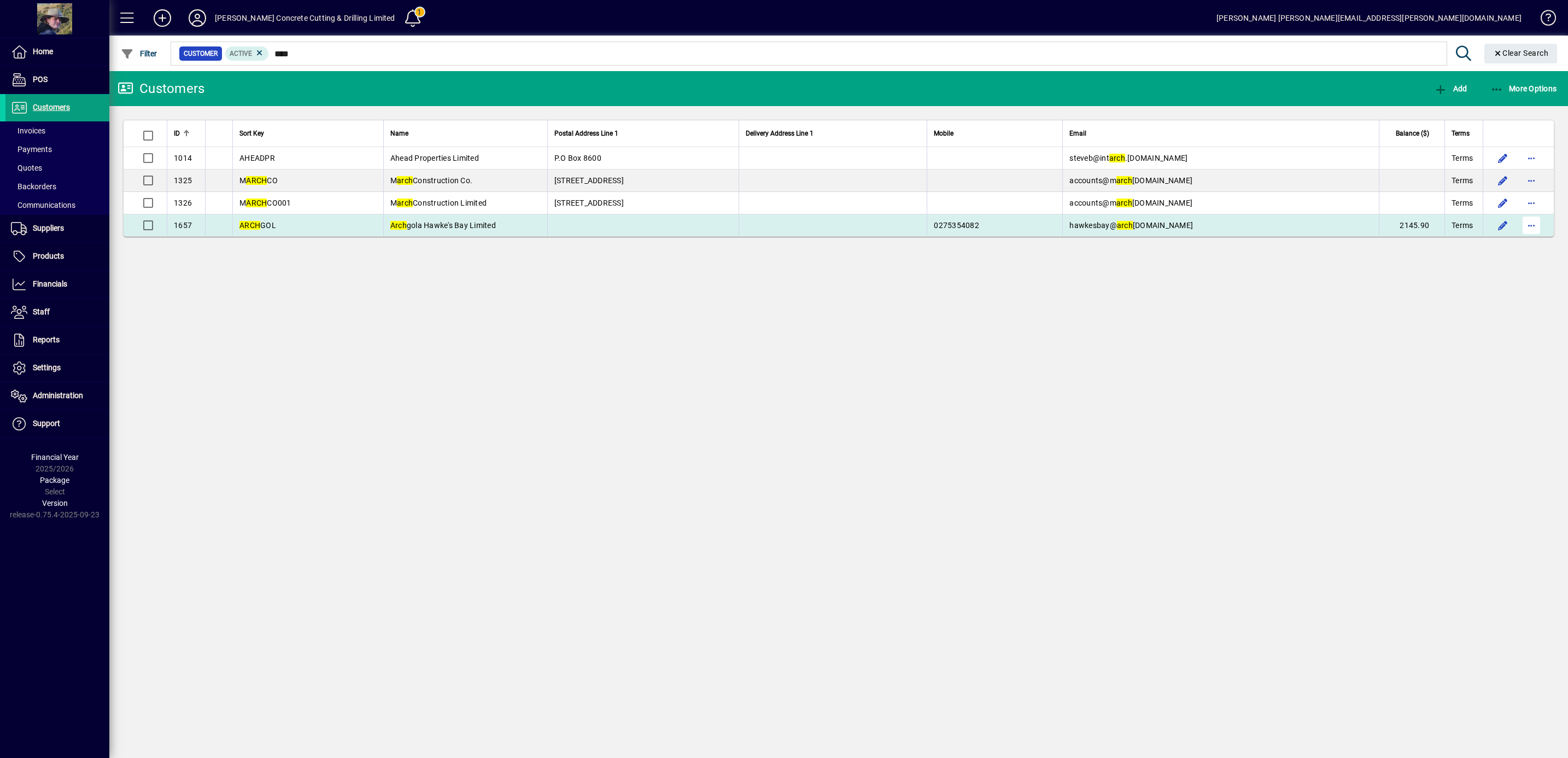
click at [1533, 227] on span "button" at bounding box center [1531, 225] width 26 height 26
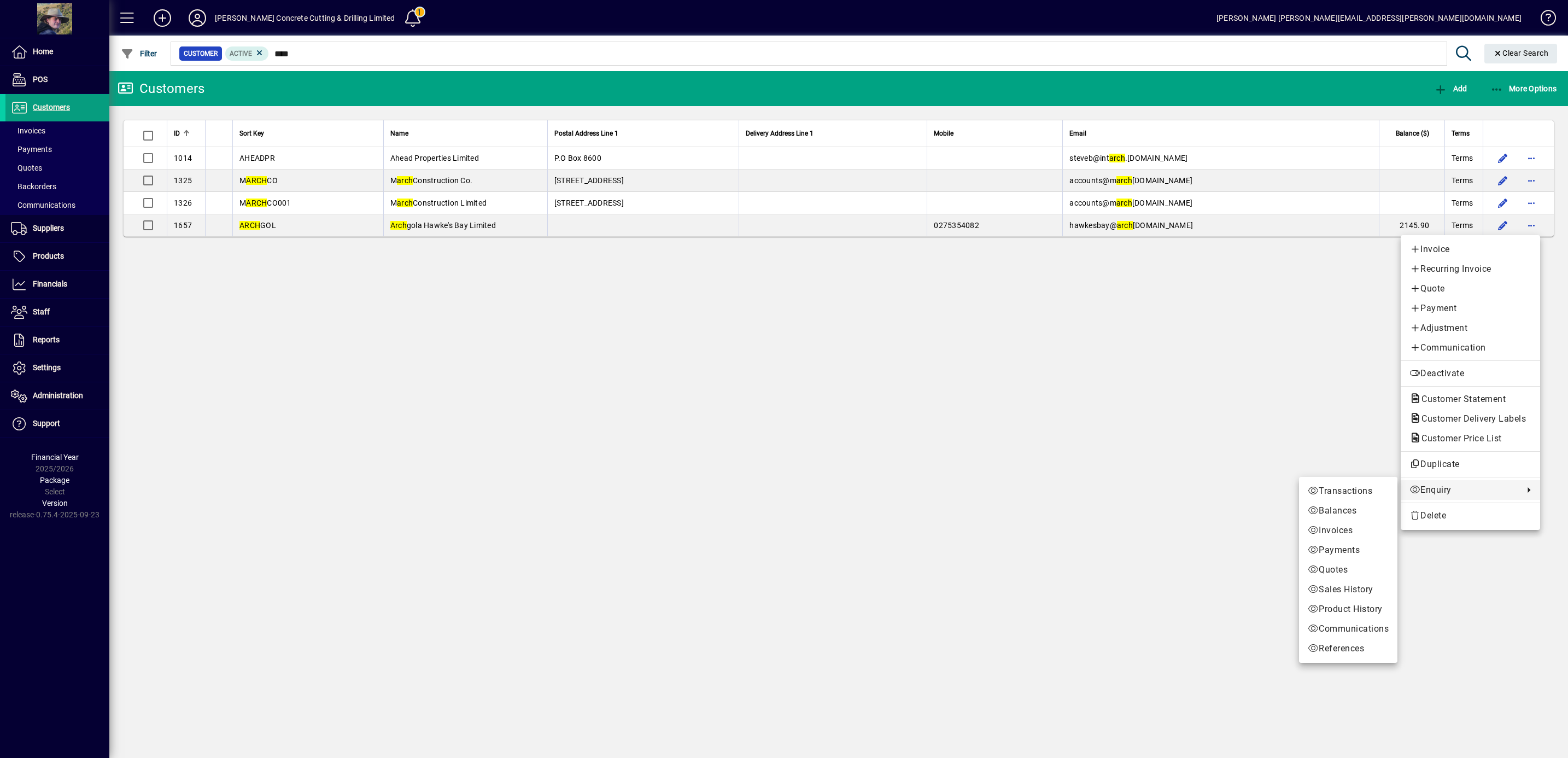
click at [1463, 486] on span "Enquiry" at bounding box center [1464, 490] width 109 height 13
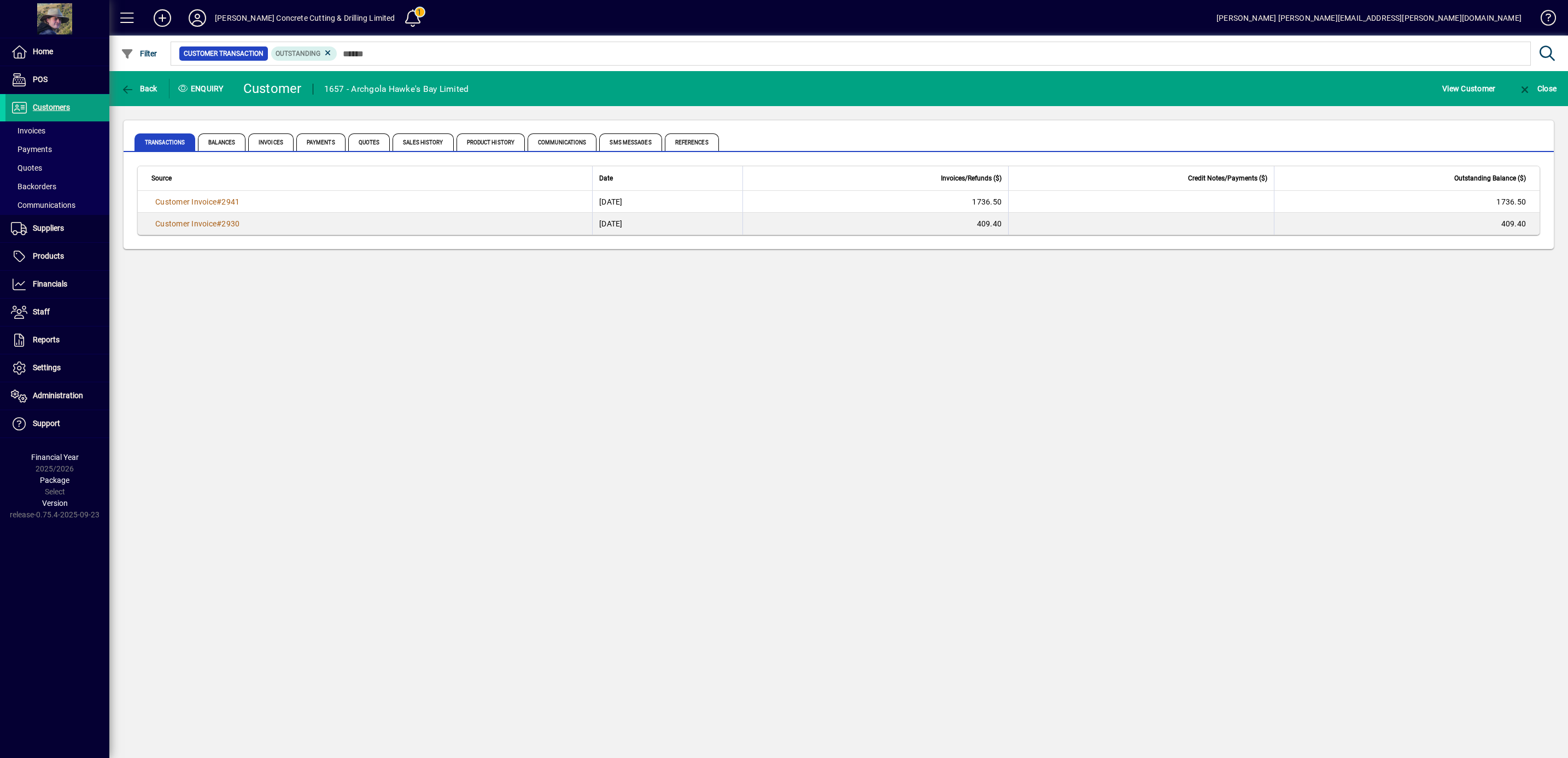
drag, startPoint x: 382, startPoint y: 46, endPoint x: 292, endPoint y: 35, distance: 90.7
click at [292, 35] on mat-toolbar "[PERSON_NAME] Concrete Cutting & Drilling Limited 1 [PERSON_NAME] [PERSON_NAME]…" at bounding box center [839, 35] width 1458 height 71
copy mat-toolbar "ng & Drilling Limited 1 [PERSON_NAME] [PERSON_NAME][EMAIL_ADDRESS][PERSON_NAME]…"
click at [41, 105] on span "Customers" at bounding box center [51, 107] width 37 height 9
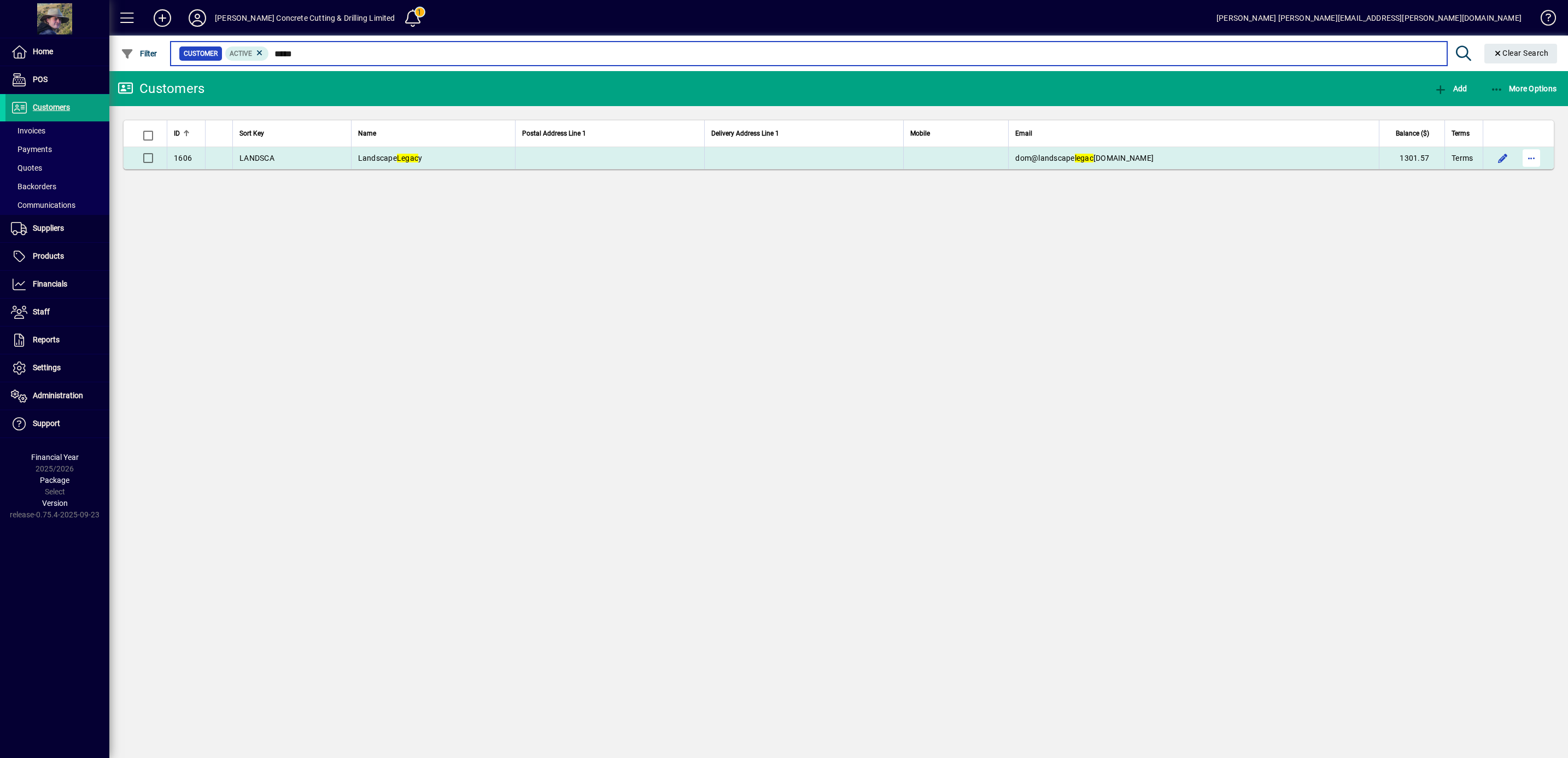
type input "*****"
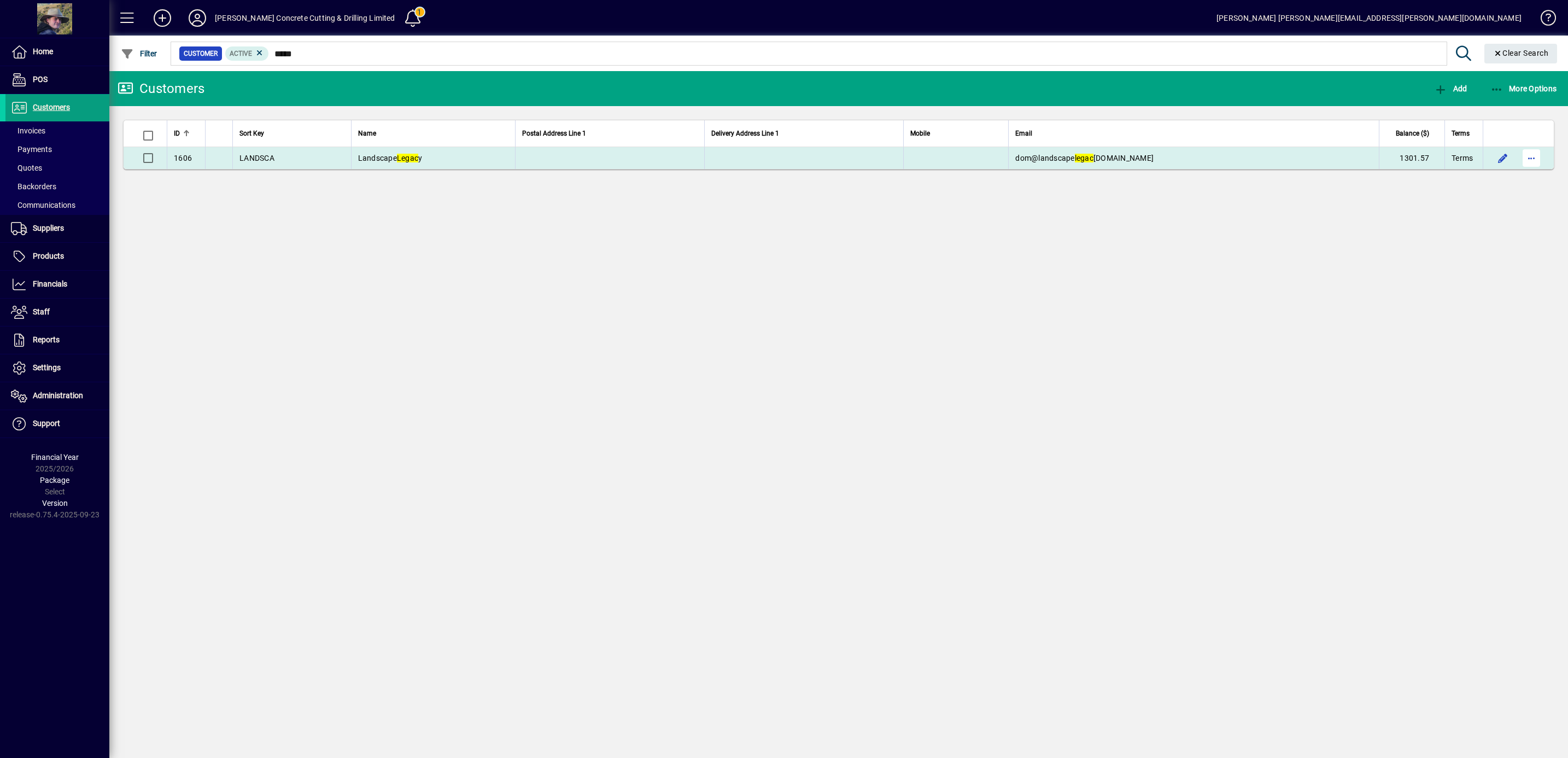
click at [1525, 159] on span "button" at bounding box center [1531, 158] width 26 height 26
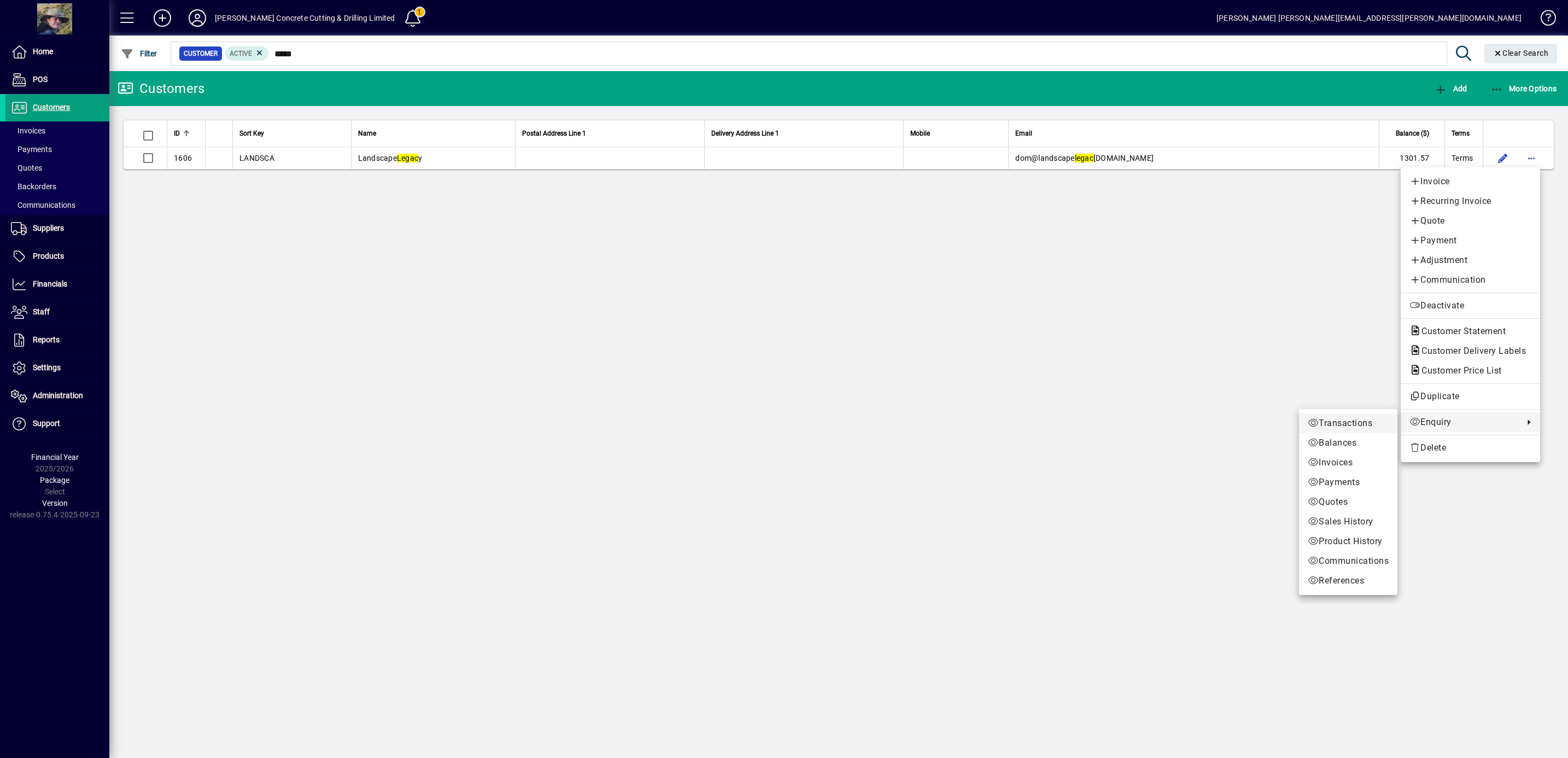
click at [1350, 421] on span "Transactions" at bounding box center [1348, 423] width 81 height 13
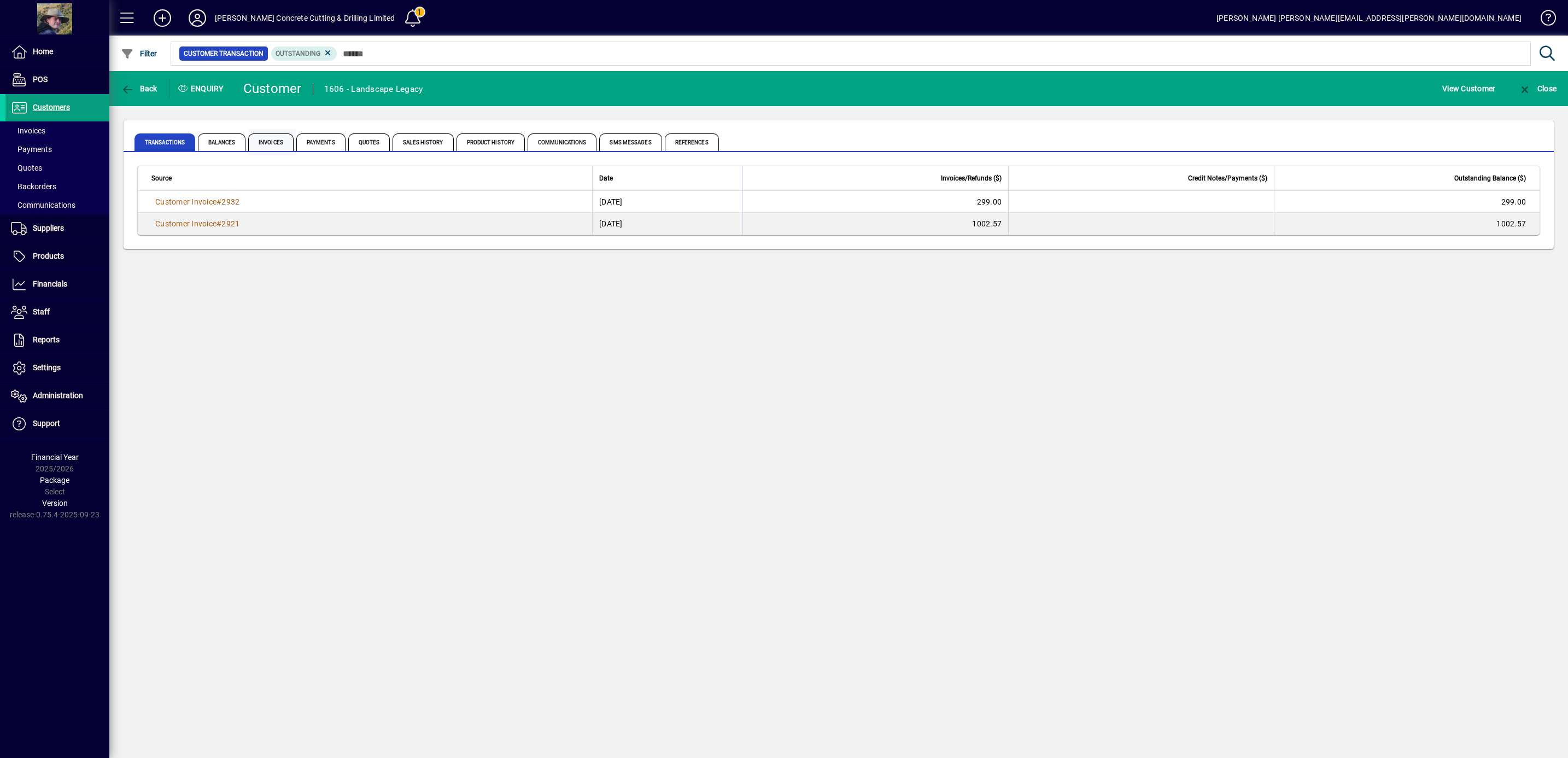
click at [267, 147] on span "Invoices" at bounding box center [271, 142] width 46 height 18
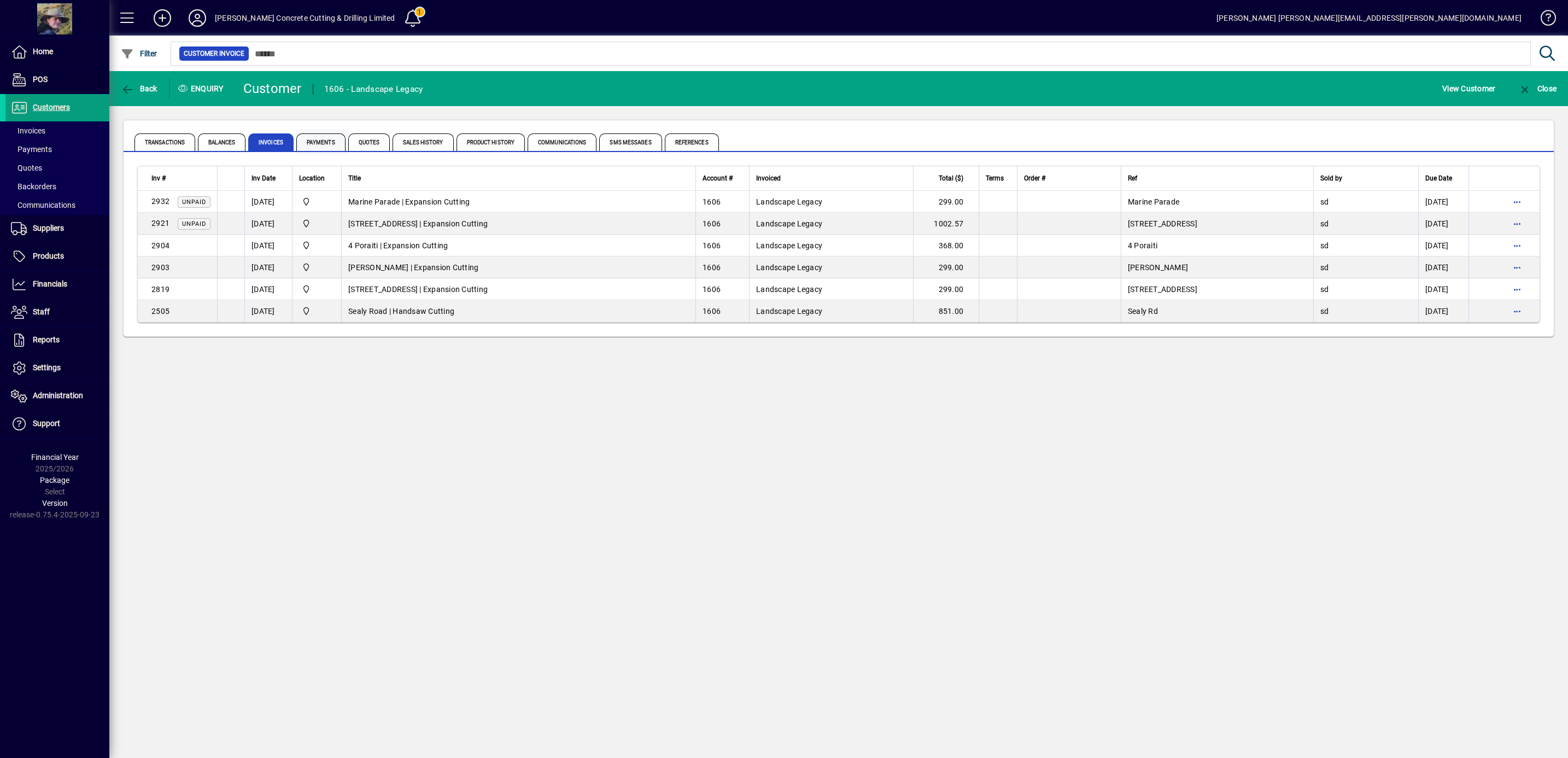
click at [326, 140] on span "Payments" at bounding box center [321, 142] width 49 height 18
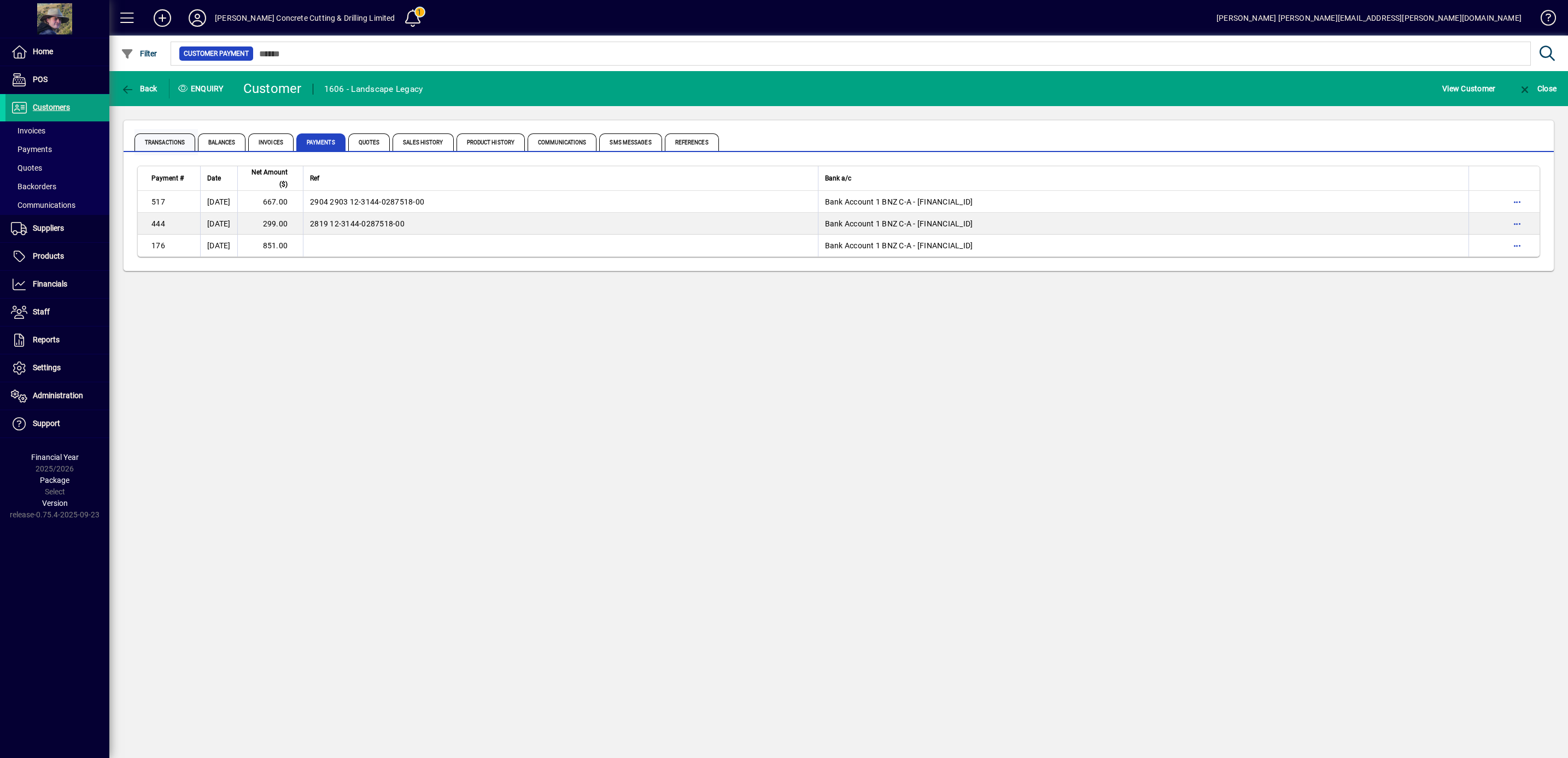
click at [176, 138] on span "Transactions" at bounding box center [165, 142] width 61 height 18
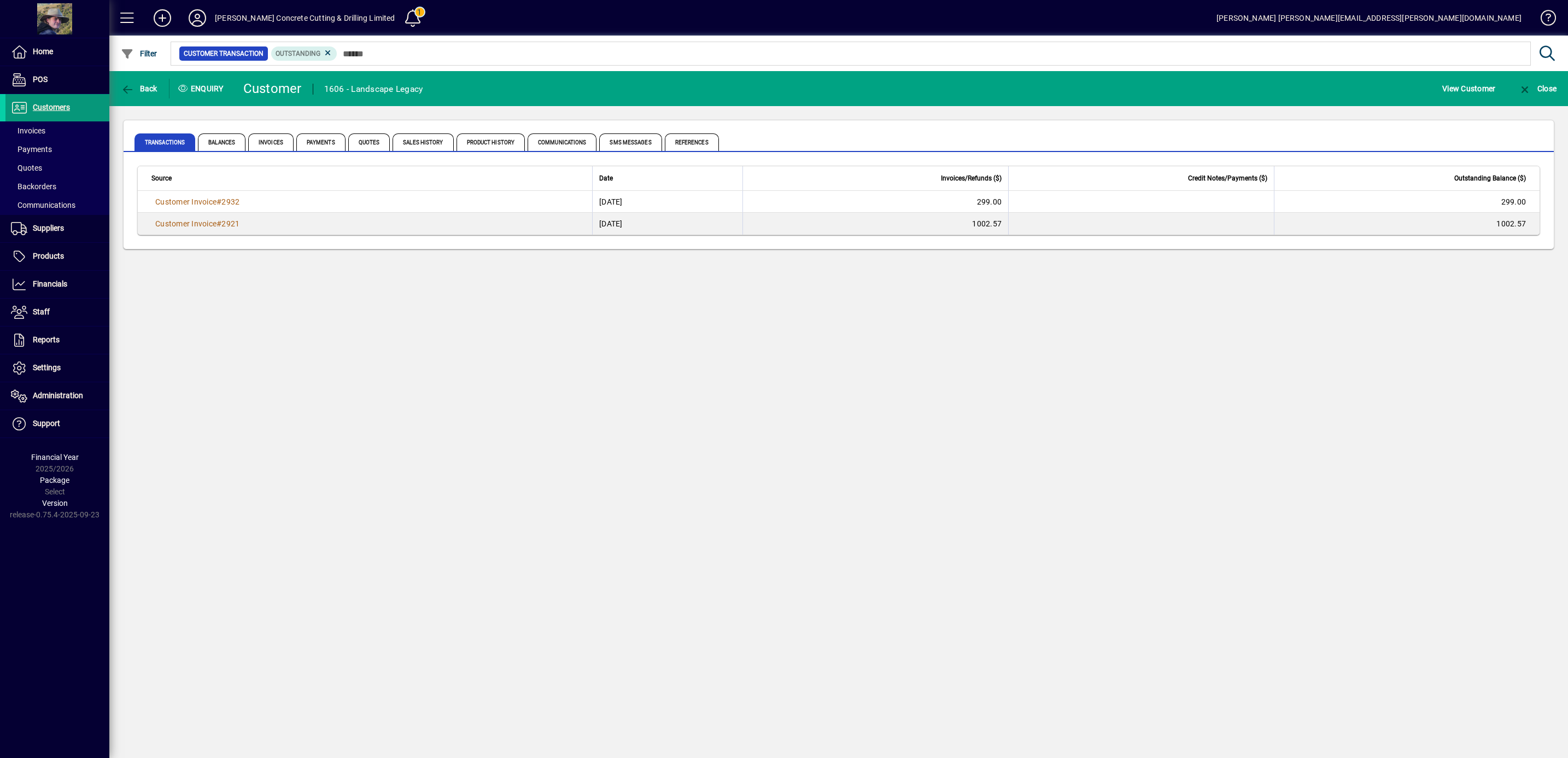
click at [47, 102] on span "Customers" at bounding box center [38, 108] width 65 height 13
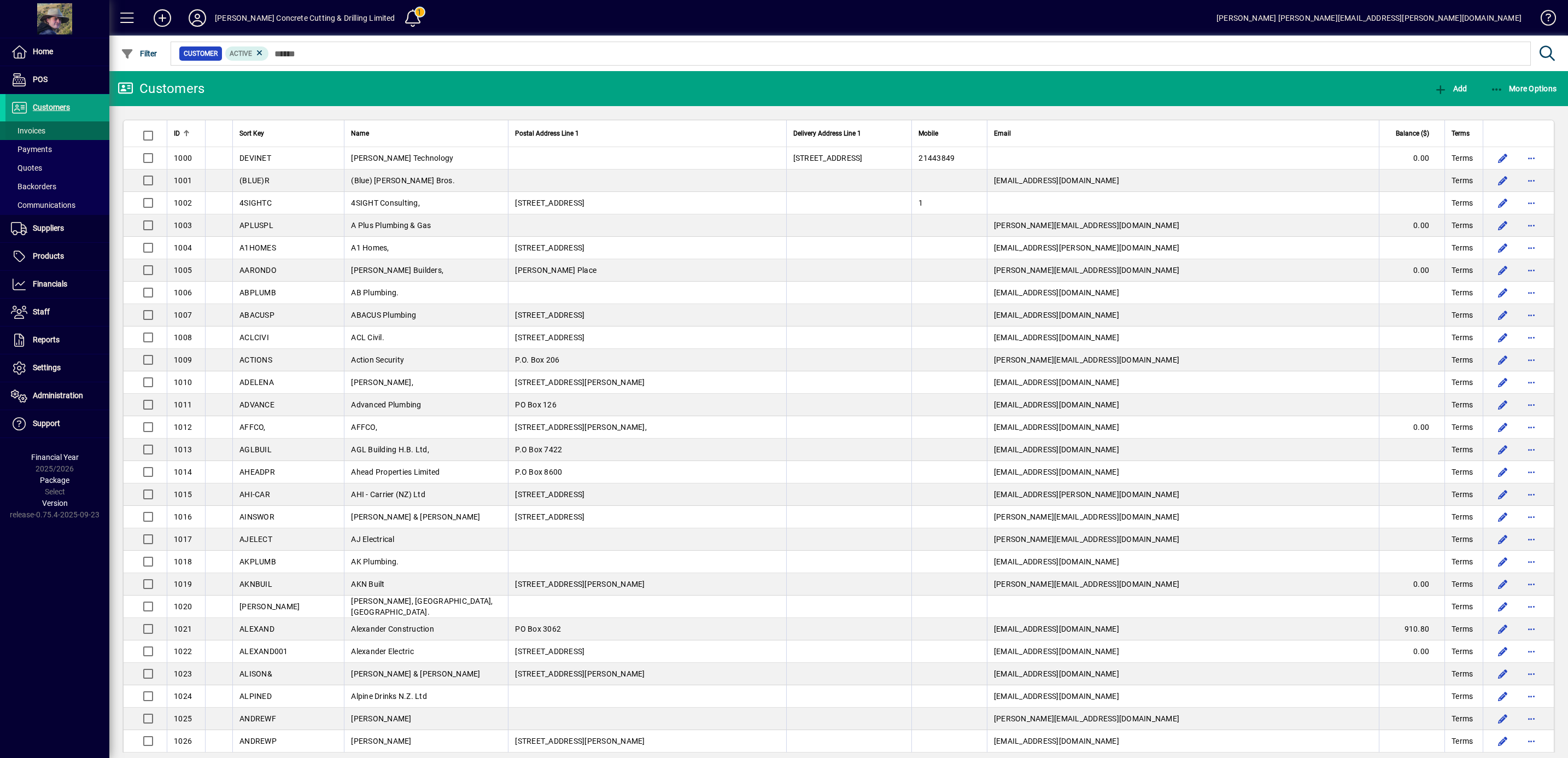
click at [33, 132] on span "Invoices" at bounding box center [28, 130] width 35 height 9
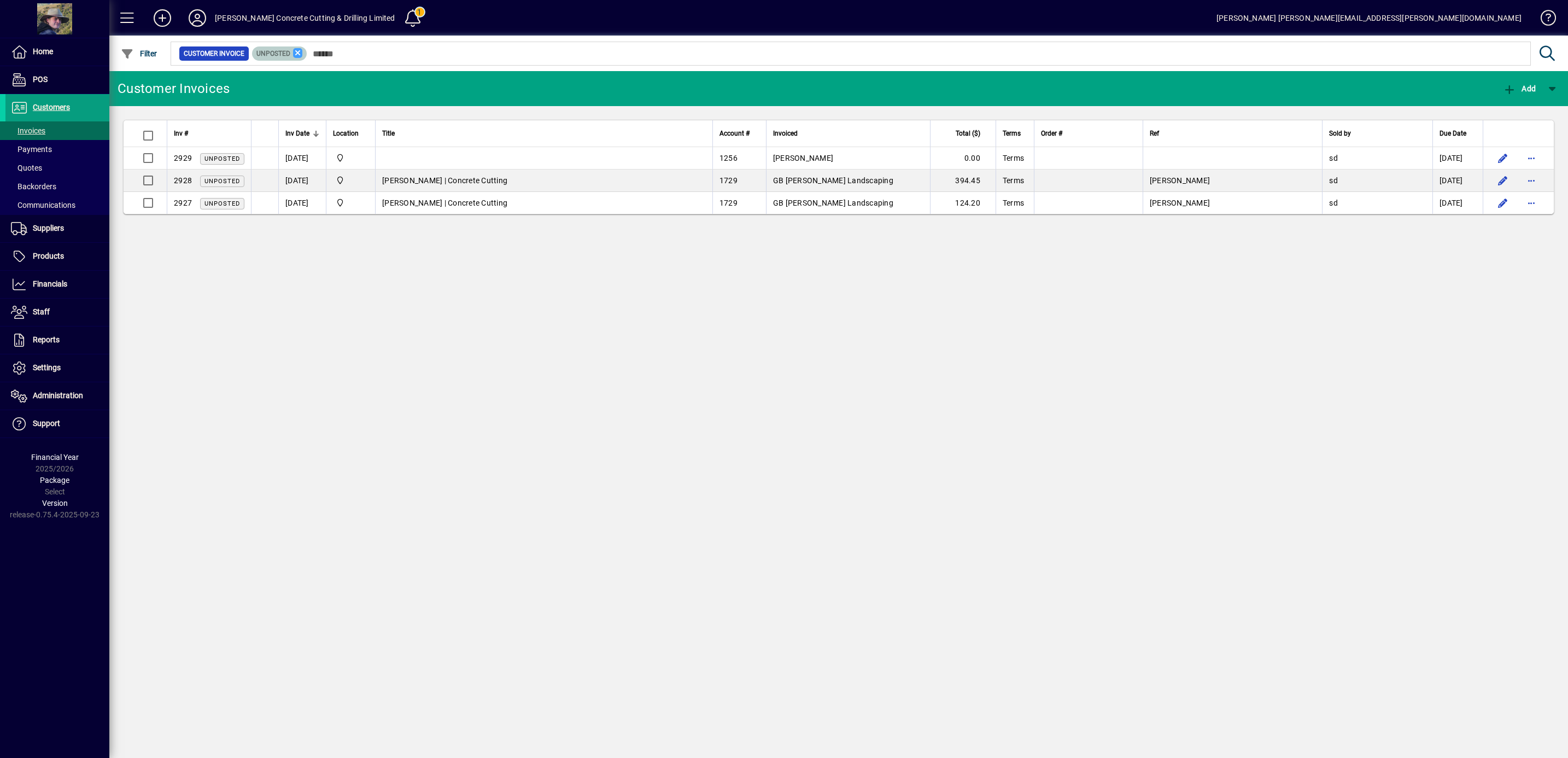
click at [293, 51] on icon at bounding box center [298, 53] width 10 height 10
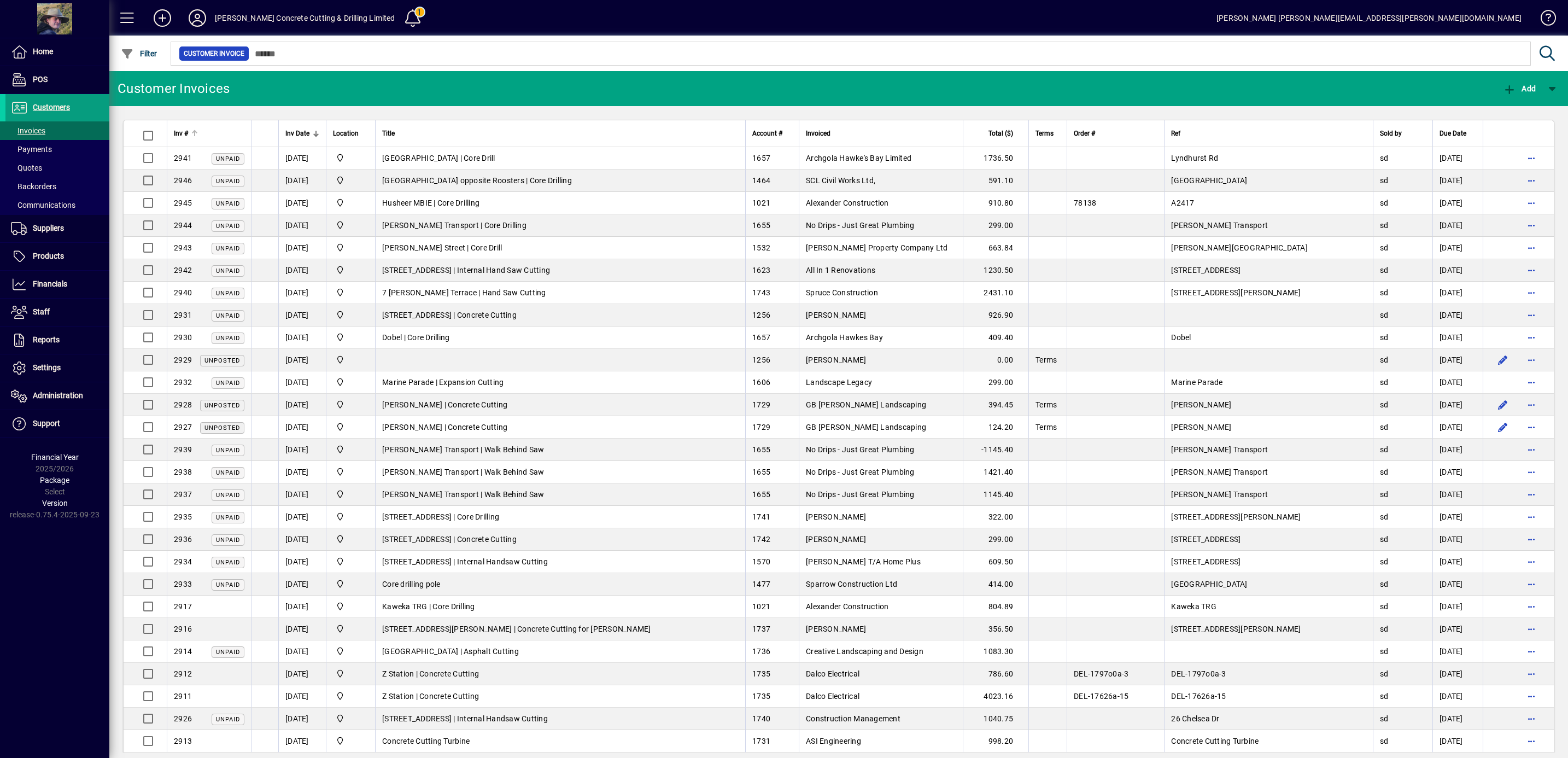
click at [198, 130] on div "Inv #" at bounding box center [209, 133] width 71 height 12
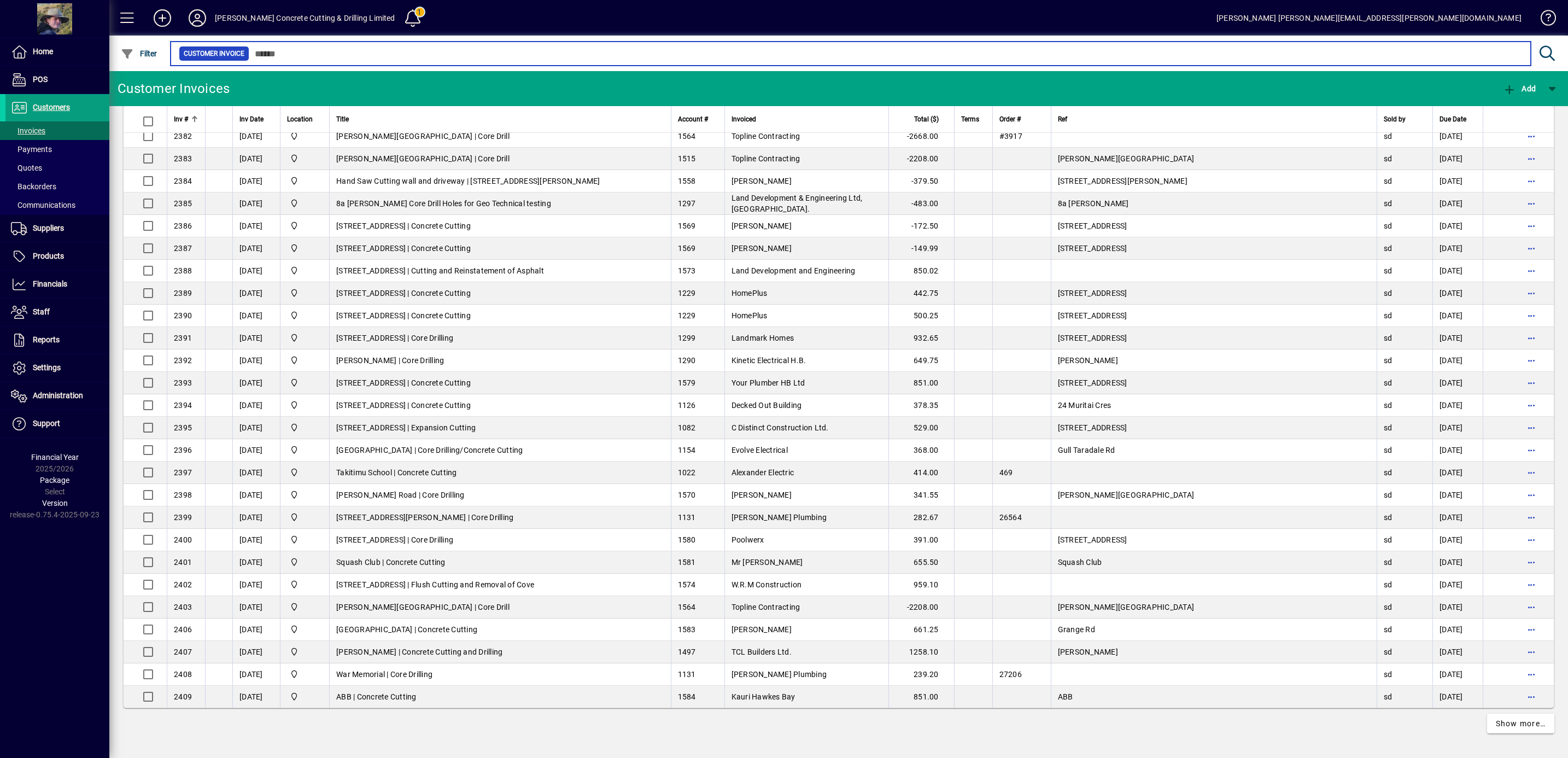
scroll to position [1699, 0]
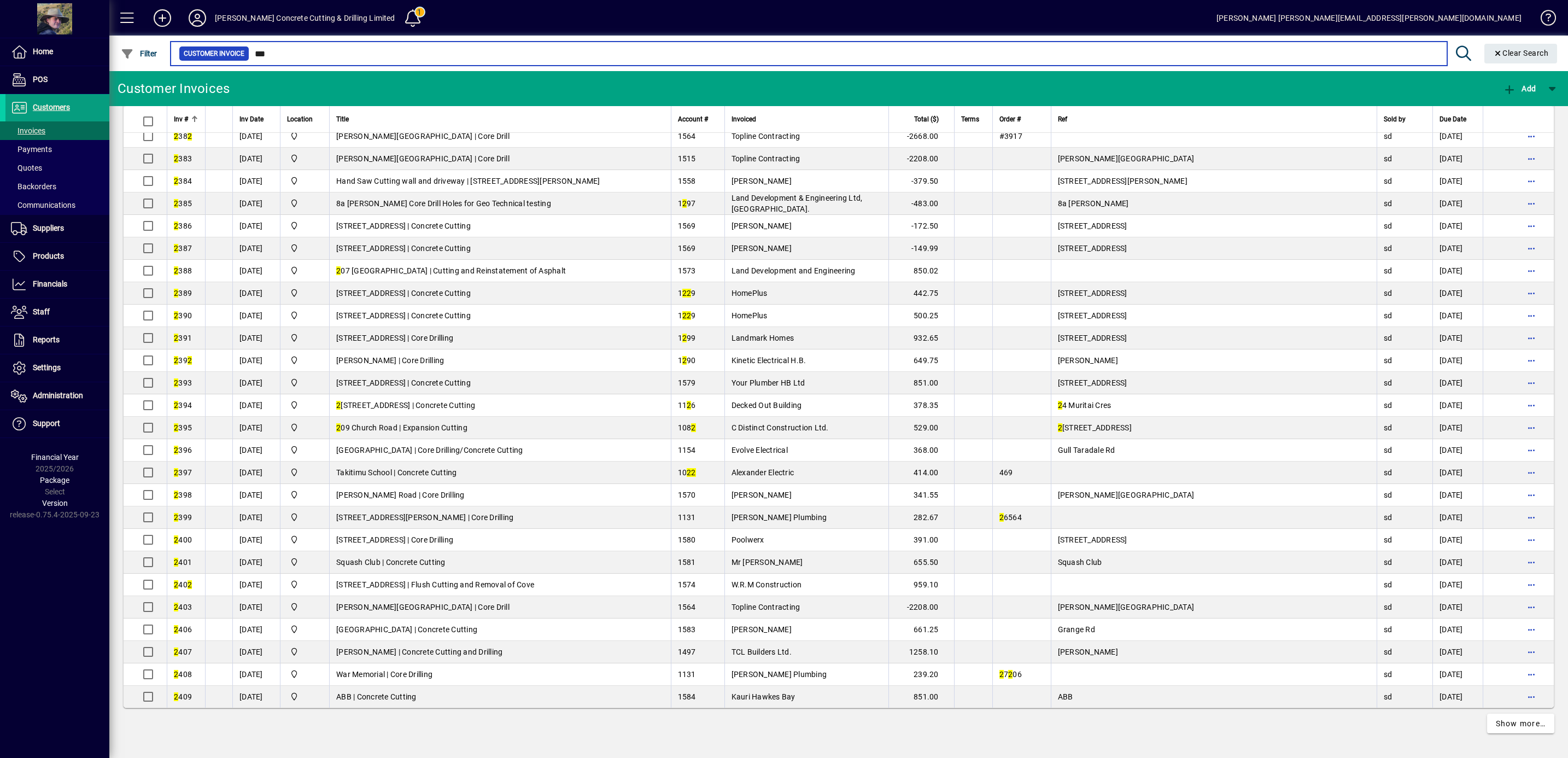
type input "***"
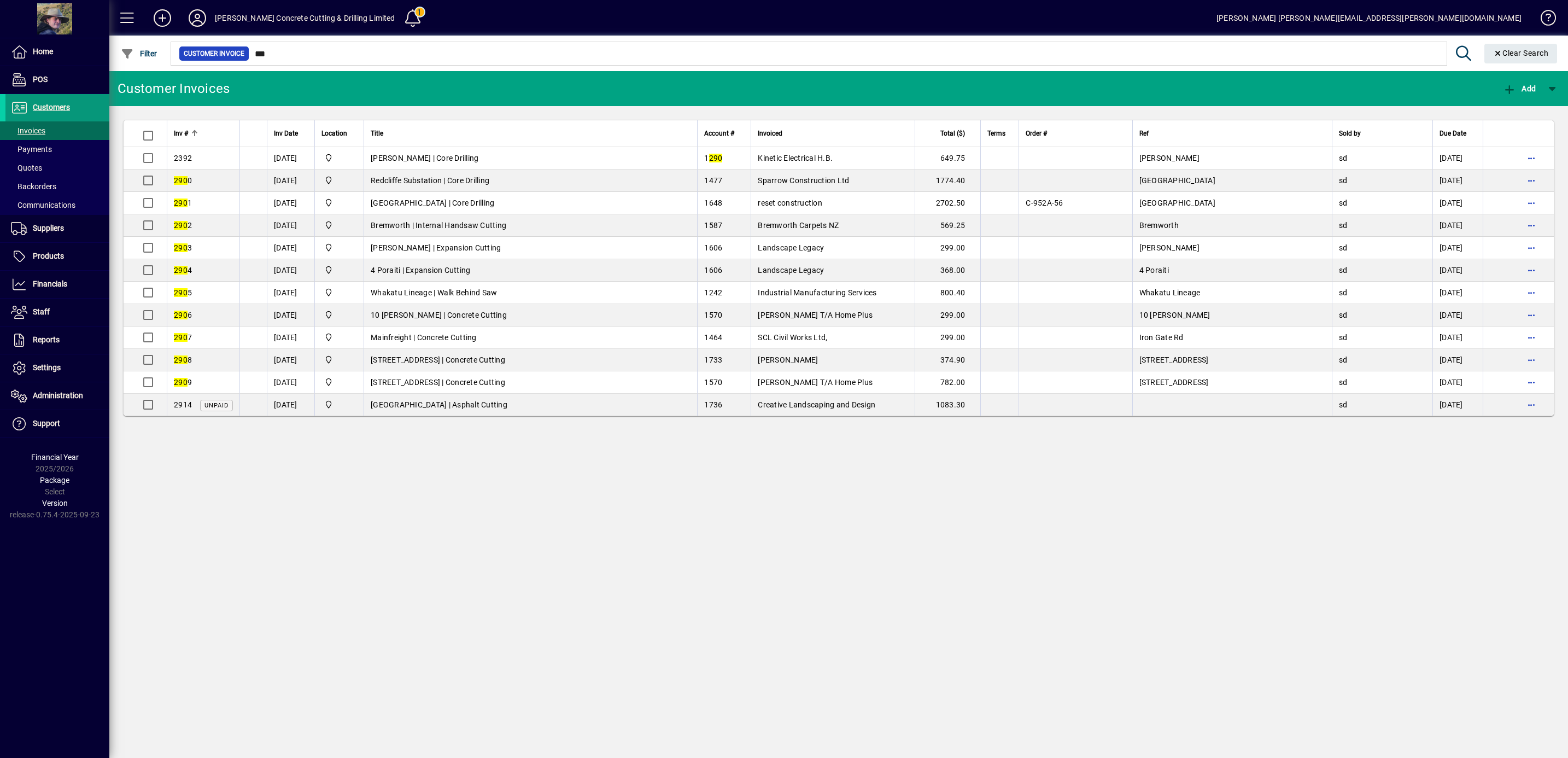
click at [58, 107] on span "Customers" at bounding box center [51, 107] width 37 height 9
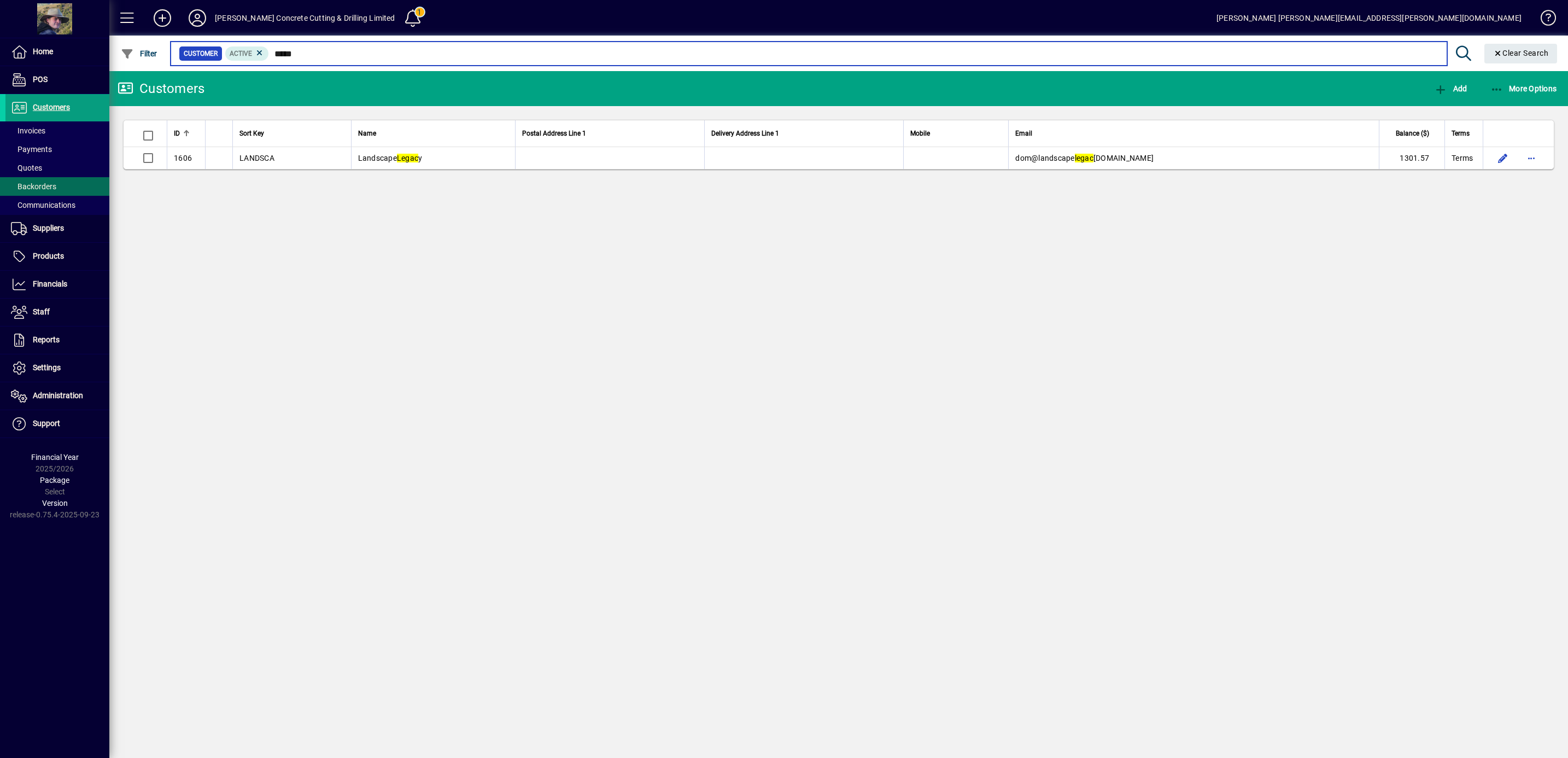
type input "*****"
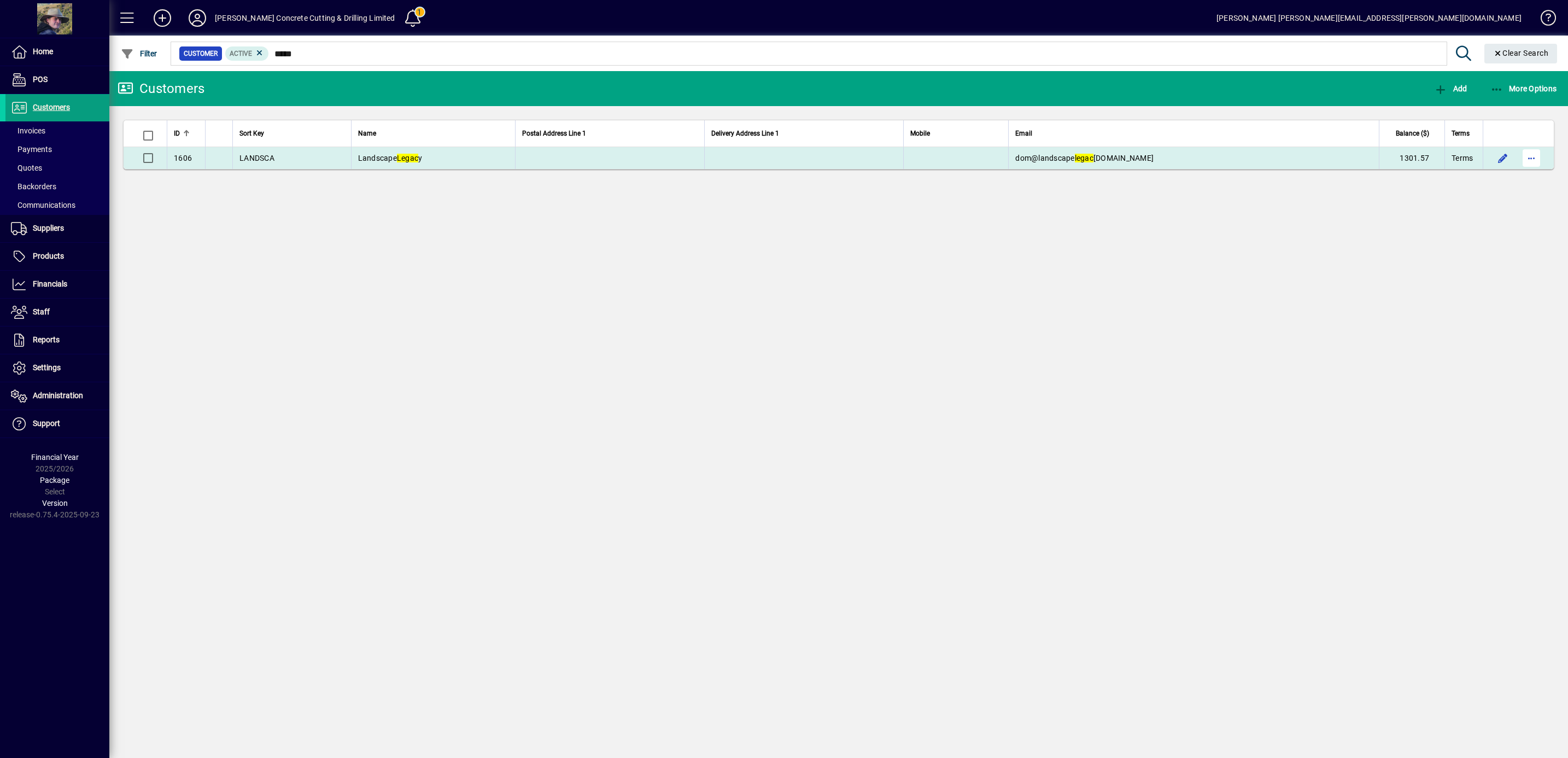
click at [1529, 161] on span "button" at bounding box center [1531, 158] width 26 height 26
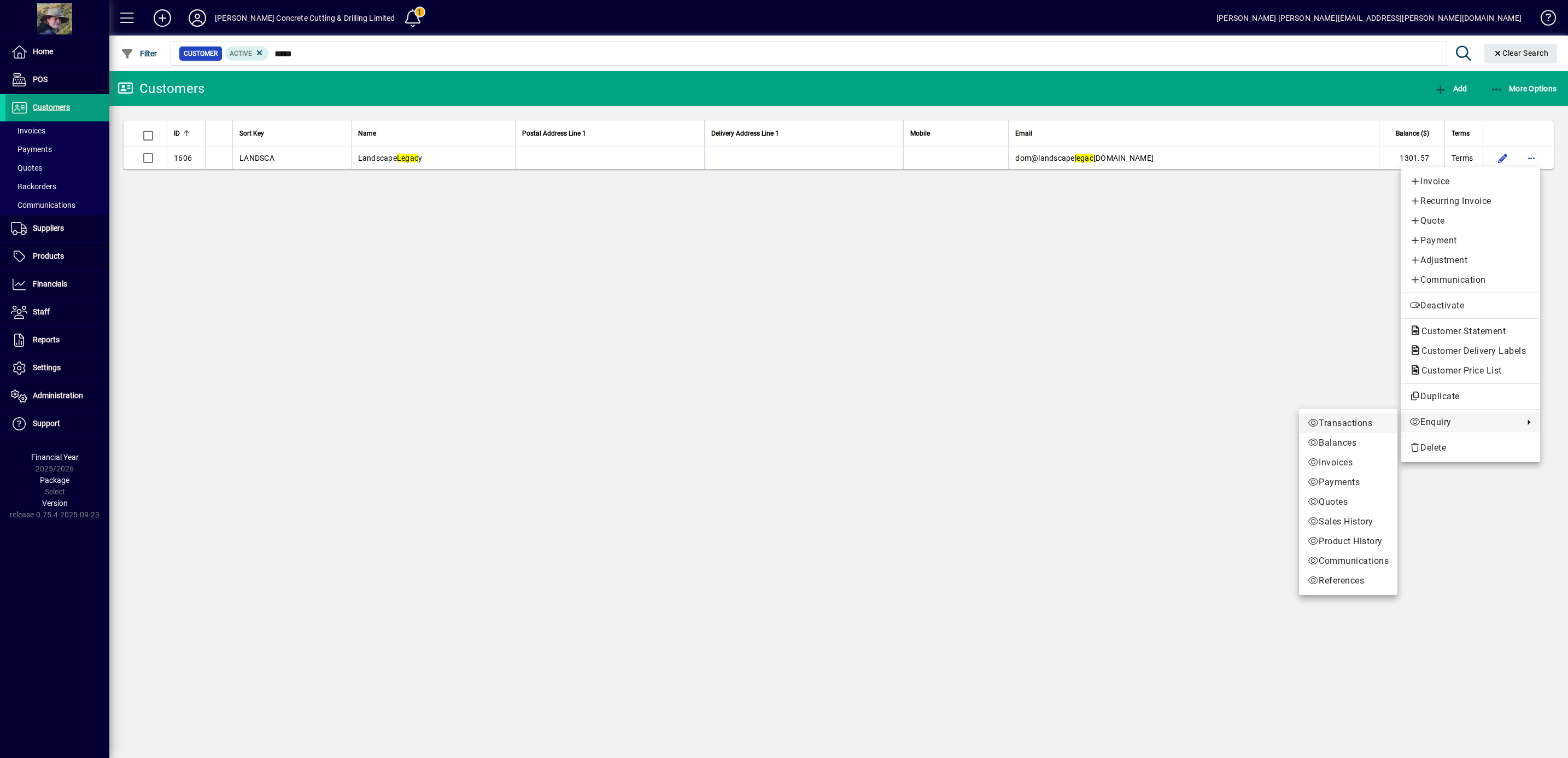
click at [1351, 424] on span "Transactions" at bounding box center [1348, 423] width 81 height 13
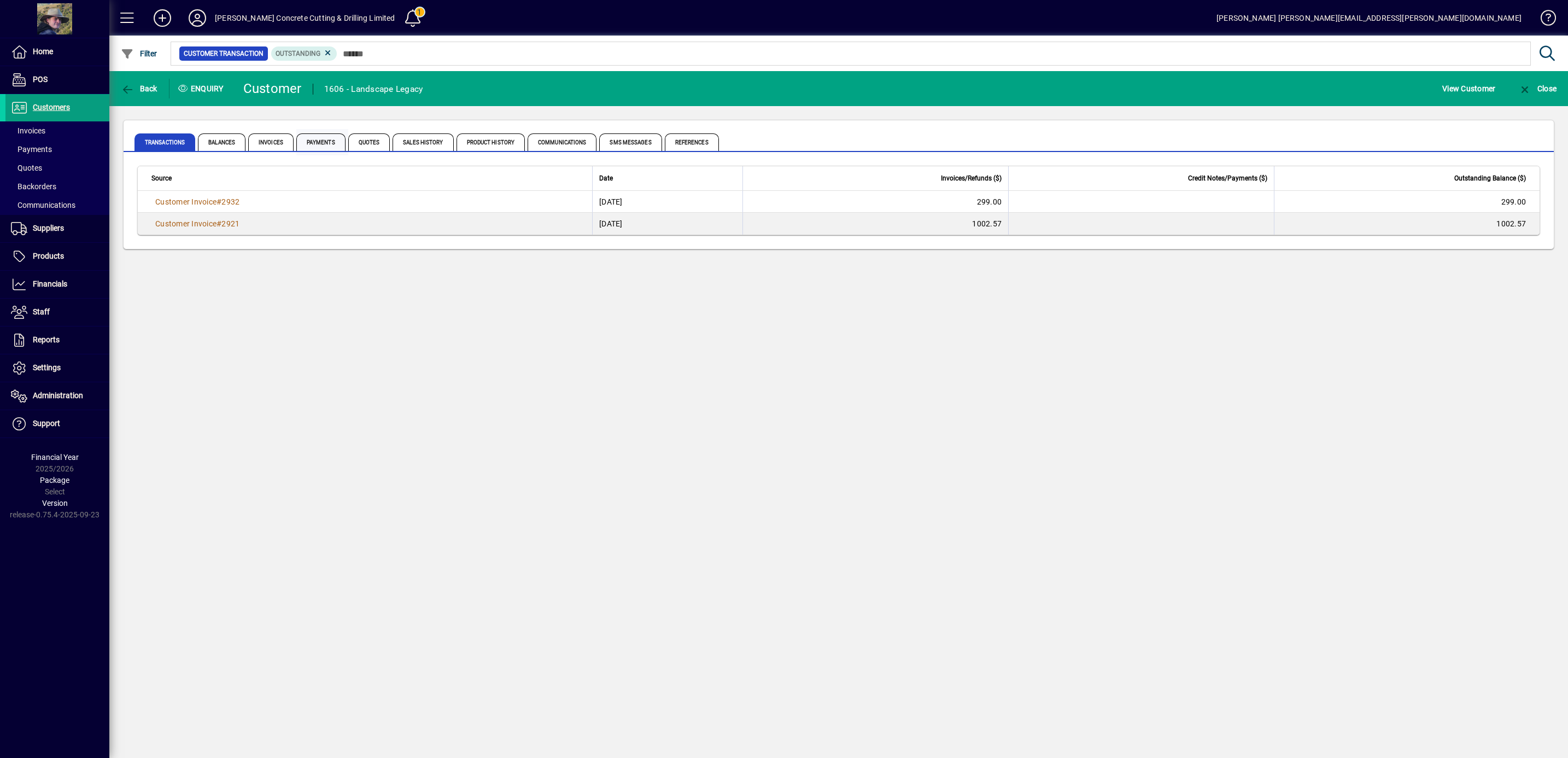
click at [328, 142] on span "Payments" at bounding box center [321, 142] width 49 height 18
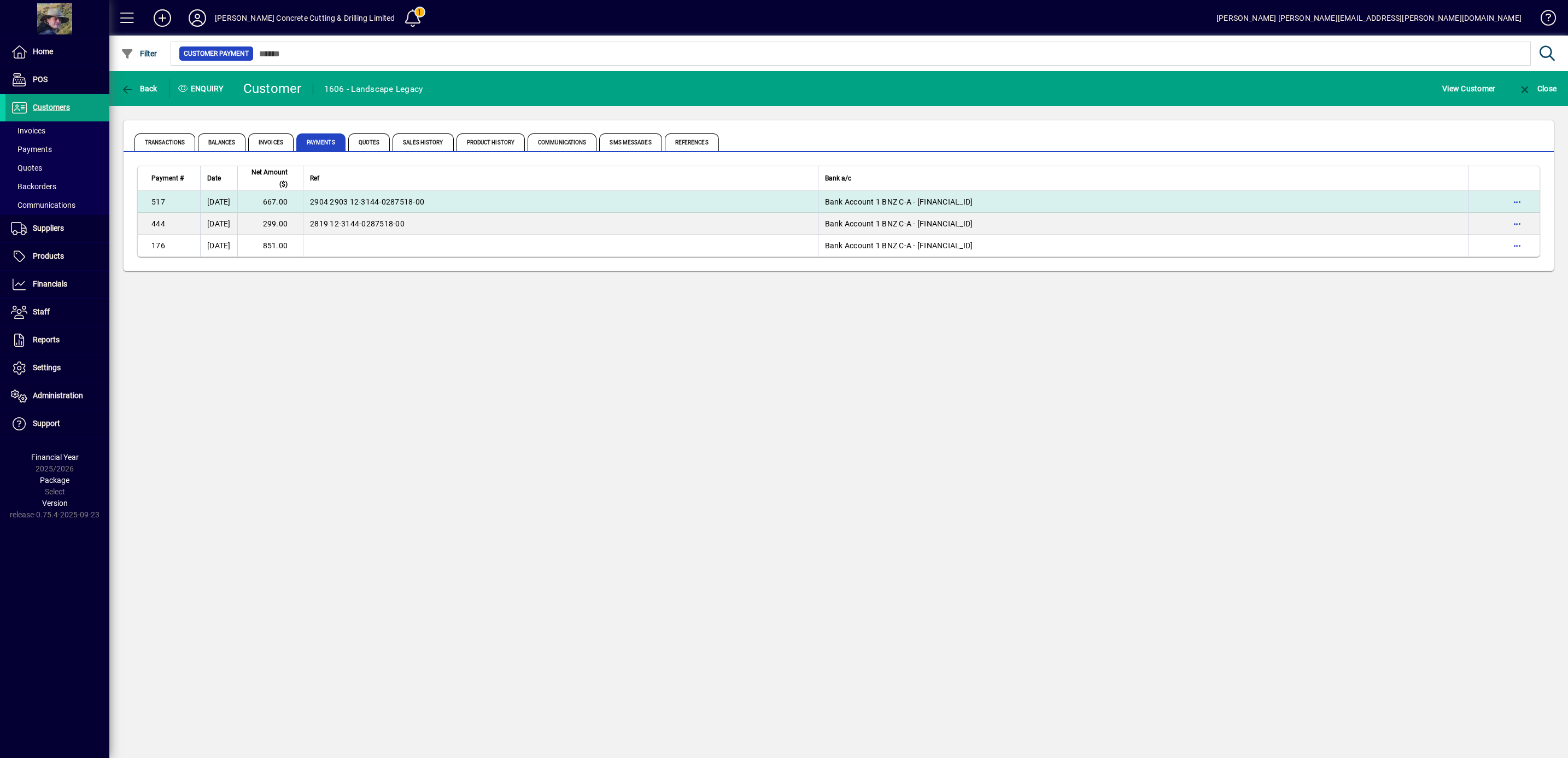
click at [409, 200] on span "2904 2903 12-3144-0287518-00" at bounding box center [367, 202] width 114 height 9
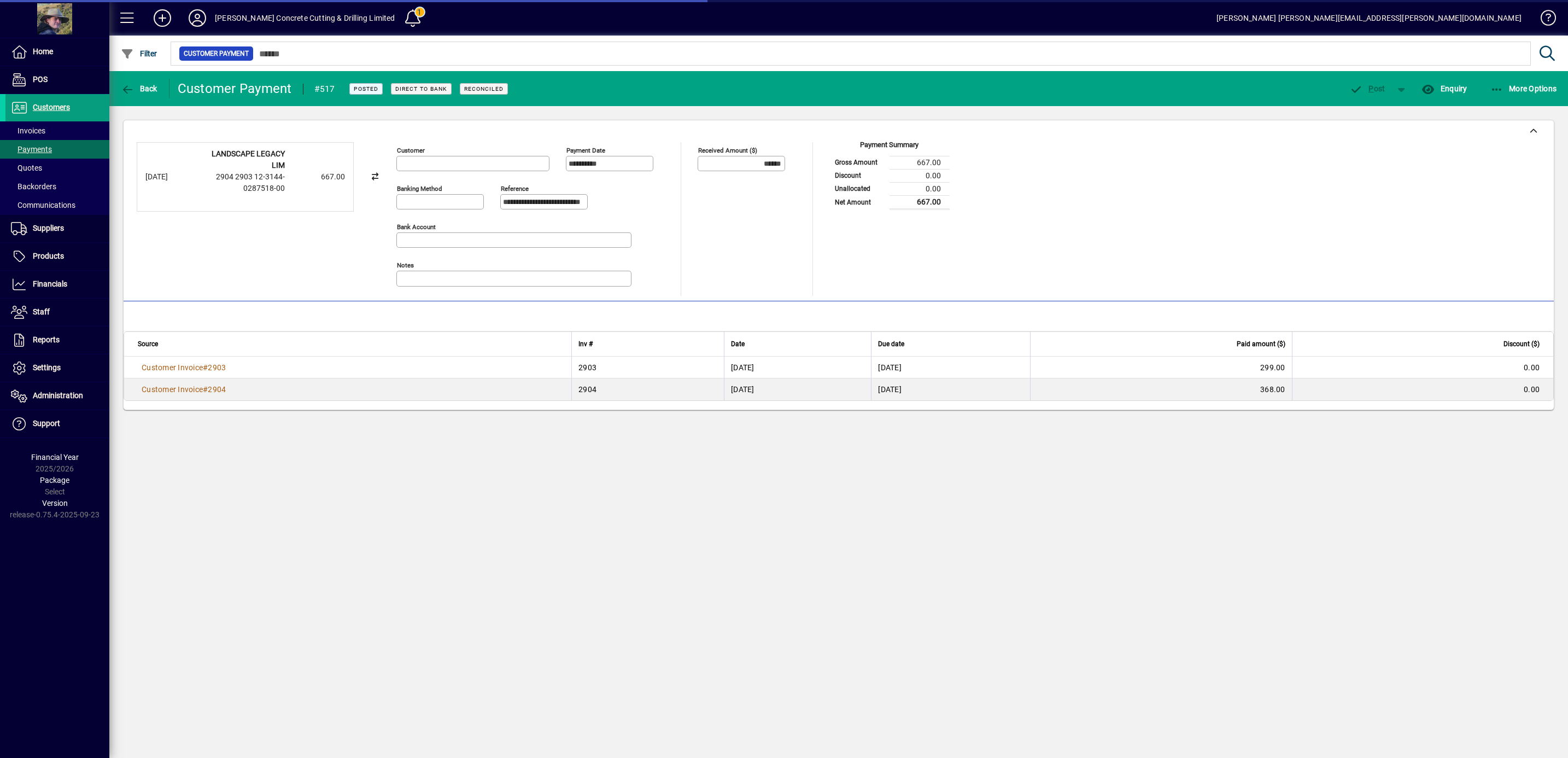
type input "**********"
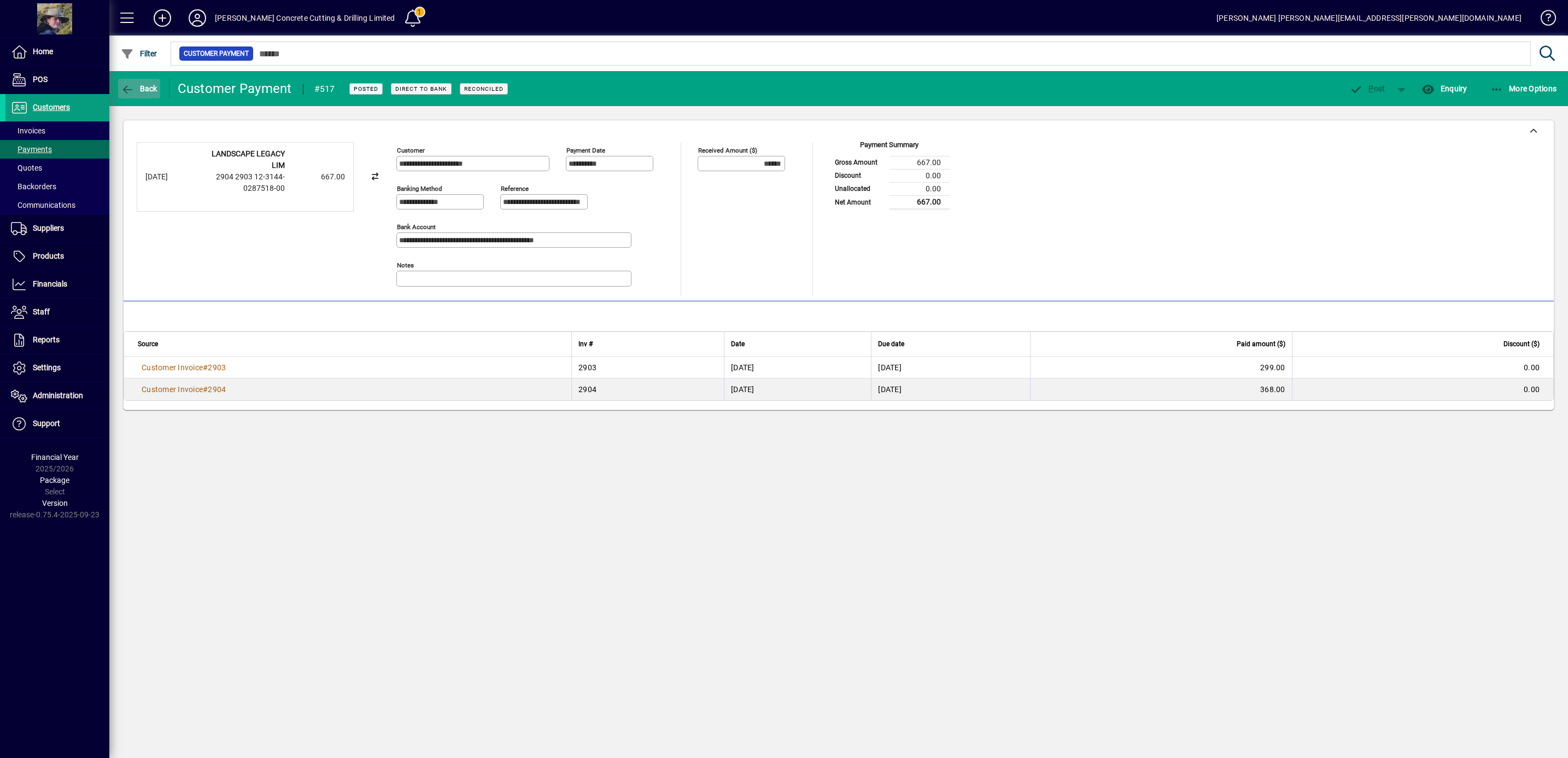
click at [135, 86] on span "Back" at bounding box center [139, 88] width 37 height 9
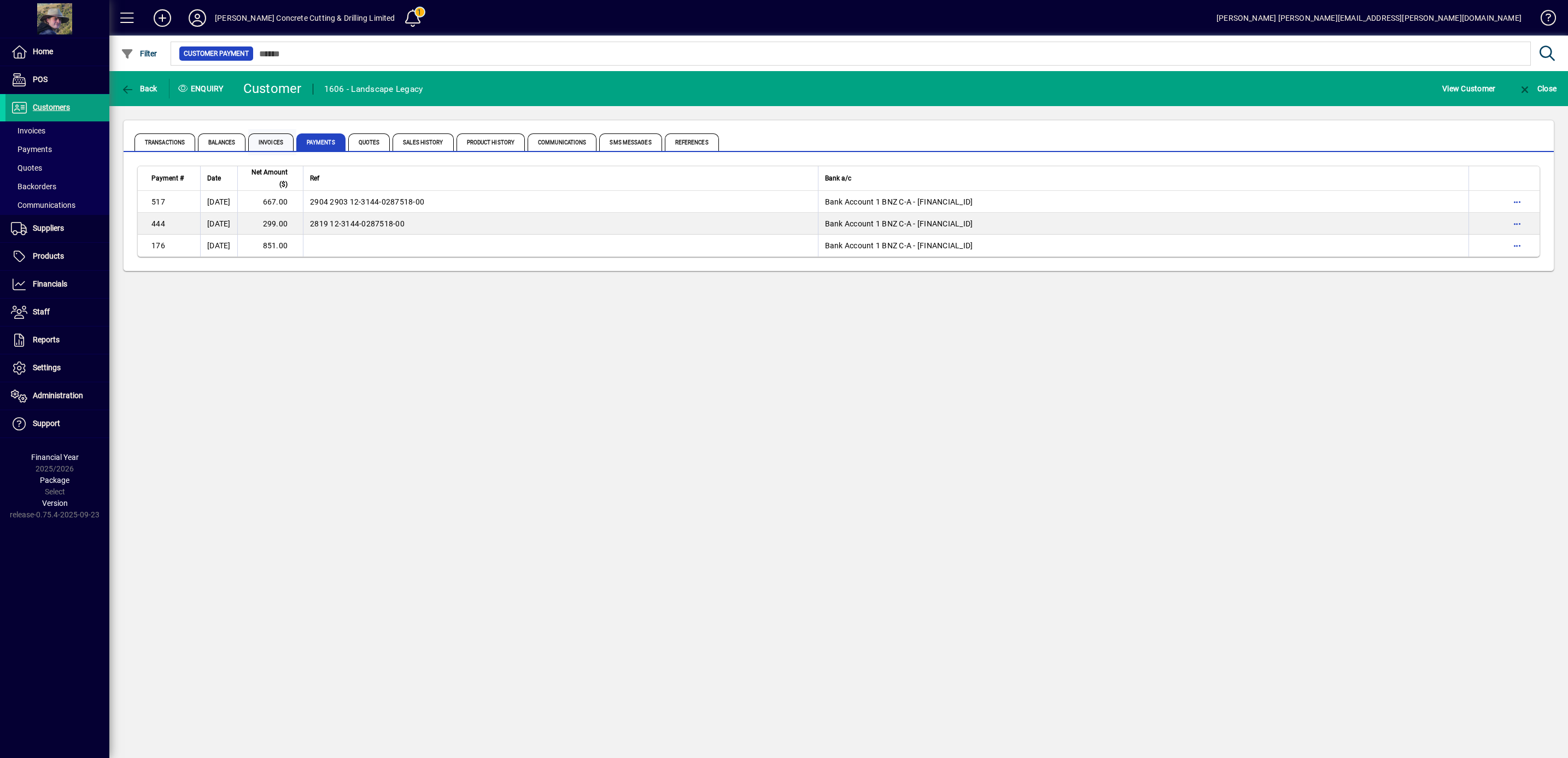
click at [268, 139] on span "Invoices" at bounding box center [271, 142] width 46 height 18
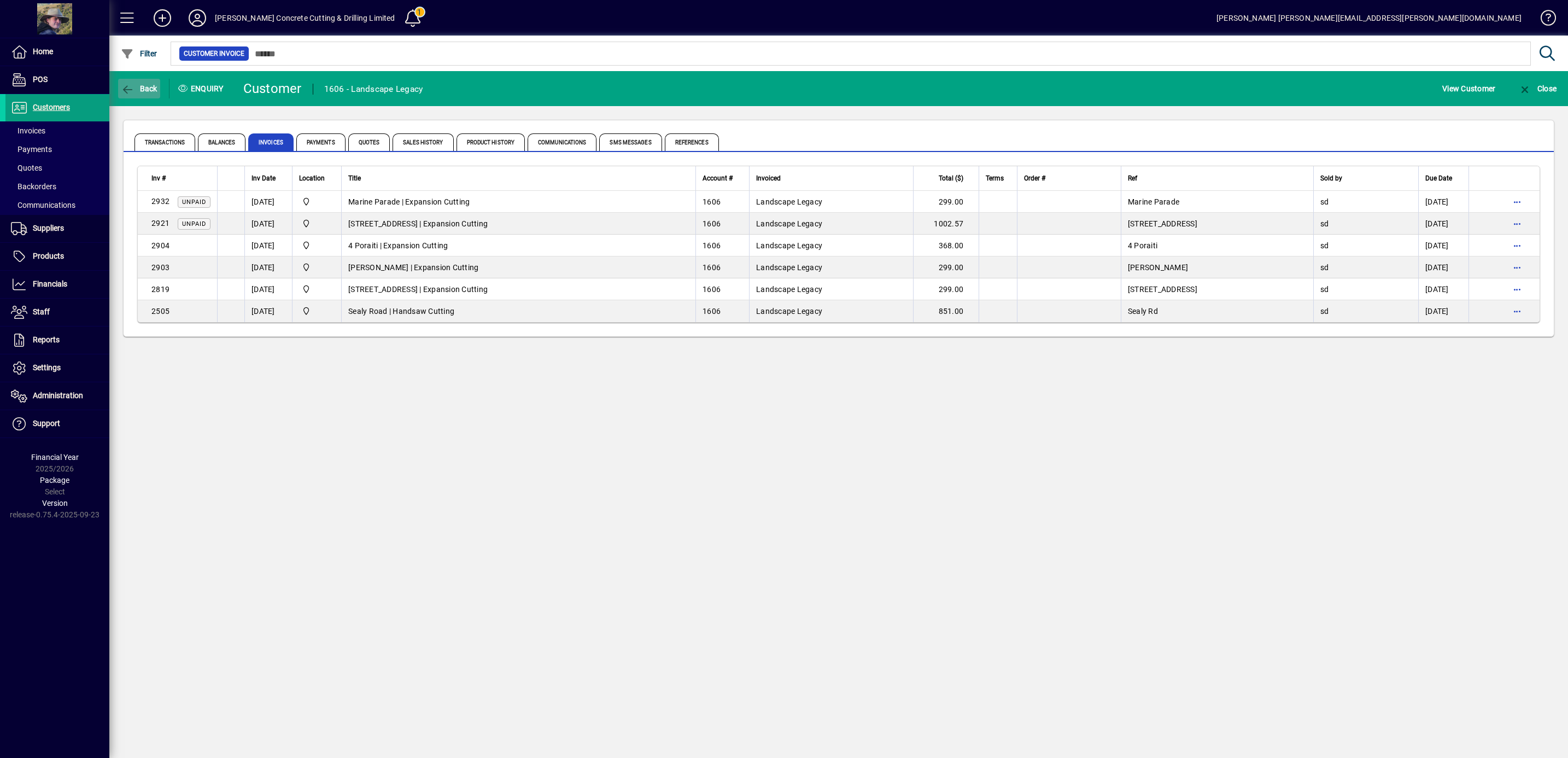
click at [148, 93] on span "button" at bounding box center [139, 88] width 42 height 26
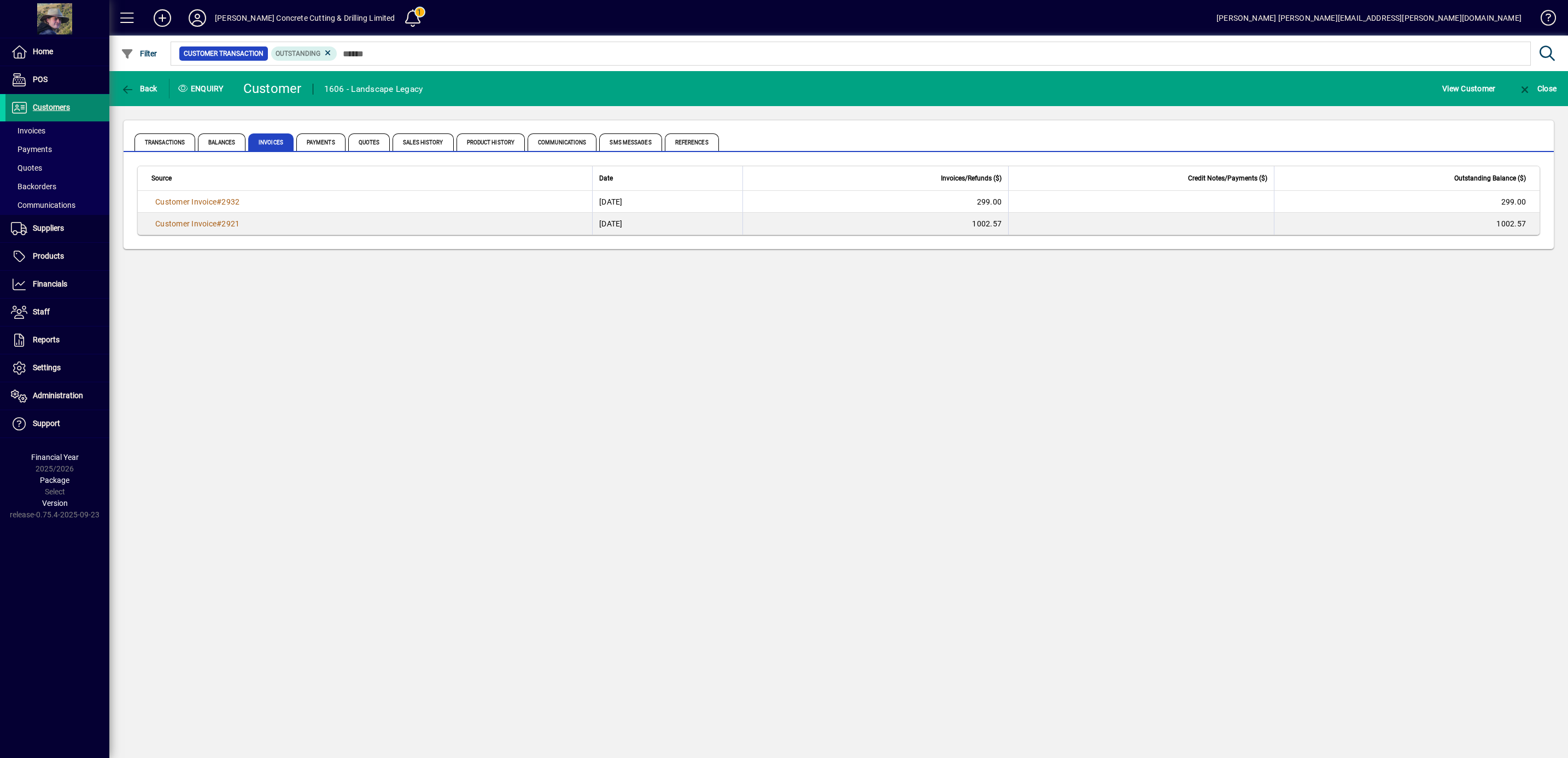
click at [46, 104] on span "Customers" at bounding box center [51, 107] width 37 height 9
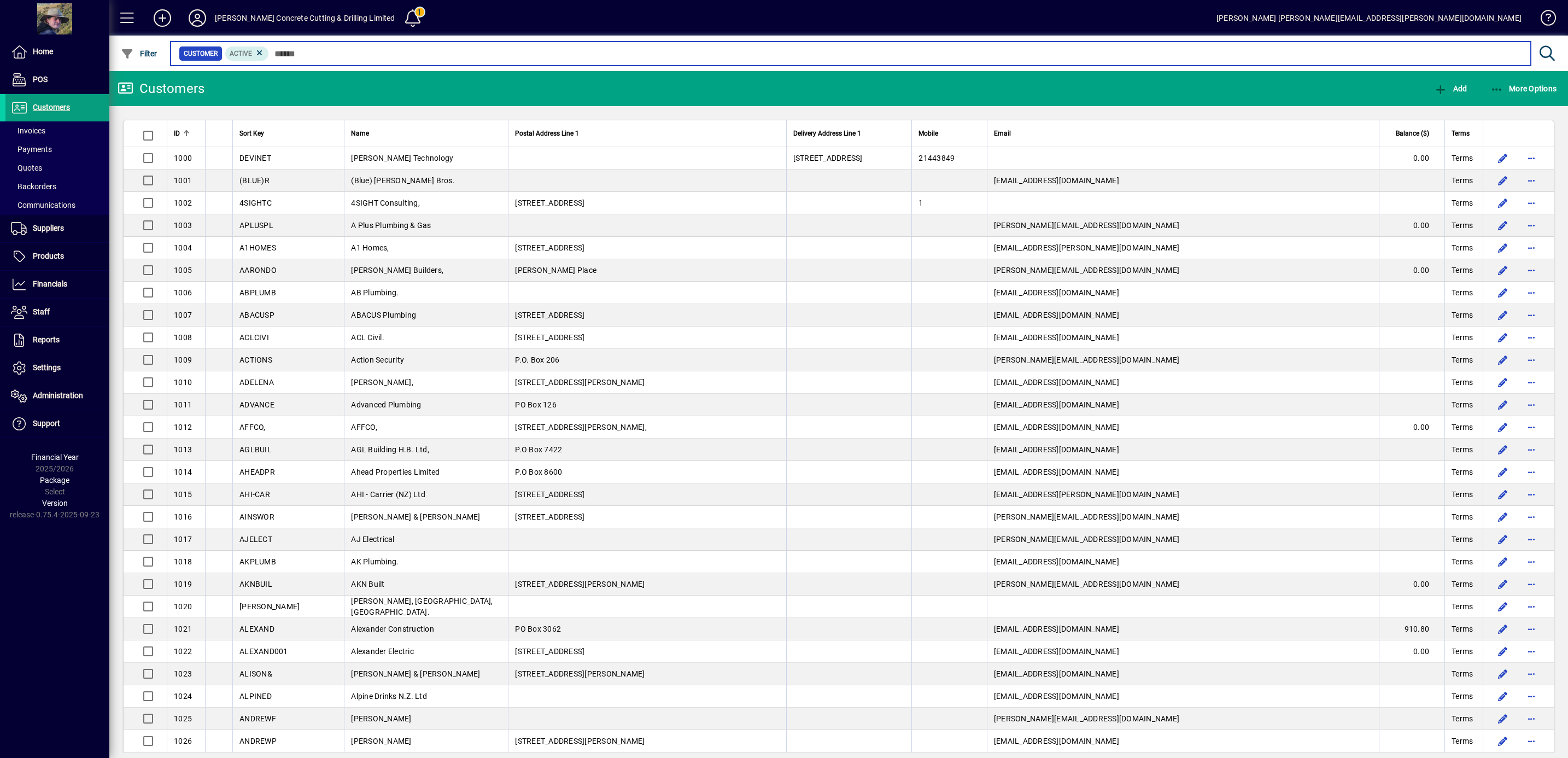
click at [294, 54] on input "text" at bounding box center [895, 53] width 1253 height 15
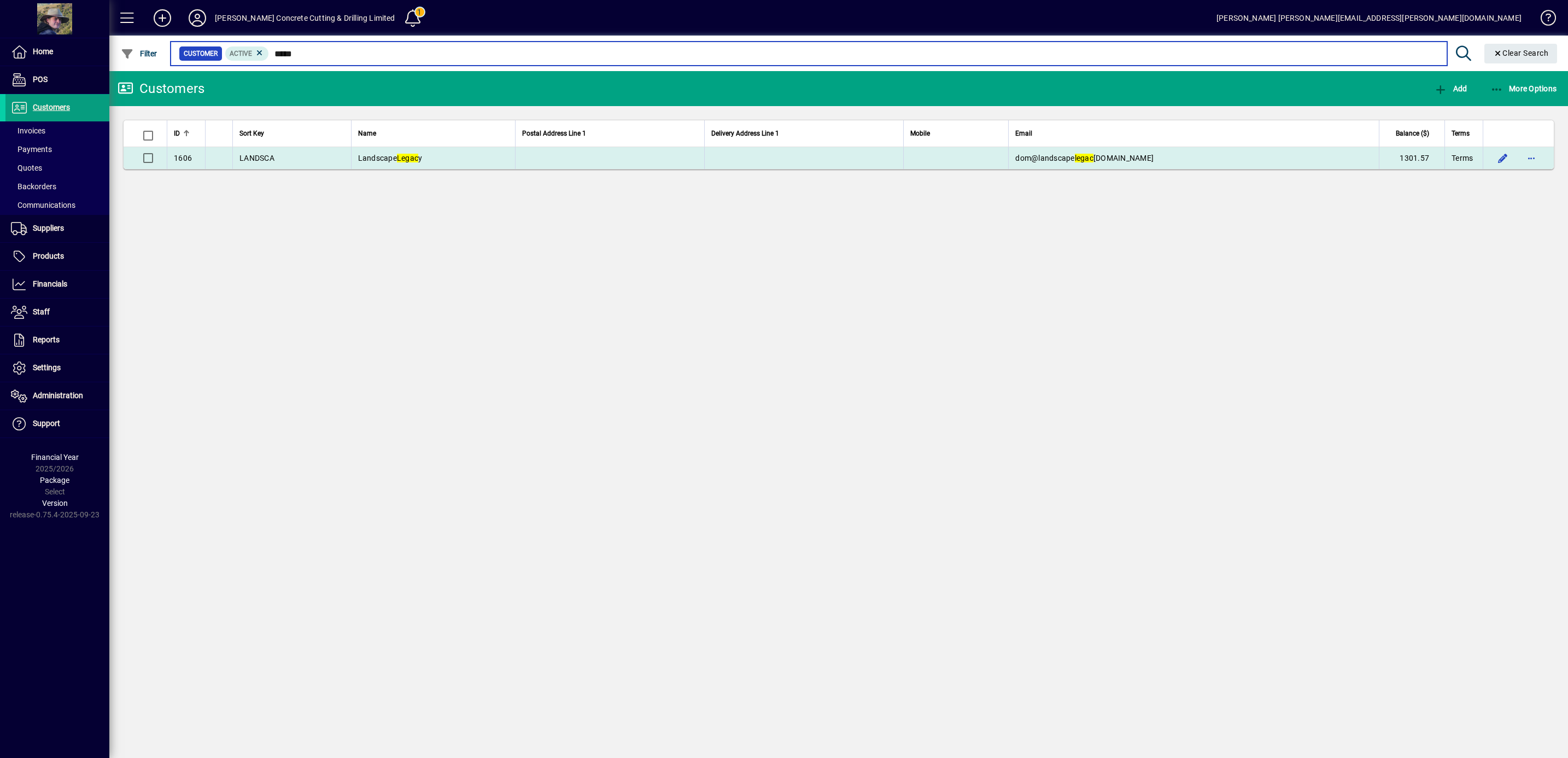
type input "*****"
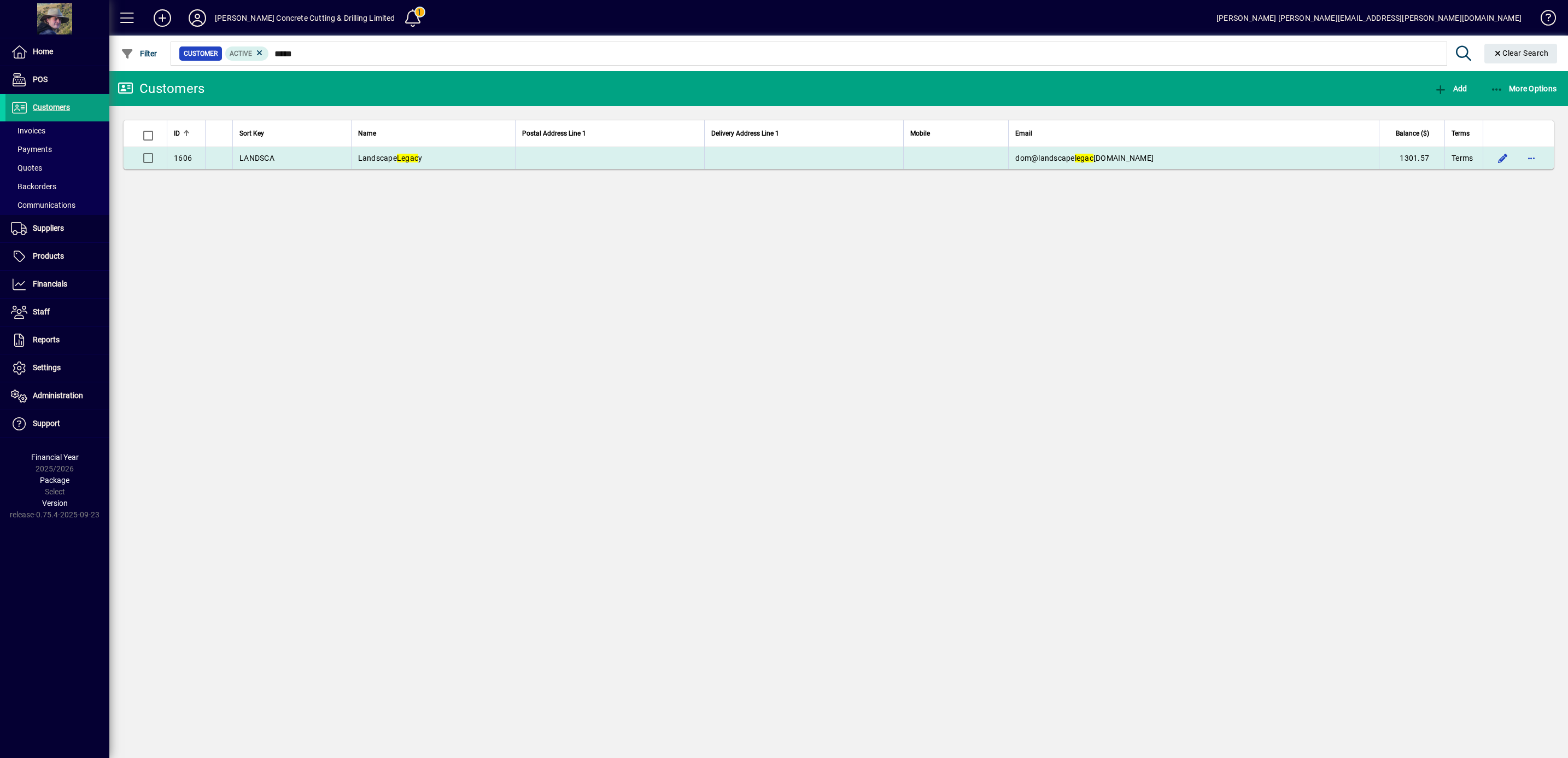
click at [387, 159] on span "Landscape Legac y" at bounding box center [390, 158] width 65 height 9
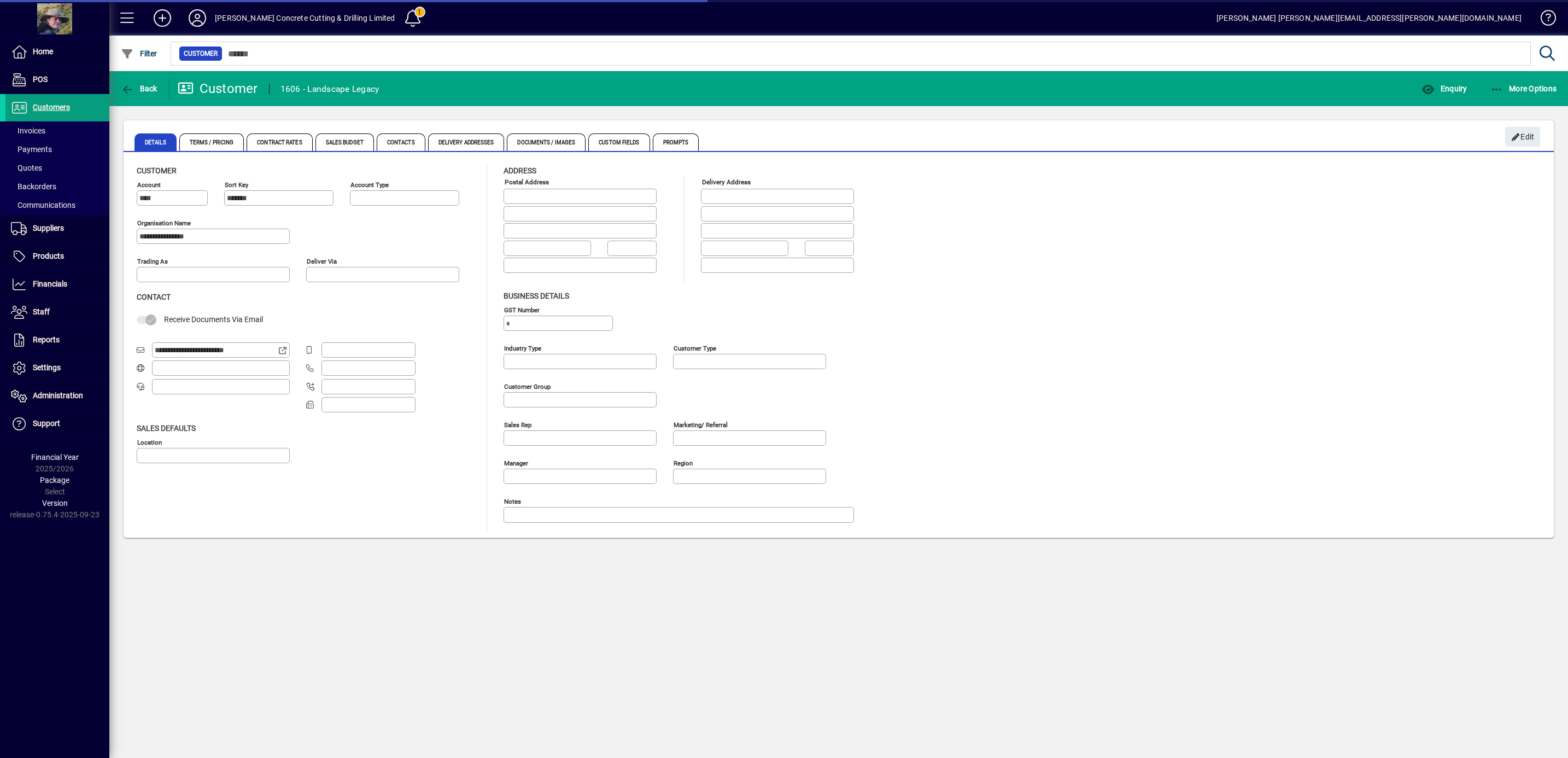
type input "**********"
click at [284, 352] on icon at bounding box center [283, 350] width 10 height 8
click at [54, 107] on span "Customers" at bounding box center [51, 107] width 37 height 9
